Goal: Task Accomplishment & Management: Use online tool/utility

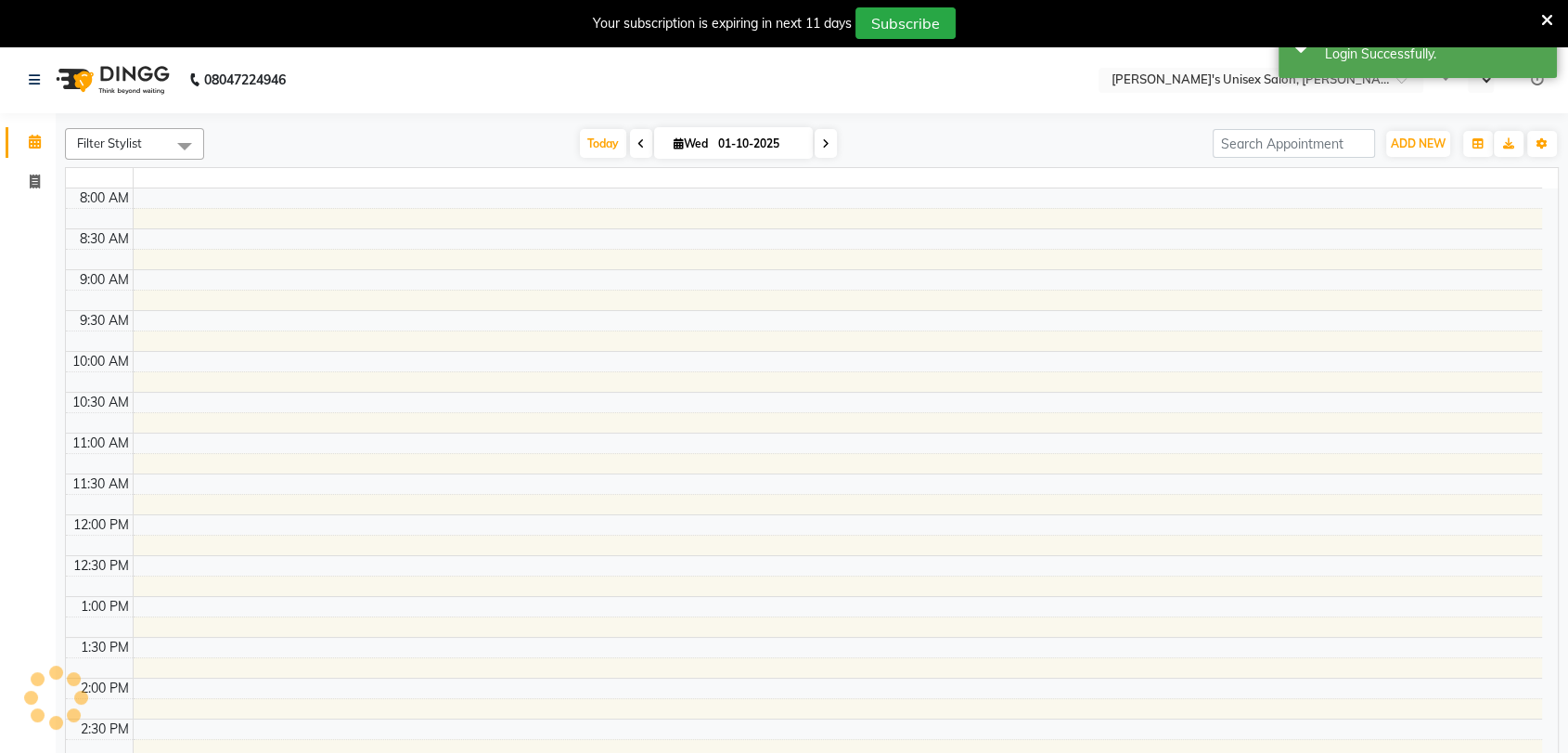
select select "en"
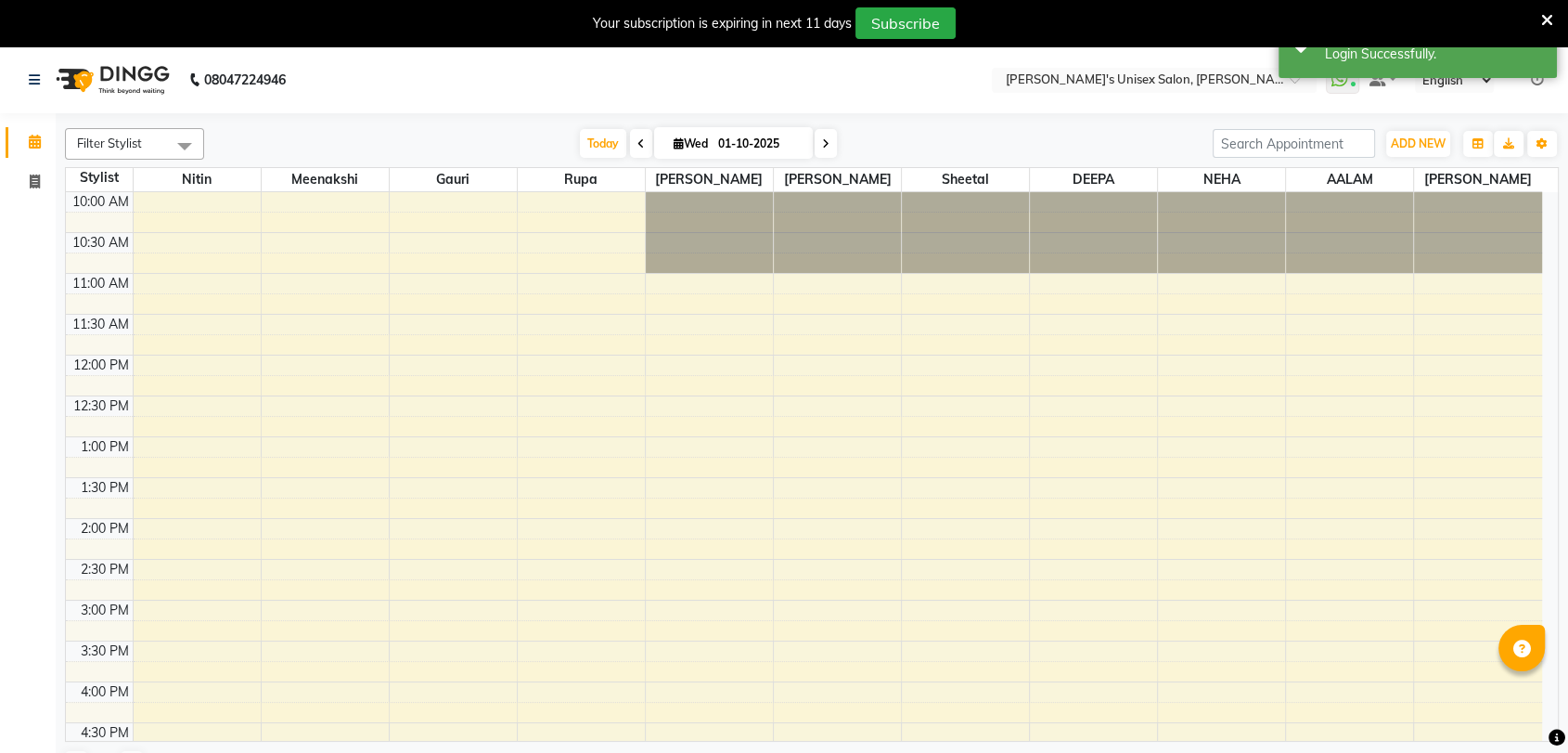
scroll to position [309, 0]
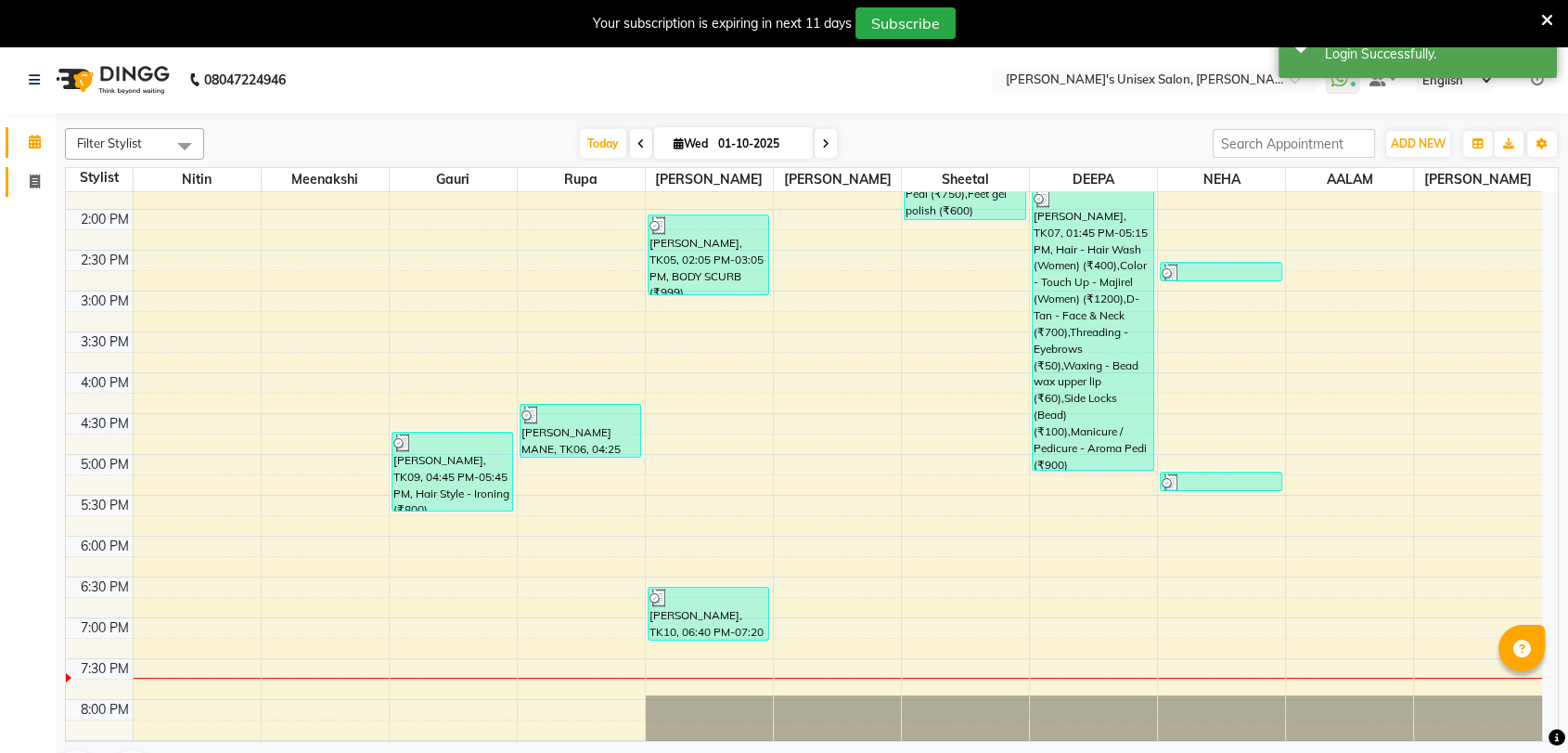
click at [36, 175] on icon at bounding box center [34, 181] width 10 height 14
select select "service"
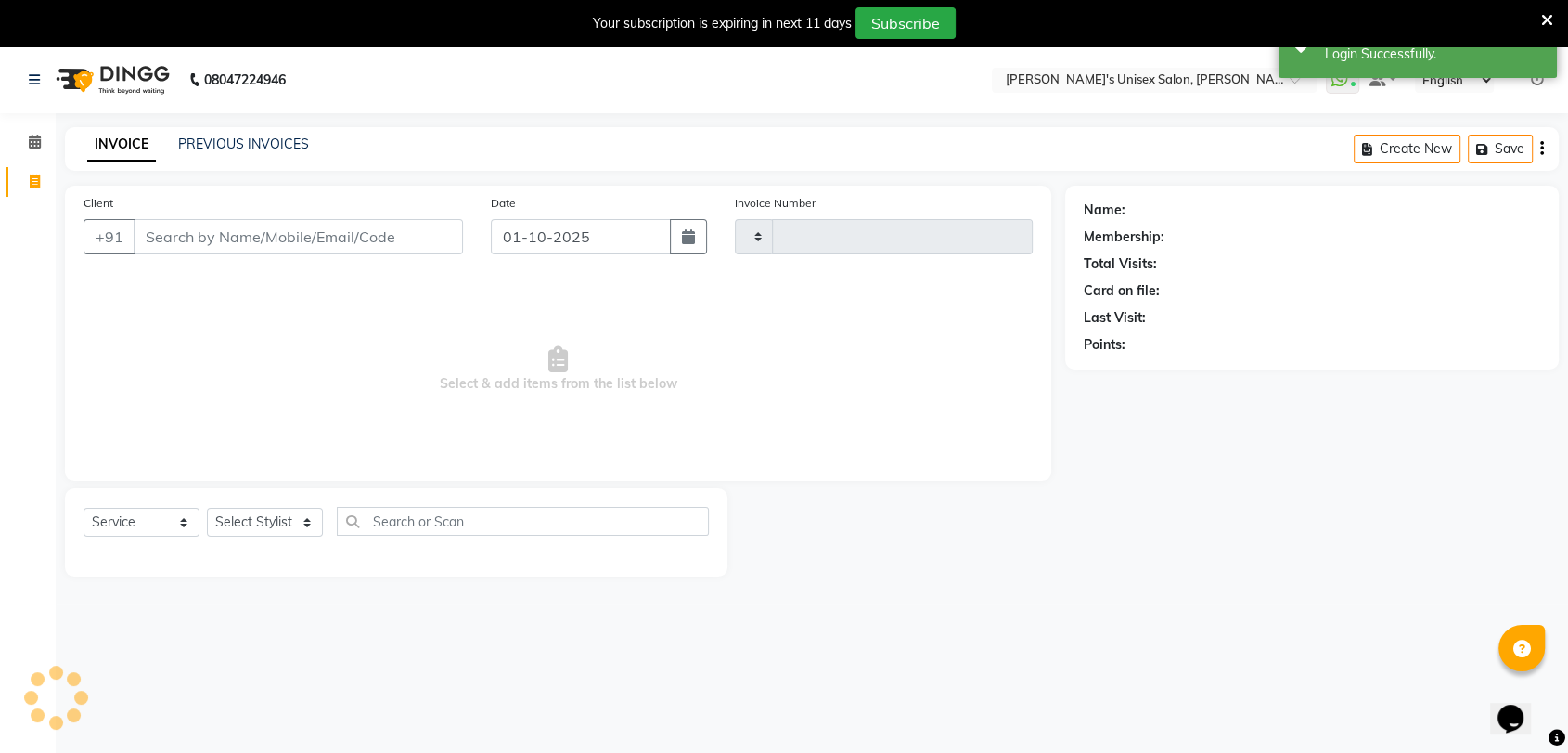
type input "2689"
select select "62"
click at [196, 250] on input "Client" at bounding box center [298, 237] width 330 height 35
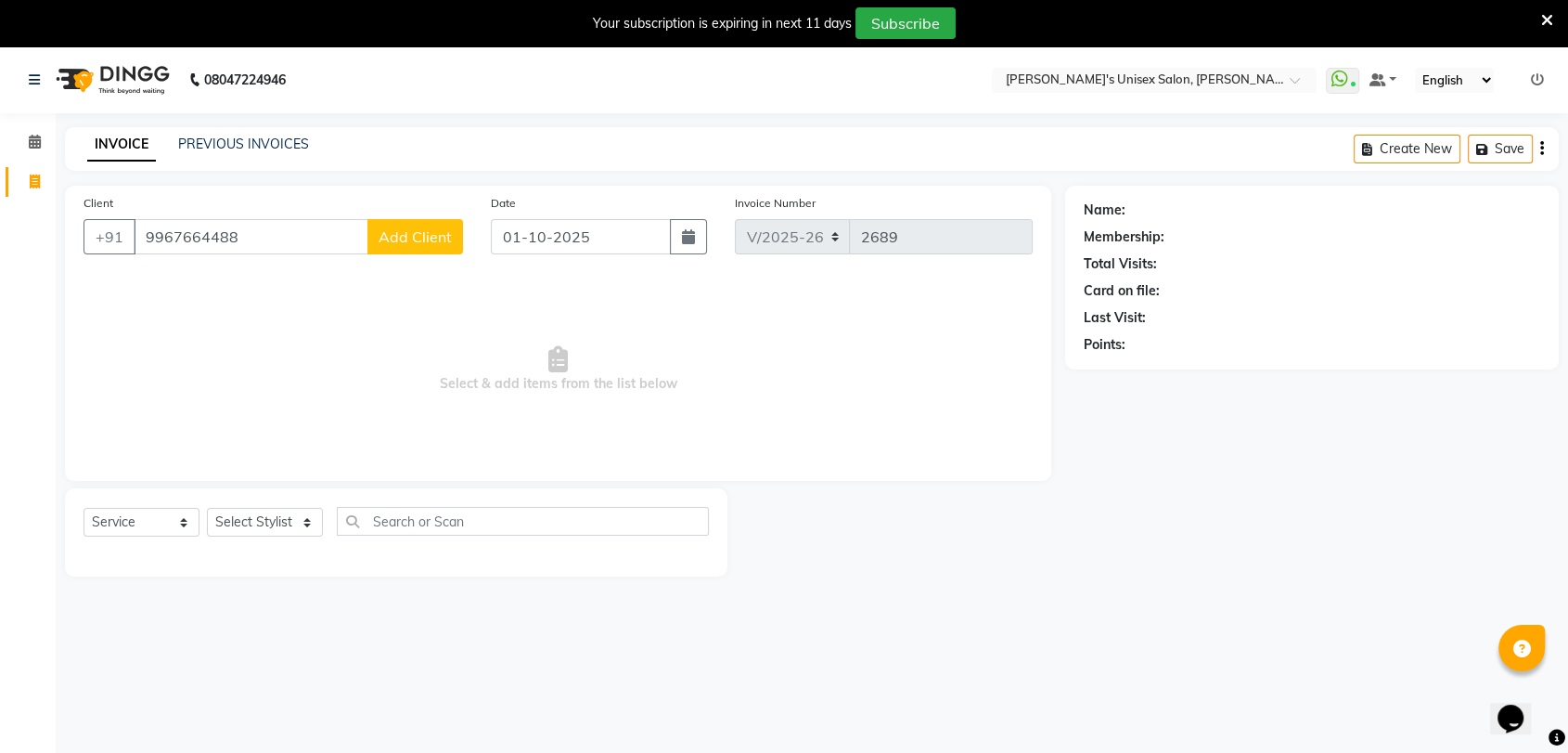
type input "9967664488"
click at [430, 235] on span "Add Client" at bounding box center [415, 237] width 74 height 19
select select "22"
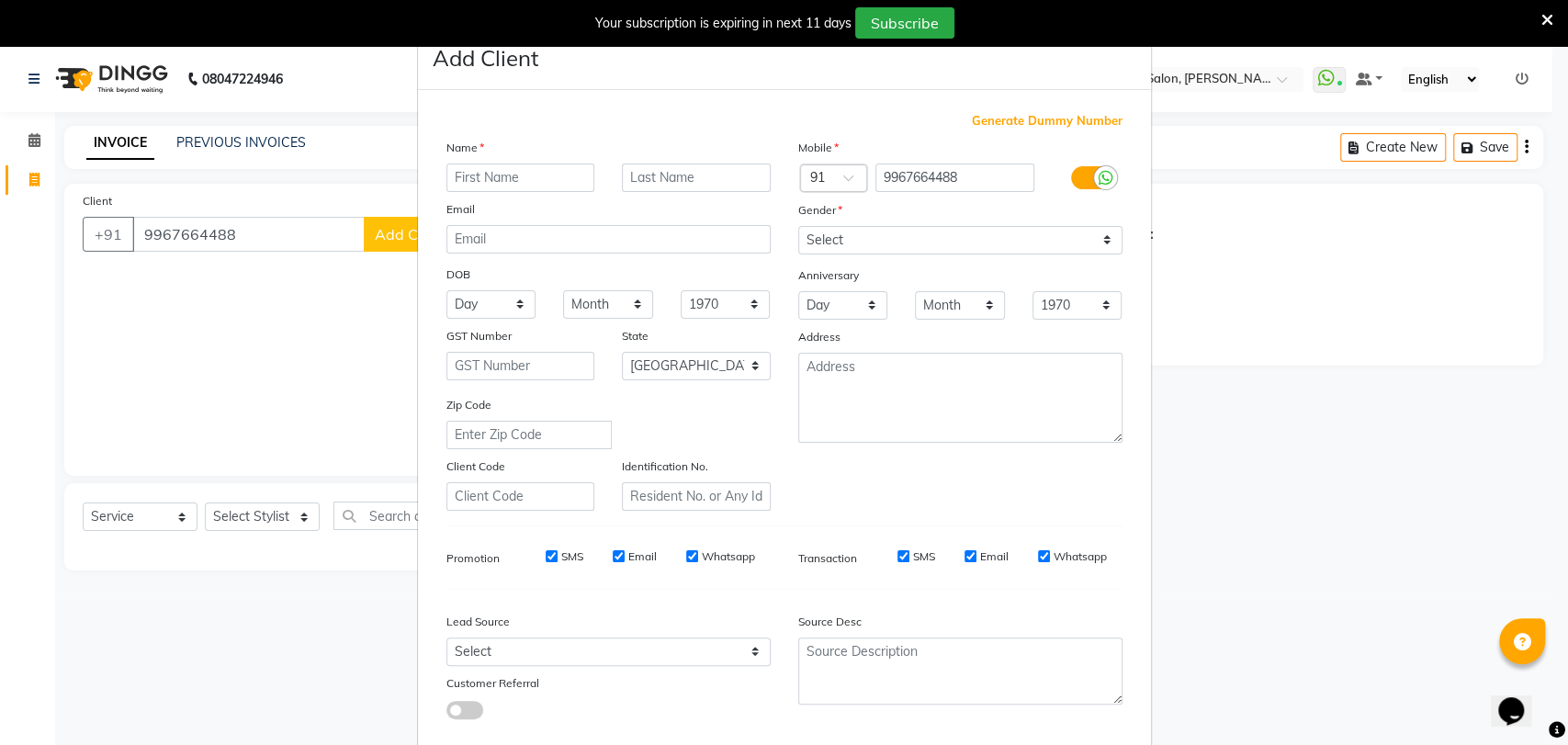
click at [521, 173] on input "text" at bounding box center [520, 177] width 148 height 29
type input "SEEMA"
click at [643, 180] on input "text" at bounding box center [695, 177] width 148 height 29
type input "BOSLE"
click at [903, 242] on select "Select [DEMOGRAPHIC_DATA] [DEMOGRAPHIC_DATA] Other Prefer Not To Say" at bounding box center [961, 240] width 325 height 29
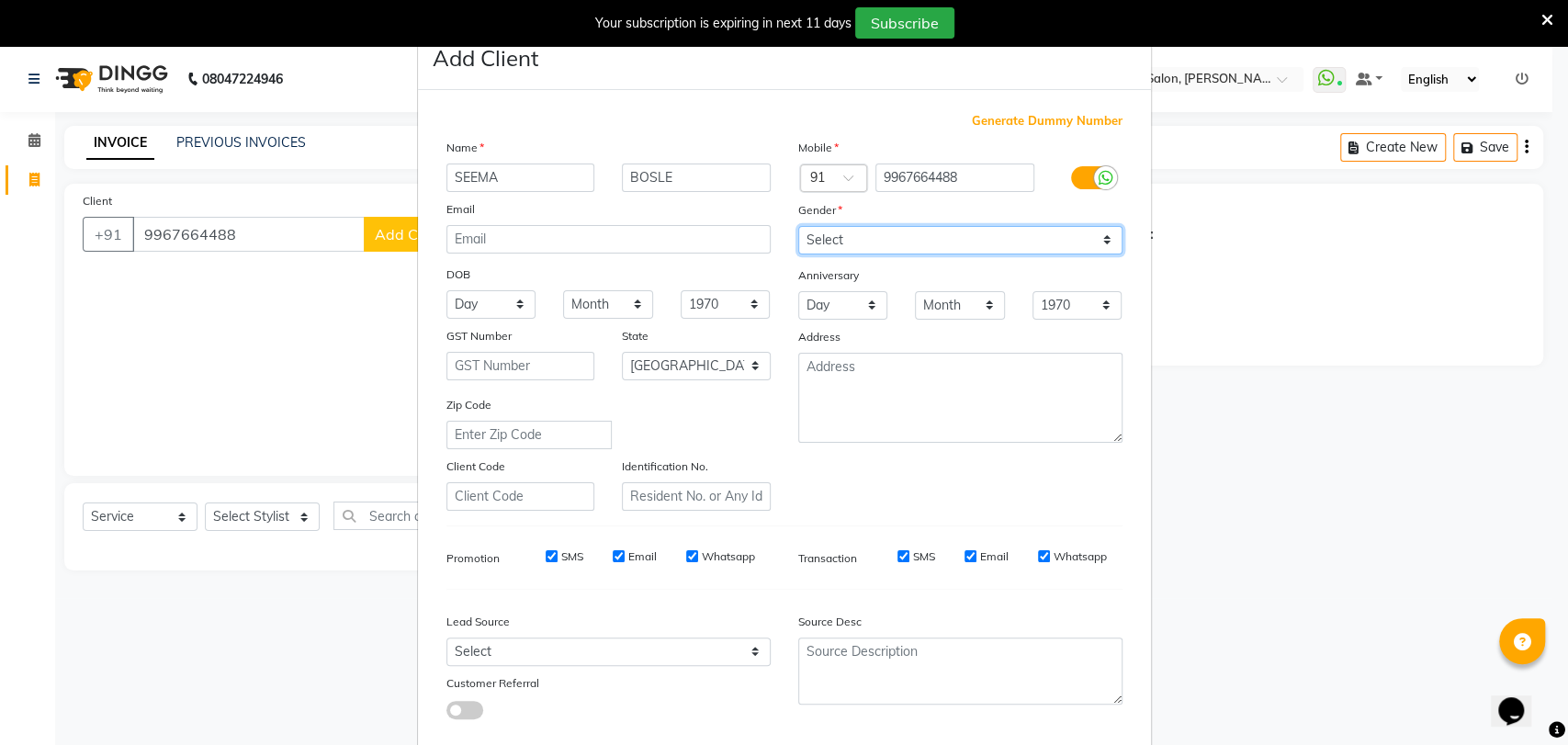
select select "[DEMOGRAPHIC_DATA]"
click at [799, 226] on select "Select [DEMOGRAPHIC_DATA] [DEMOGRAPHIC_DATA] Other Prefer Not To Say" at bounding box center [961, 240] width 325 height 29
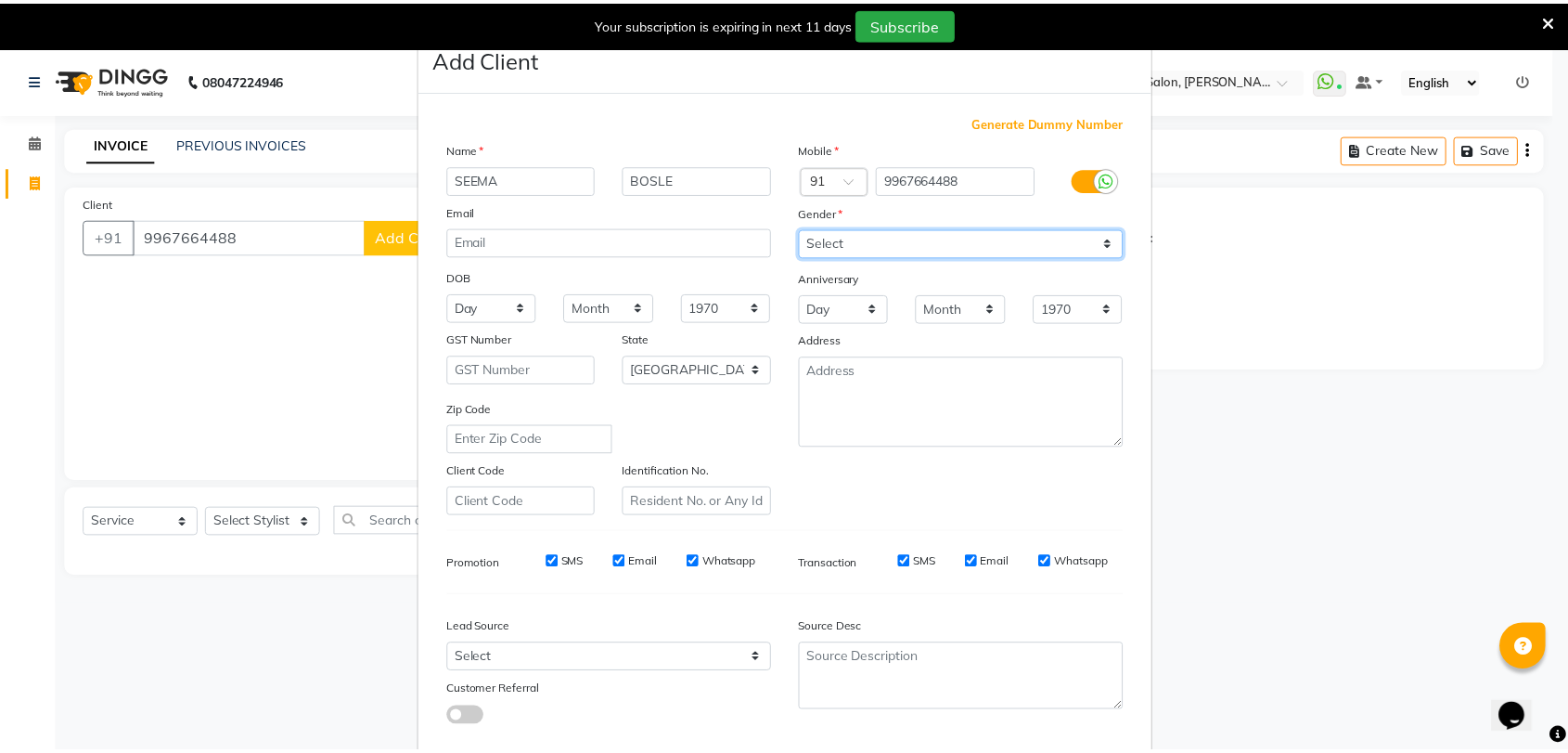
scroll to position [101, 0]
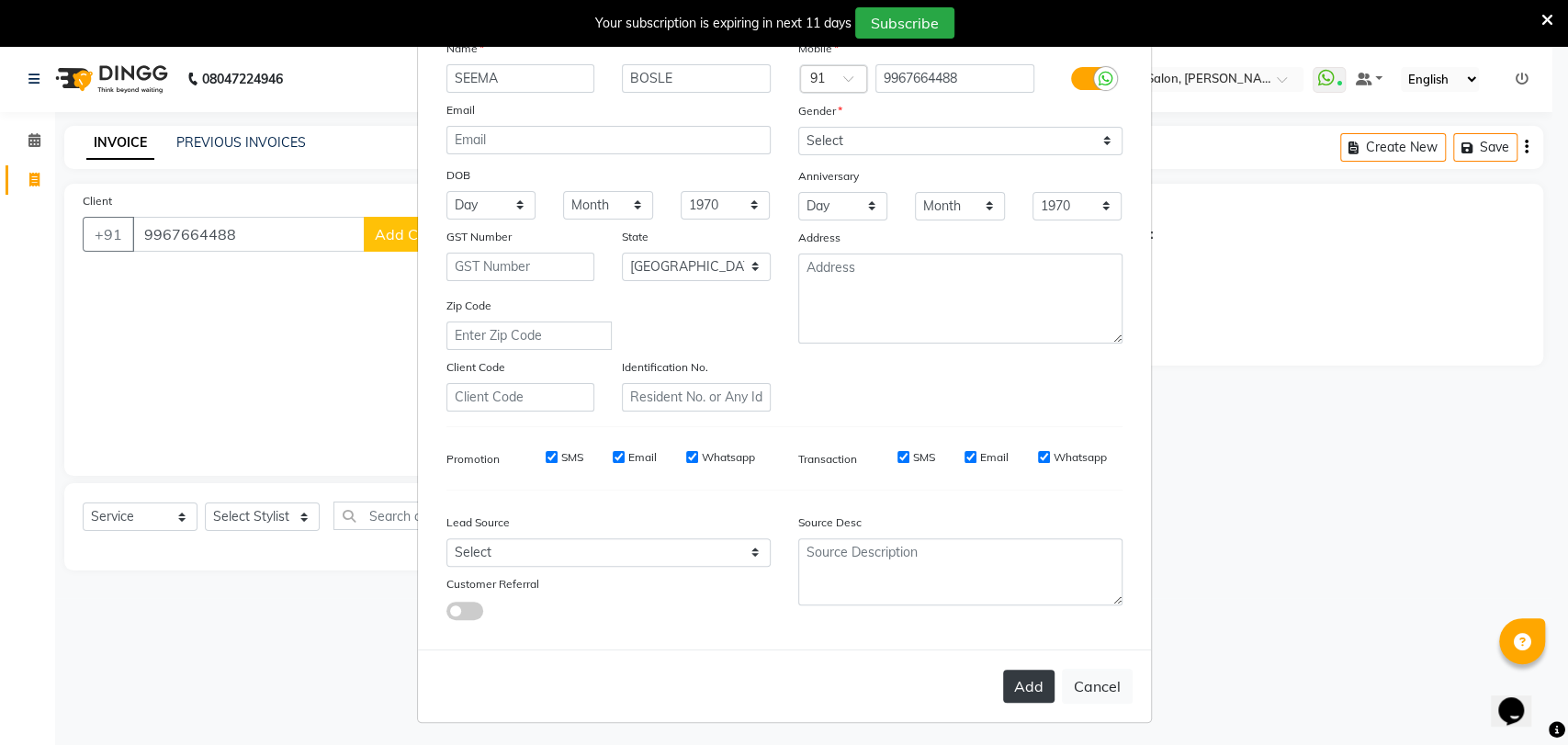
click at [1023, 684] on button "Add" at bounding box center [1029, 686] width 52 height 33
type input "99******88"
select select
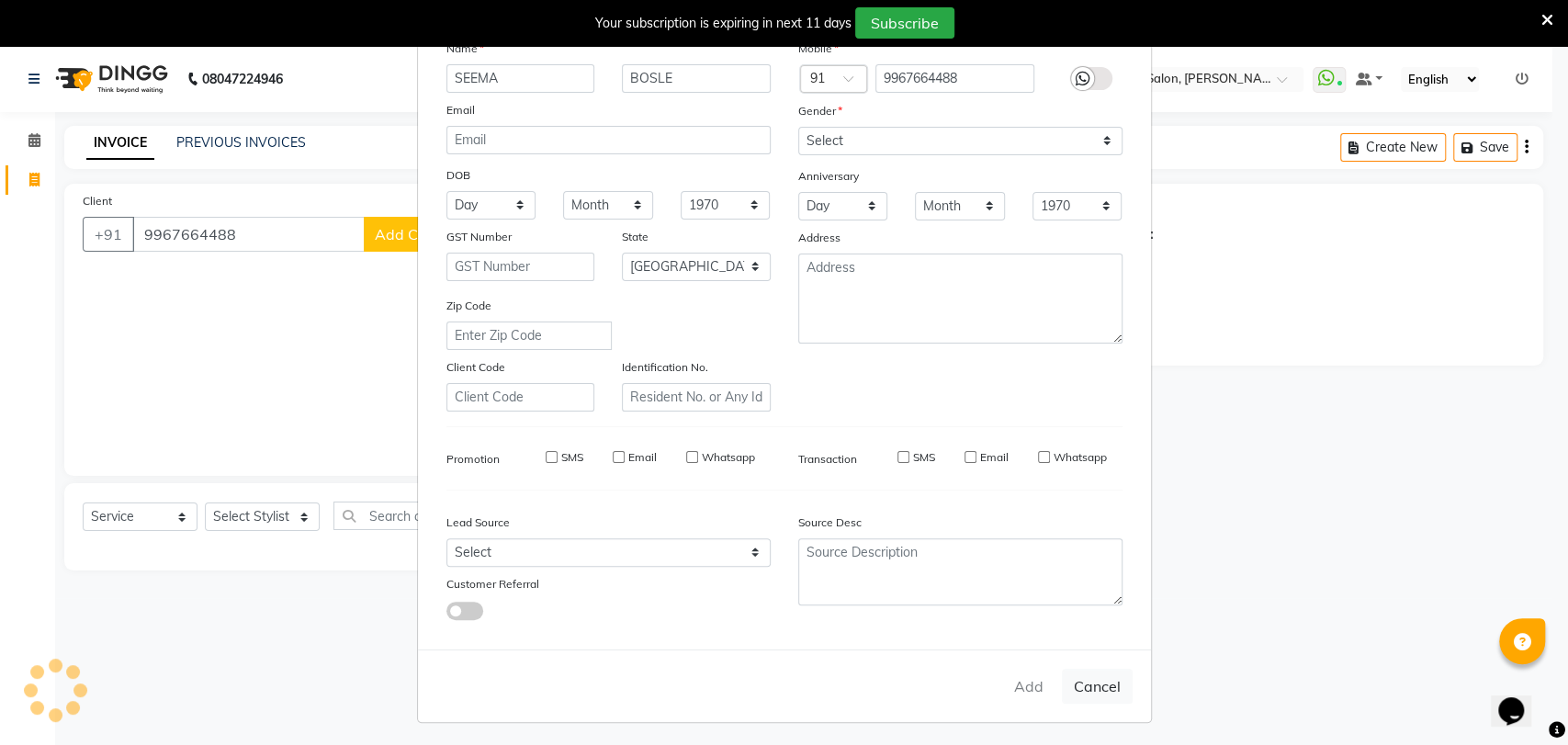
select select "null"
select select
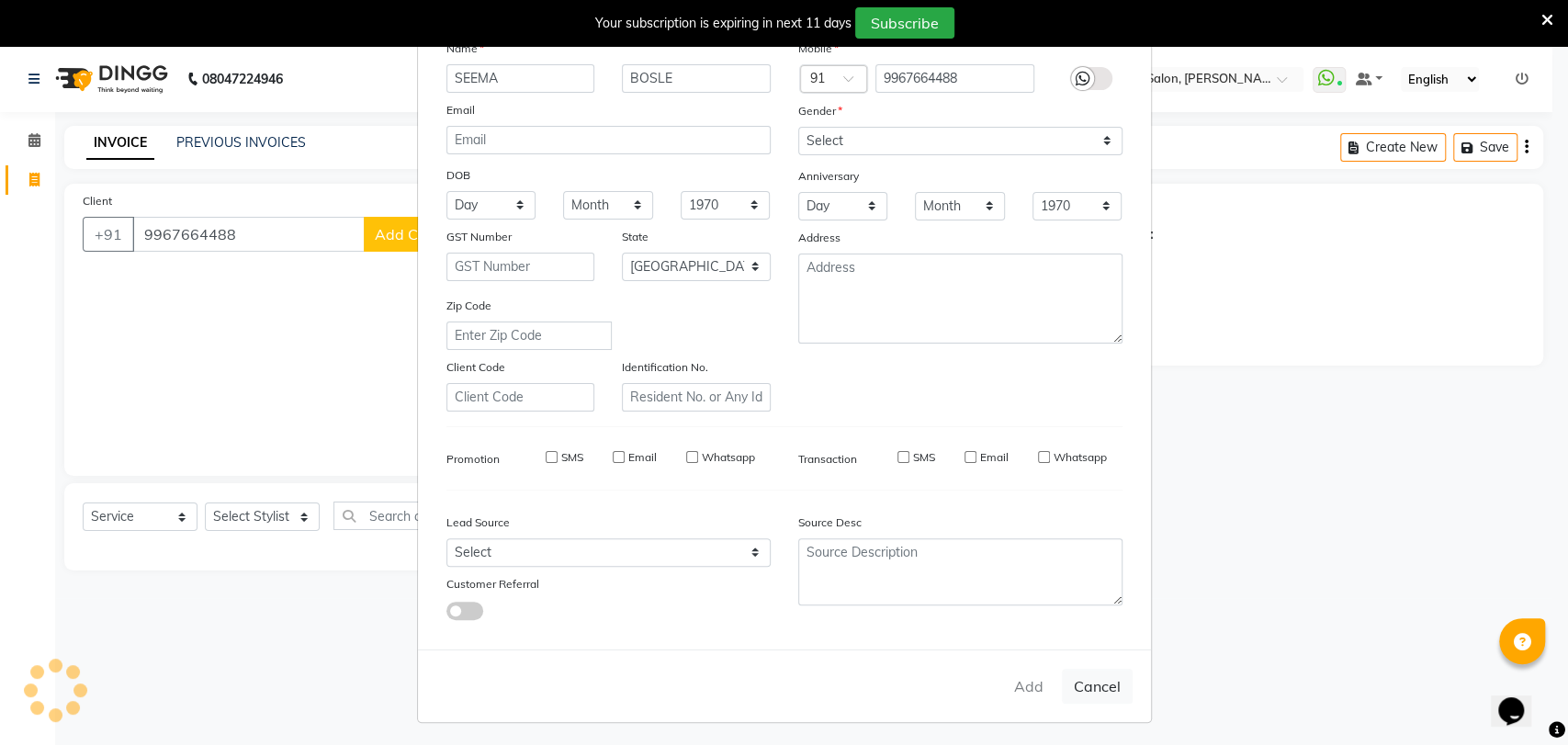
checkbox input "false"
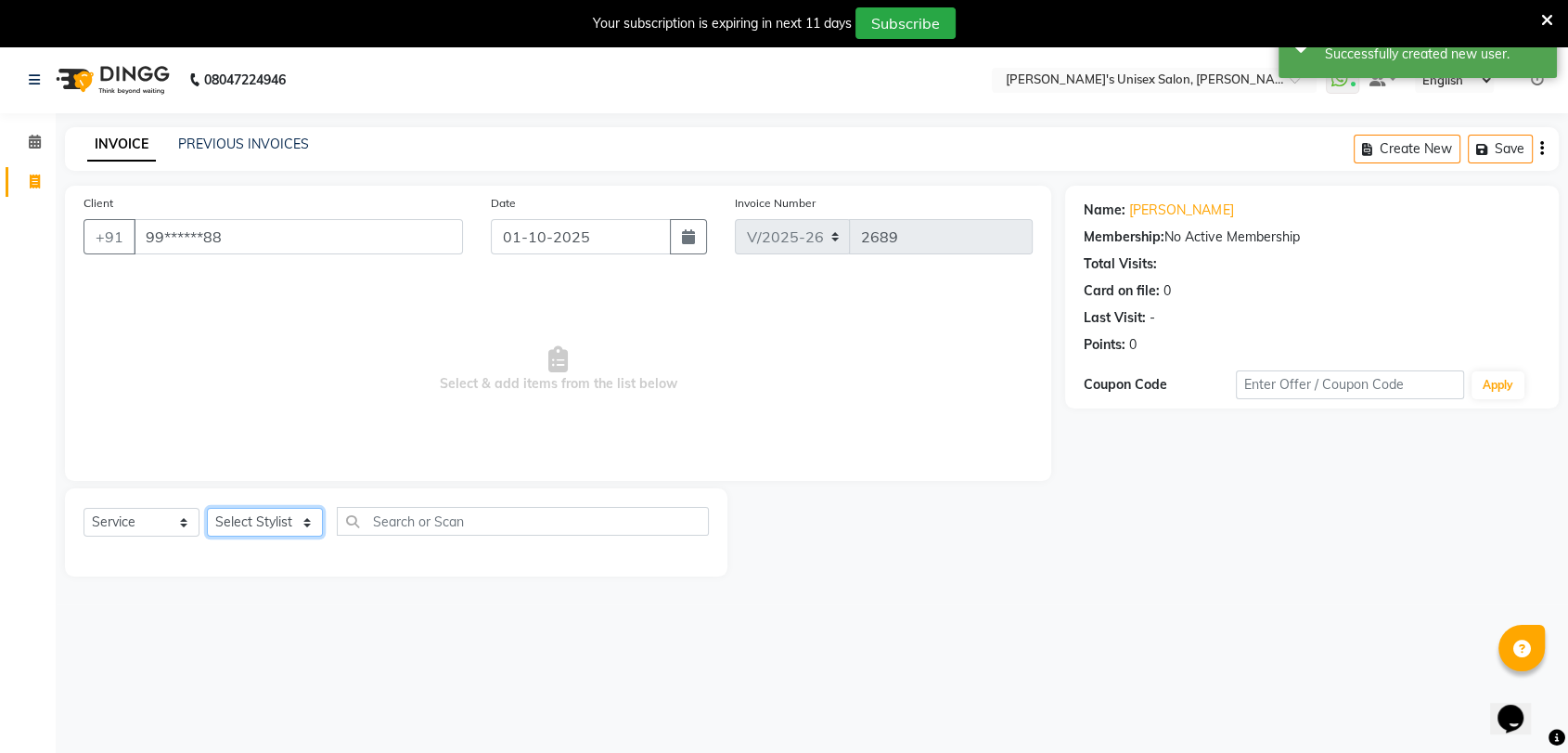
click at [290, 532] on select "Select Stylist [PERSON_NAME] DEEPA [PERSON_NAME] NEHA Nitin [PERSON_NAME] Recep…" at bounding box center [265, 522] width 116 height 29
click at [207, 508] on select "Select Stylist [PERSON_NAME] DEEPA [PERSON_NAME] NEHA Nitin [PERSON_NAME] Recep…" at bounding box center [265, 522] width 116 height 29
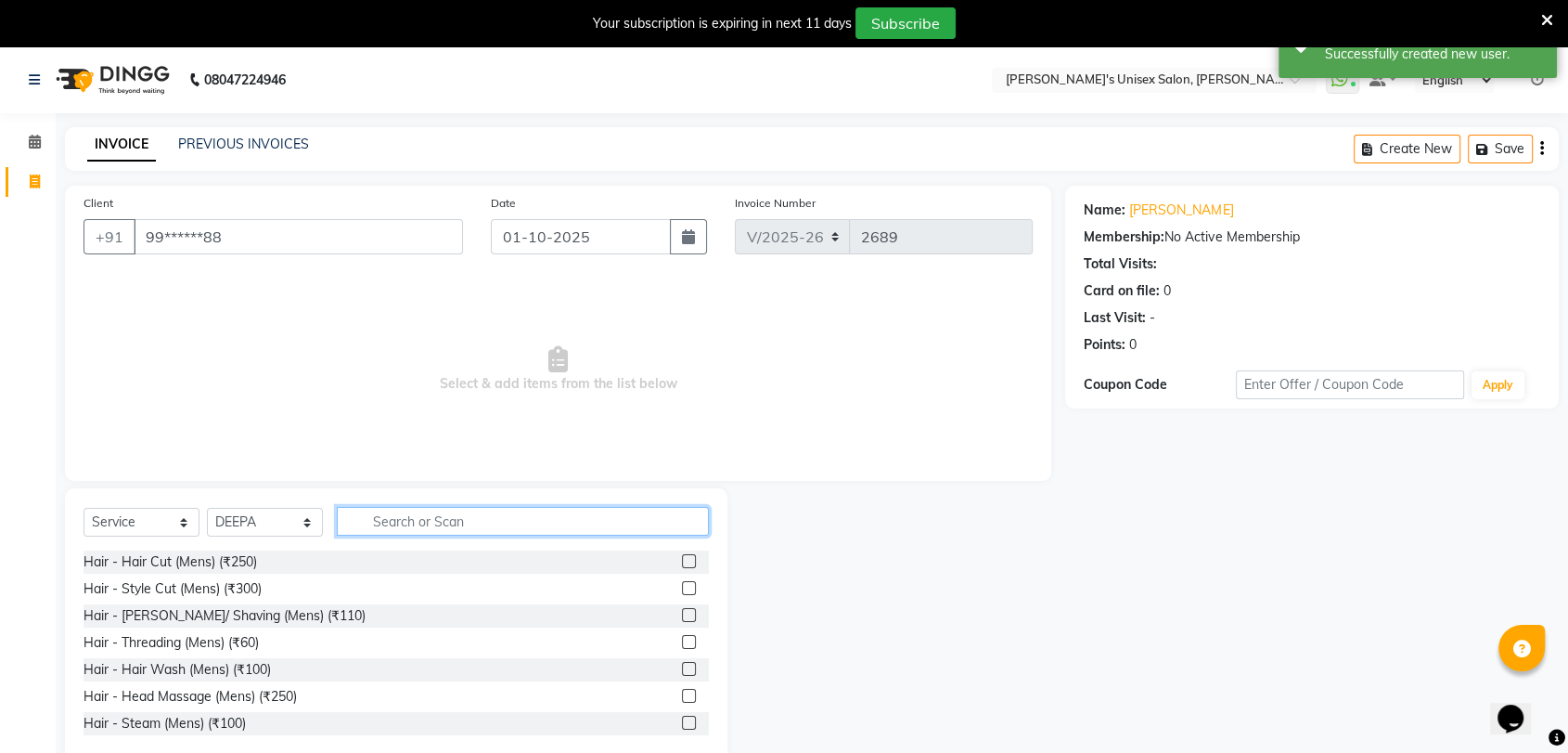
click at [458, 526] on input "text" at bounding box center [523, 521] width 372 height 29
click at [270, 526] on select "Select Stylist [PERSON_NAME] DEEPA [PERSON_NAME] NEHA Nitin [PERSON_NAME] Recep…" at bounding box center [265, 522] width 116 height 29
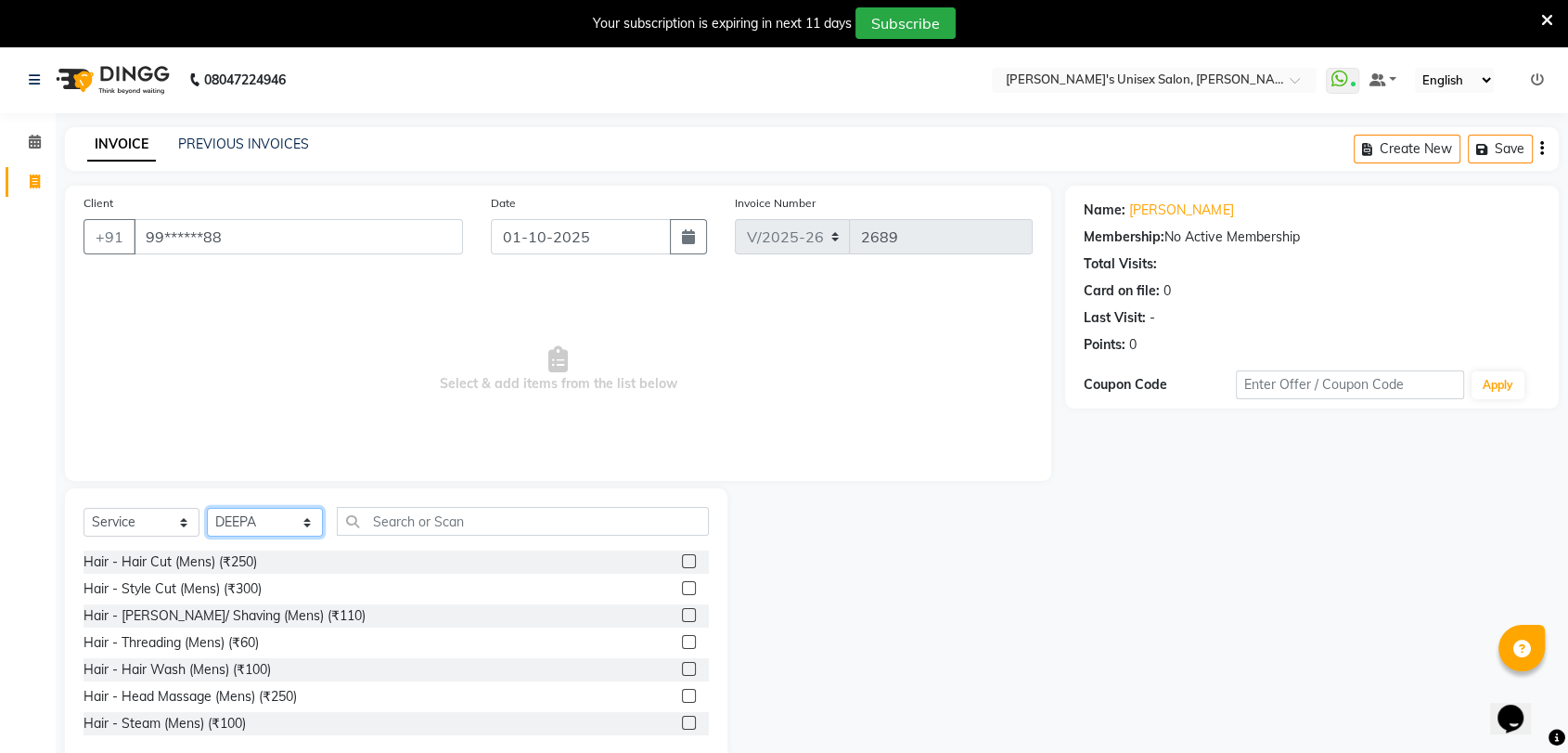
click at [288, 519] on select "Select Stylist [PERSON_NAME] DEEPA [PERSON_NAME] NEHA Nitin [PERSON_NAME] Recep…" at bounding box center [265, 522] width 116 height 29
select select "2426"
click at [207, 508] on select "Select Stylist [PERSON_NAME] DEEPA [PERSON_NAME] NEHA Nitin [PERSON_NAME] Recep…" at bounding box center [265, 522] width 116 height 29
click at [445, 520] on input "text" at bounding box center [523, 521] width 372 height 29
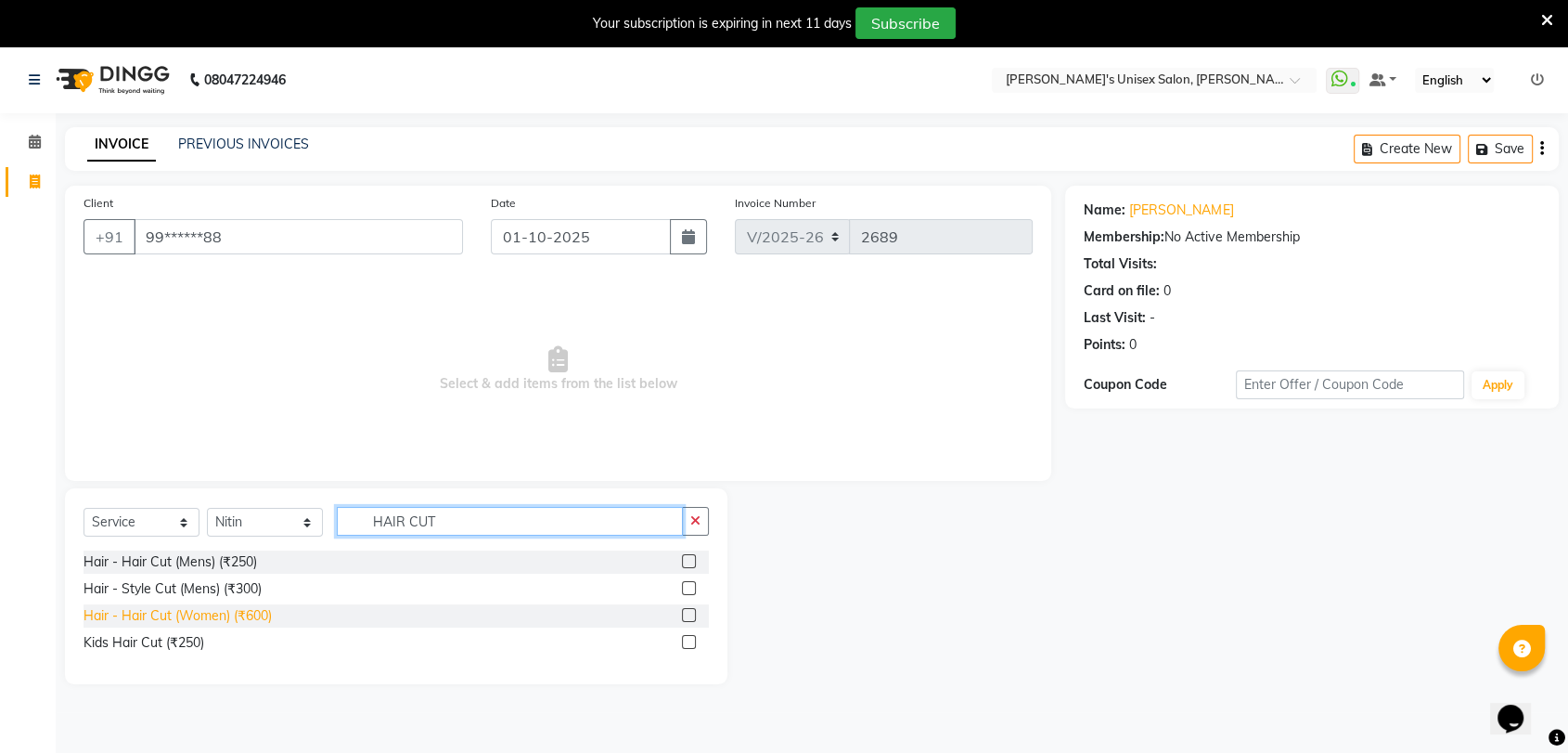
type input "HAIR CUT"
click at [231, 621] on div "Hair - Hair Cut (Women) (₹600)" at bounding box center [178, 615] width 188 height 20
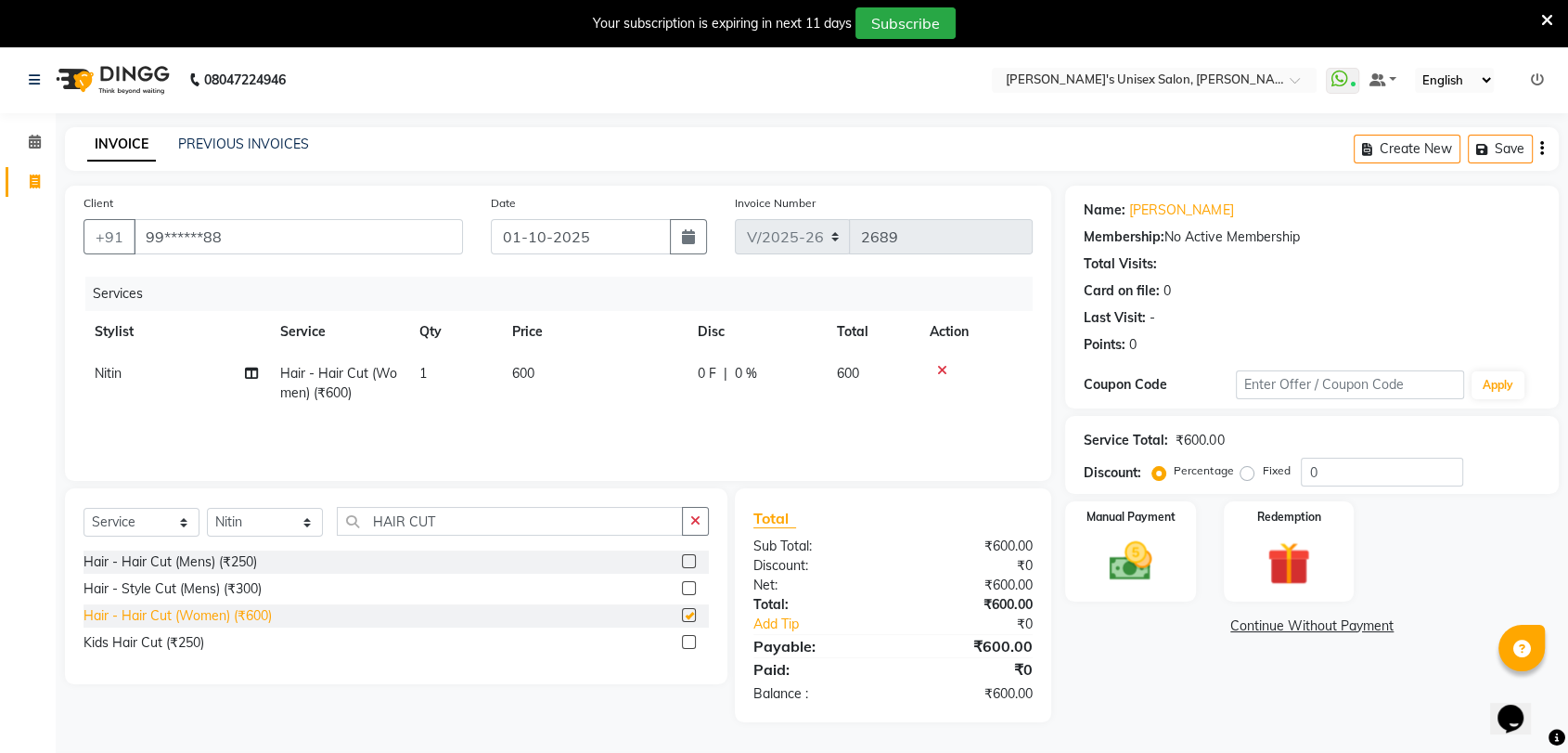
checkbox input "false"
click at [255, 370] on icon at bounding box center [252, 373] width 13 height 13
select select "2426"
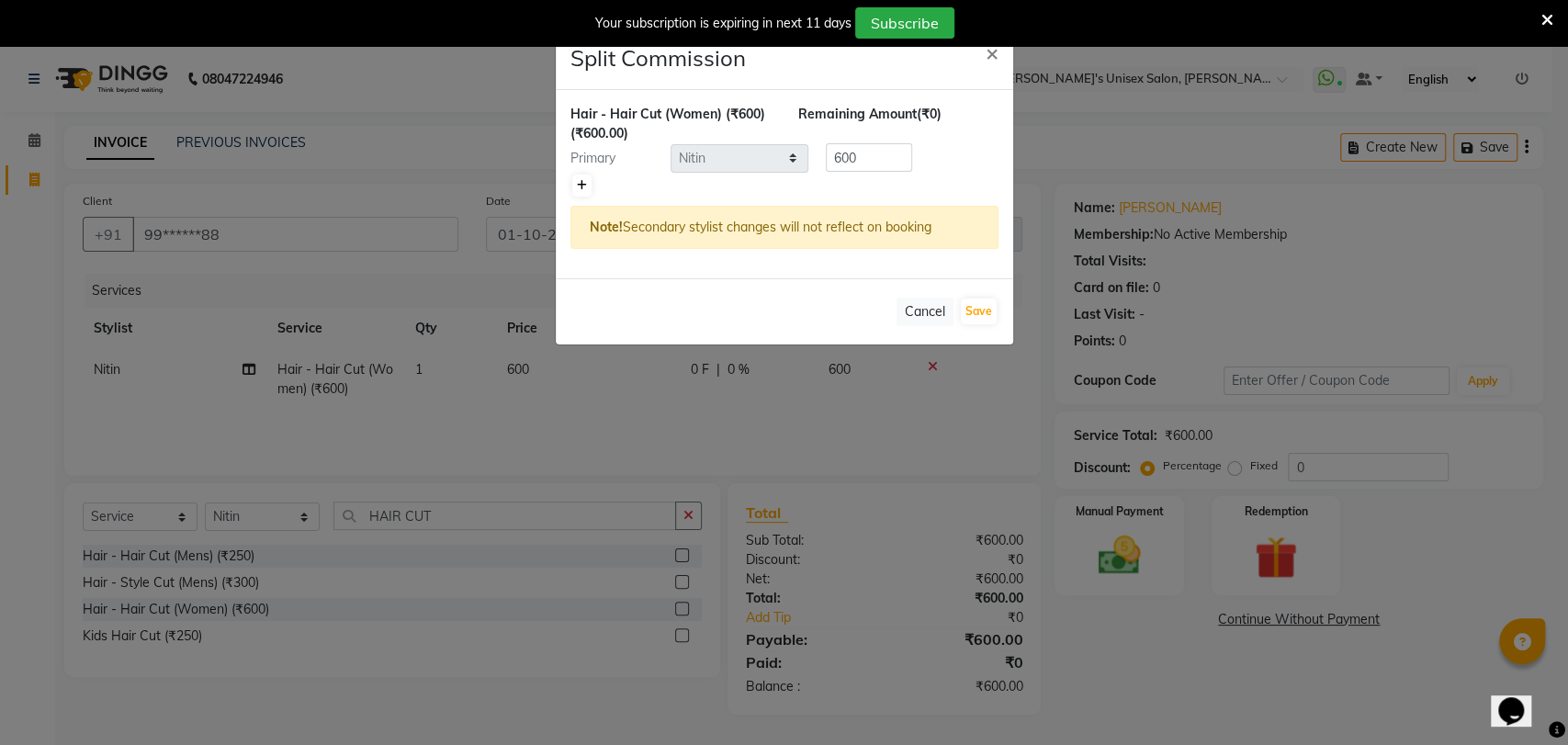
click at [582, 185] on icon at bounding box center [582, 185] width 10 height 11
type input "300"
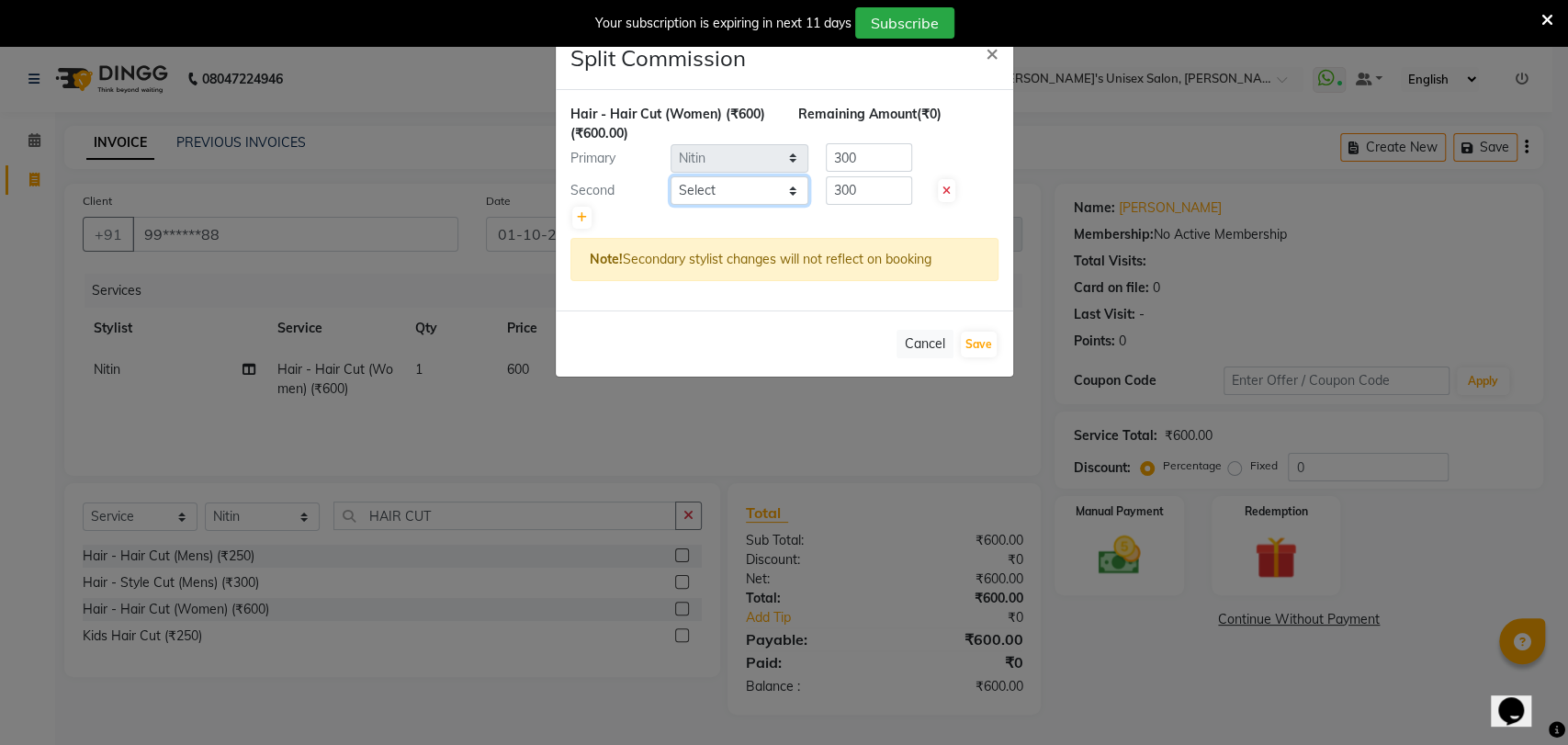
click at [721, 188] on select "Select [PERSON_NAME] DEEPA [PERSON_NAME] NEHA Nitin [PERSON_NAME] Reception 1 R…" at bounding box center [739, 190] width 137 height 29
select select "49753"
click at [671, 176] on select "Select [PERSON_NAME] DEEPA [PERSON_NAME] NEHA Nitin [PERSON_NAME] Reception 1 R…" at bounding box center [739, 190] width 137 height 29
click at [983, 346] on button "Save" at bounding box center [979, 345] width 36 height 26
select select "Select"
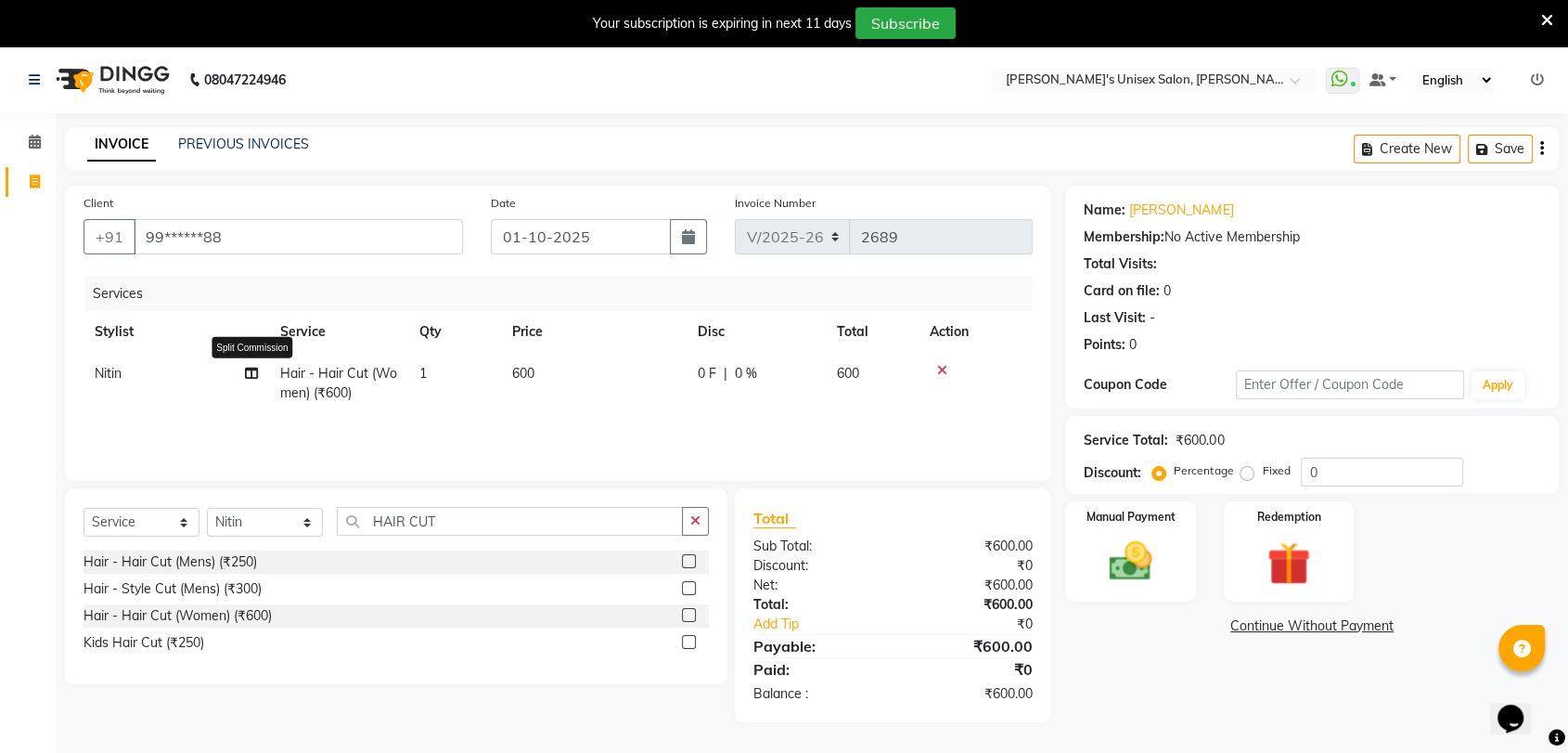
click at [249, 370] on icon at bounding box center [252, 373] width 13 height 13
select select "2426"
select select "49753"
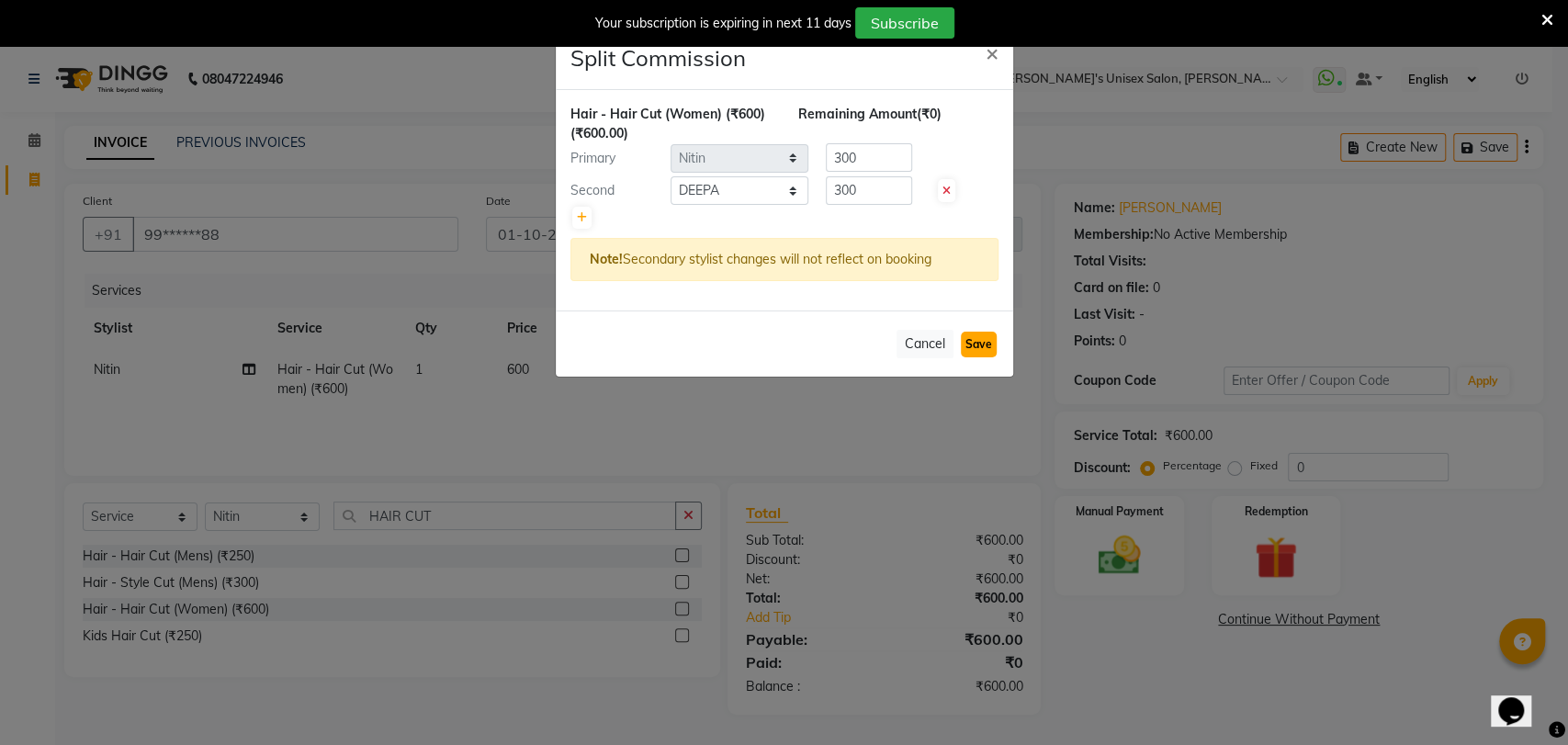
click at [990, 342] on button "Save" at bounding box center [979, 345] width 36 height 26
select select "Select"
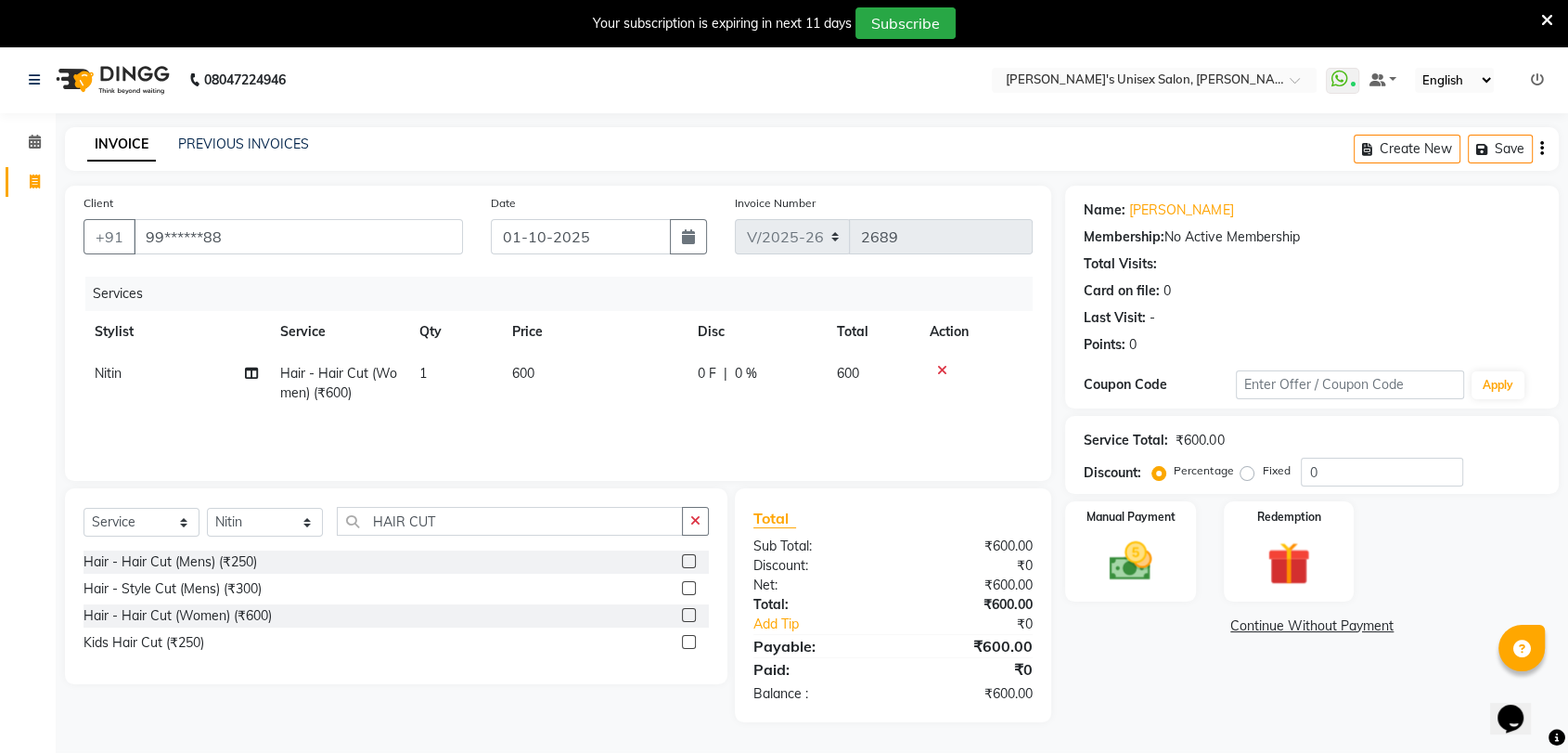
scroll to position [46, 0]
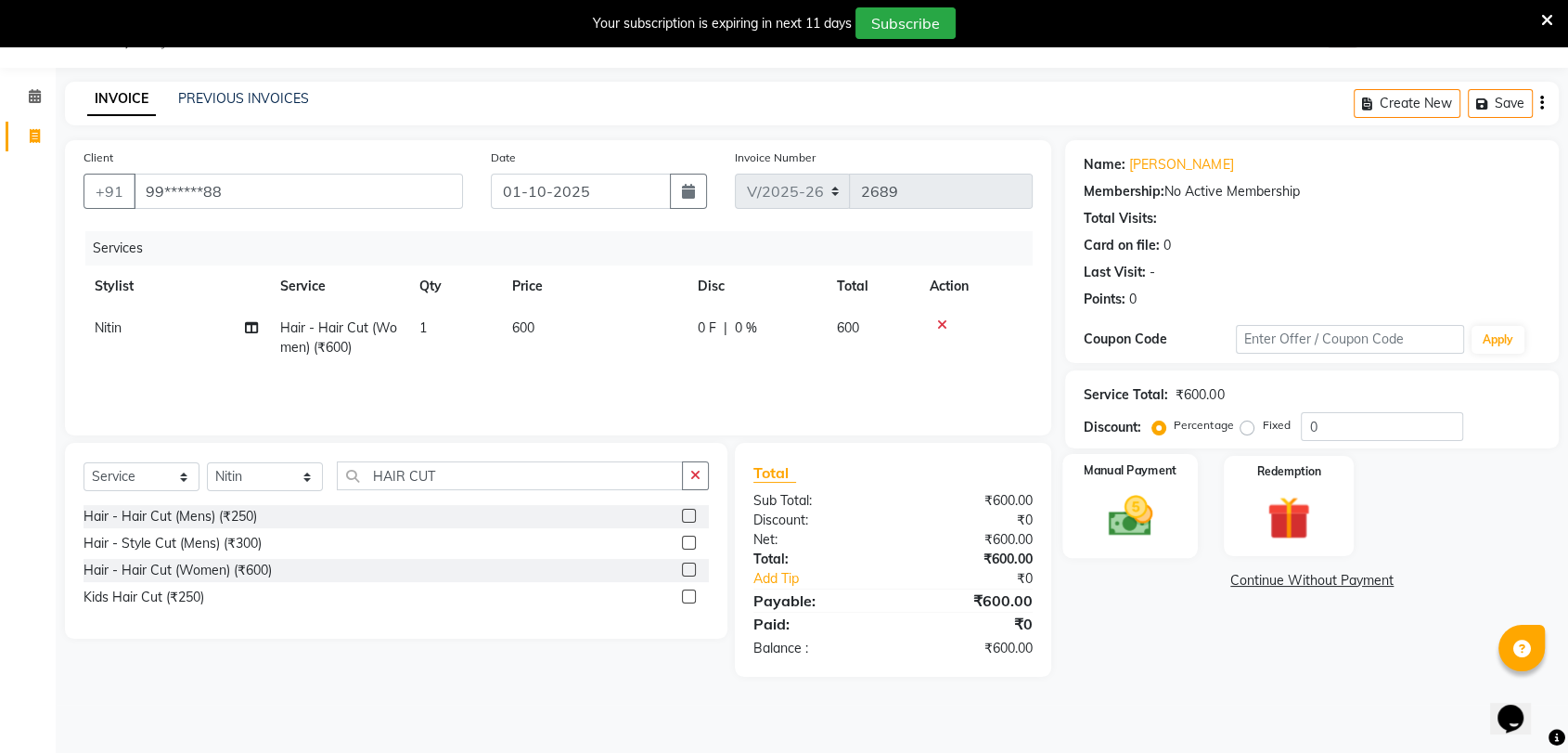
click at [1137, 537] on img at bounding box center [1130, 516] width 73 height 52
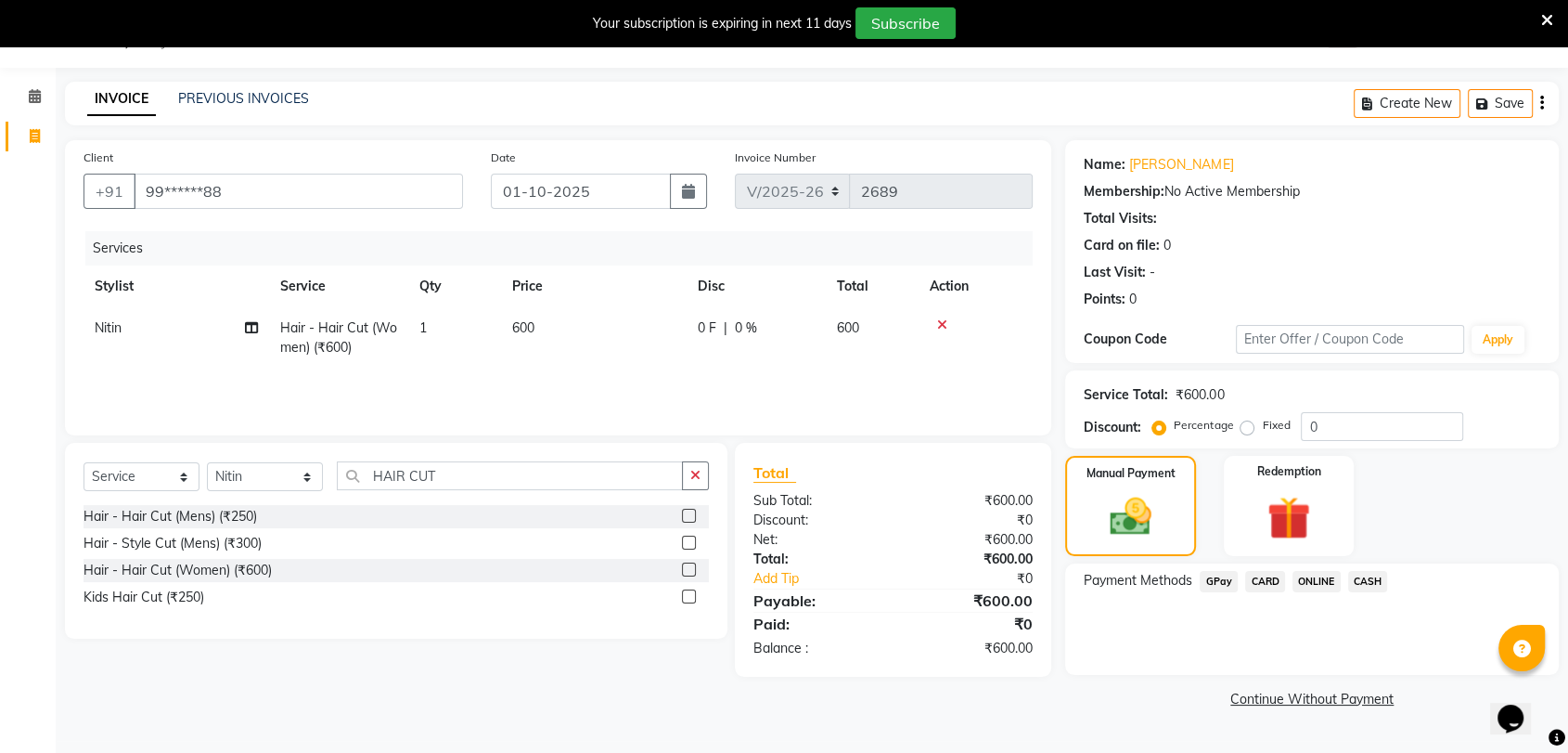
click at [1366, 581] on span "CASH" at bounding box center [1368, 582] width 40 height 21
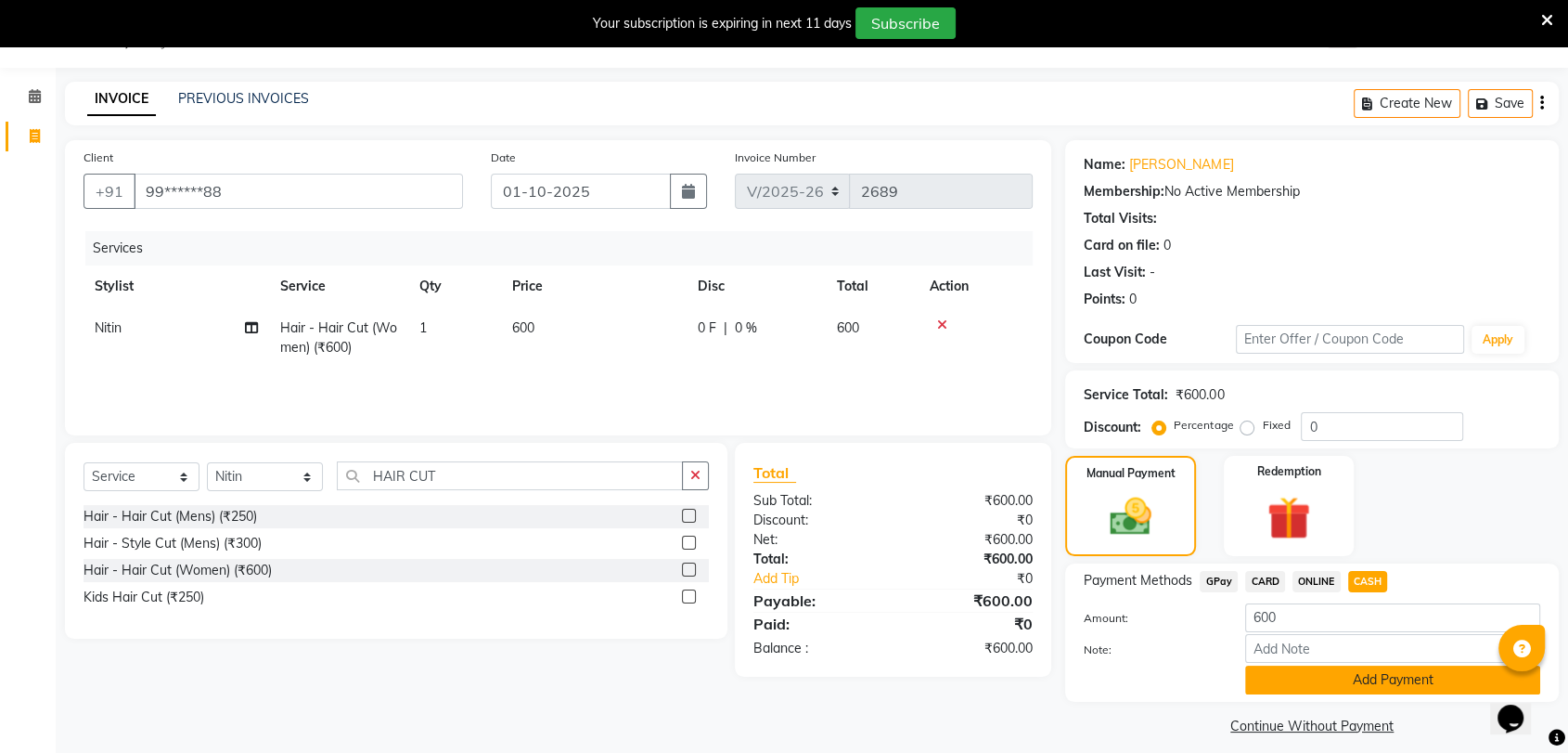
click at [1378, 673] on button "Add Payment" at bounding box center [1393, 679] width 295 height 29
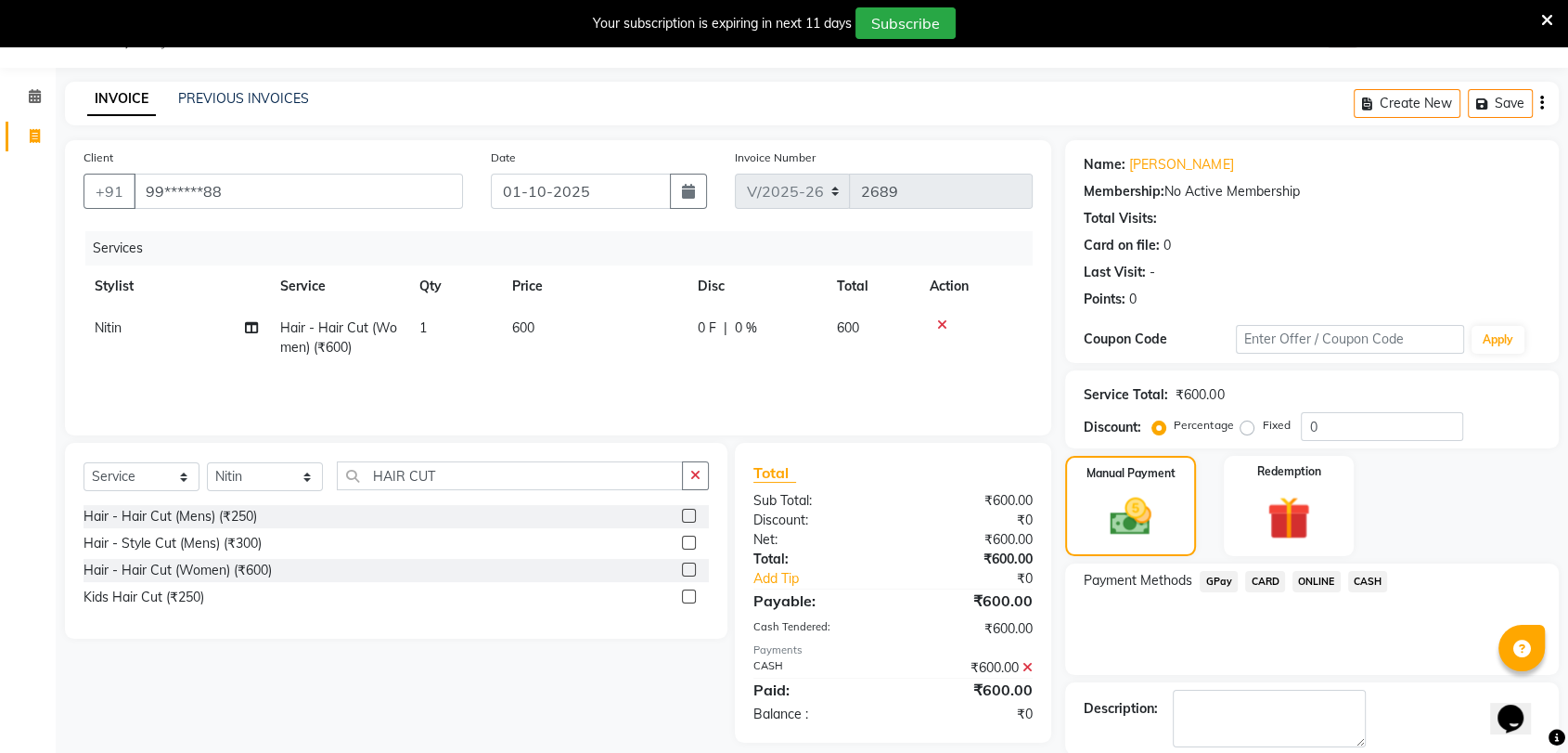
scroll to position [137, 0]
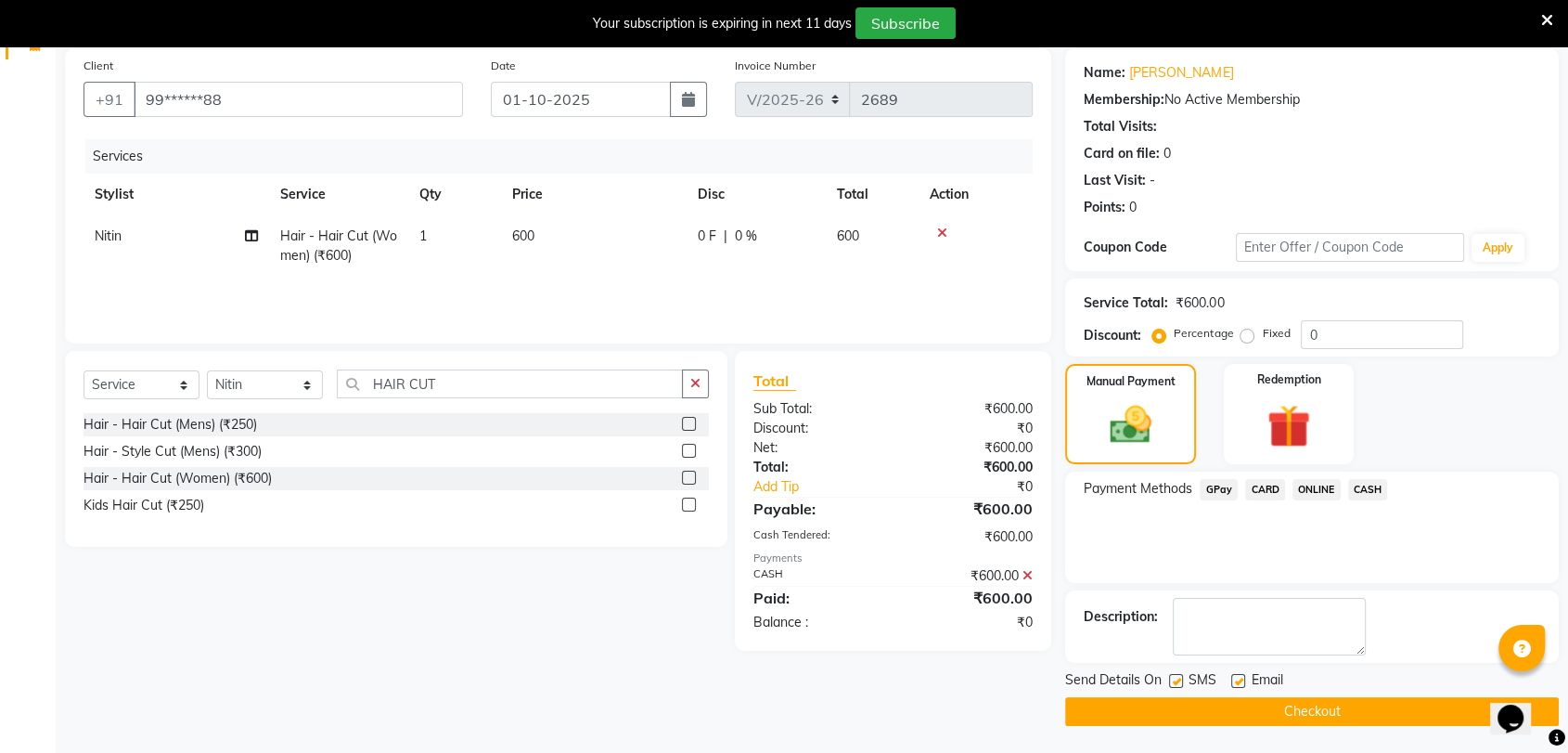
click at [1343, 714] on button "Checkout" at bounding box center [1312, 711] width 494 height 29
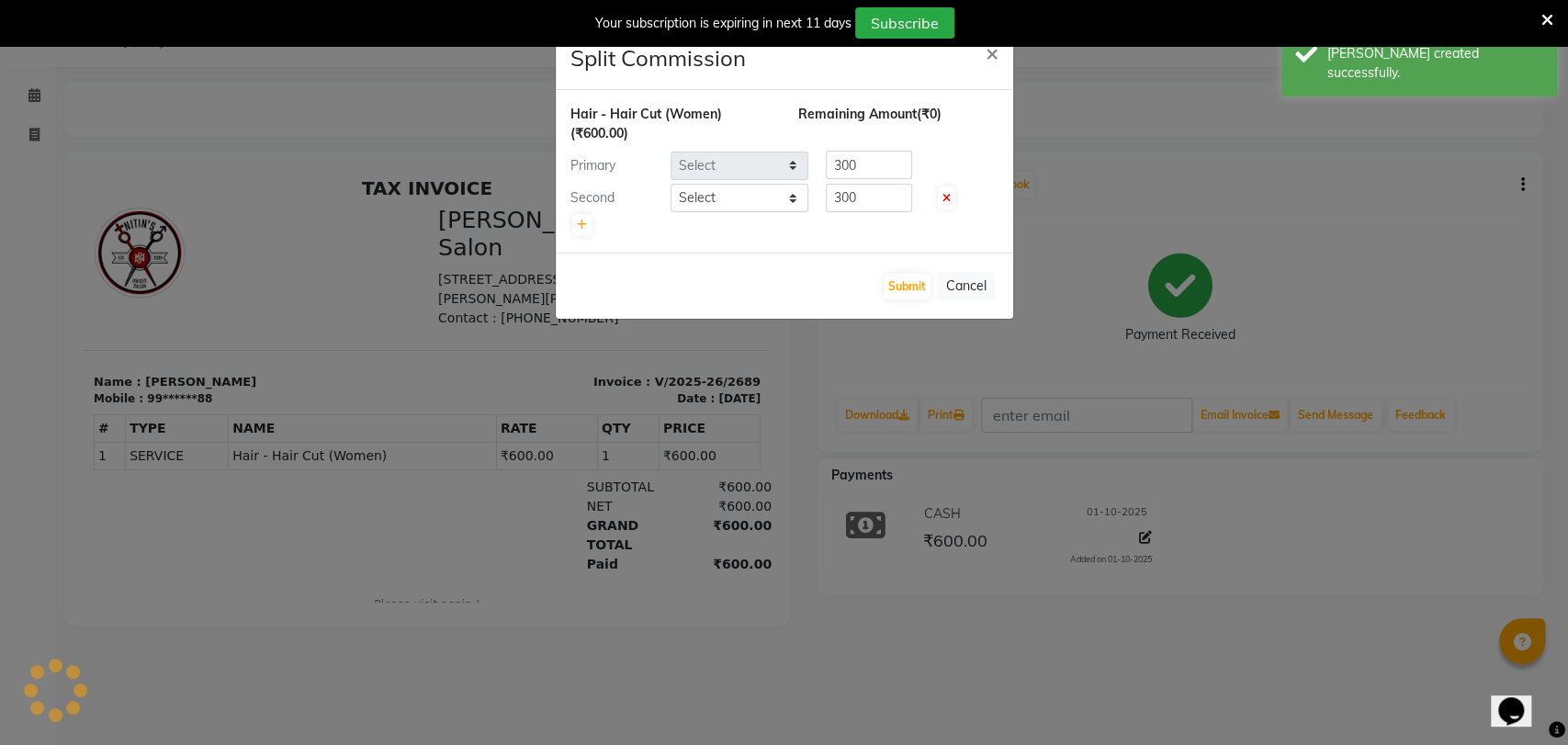
select select "2426"
select select "49753"
click at [909, 283] on button "Submit" at bounding box center [907, 287] width 47 height 26
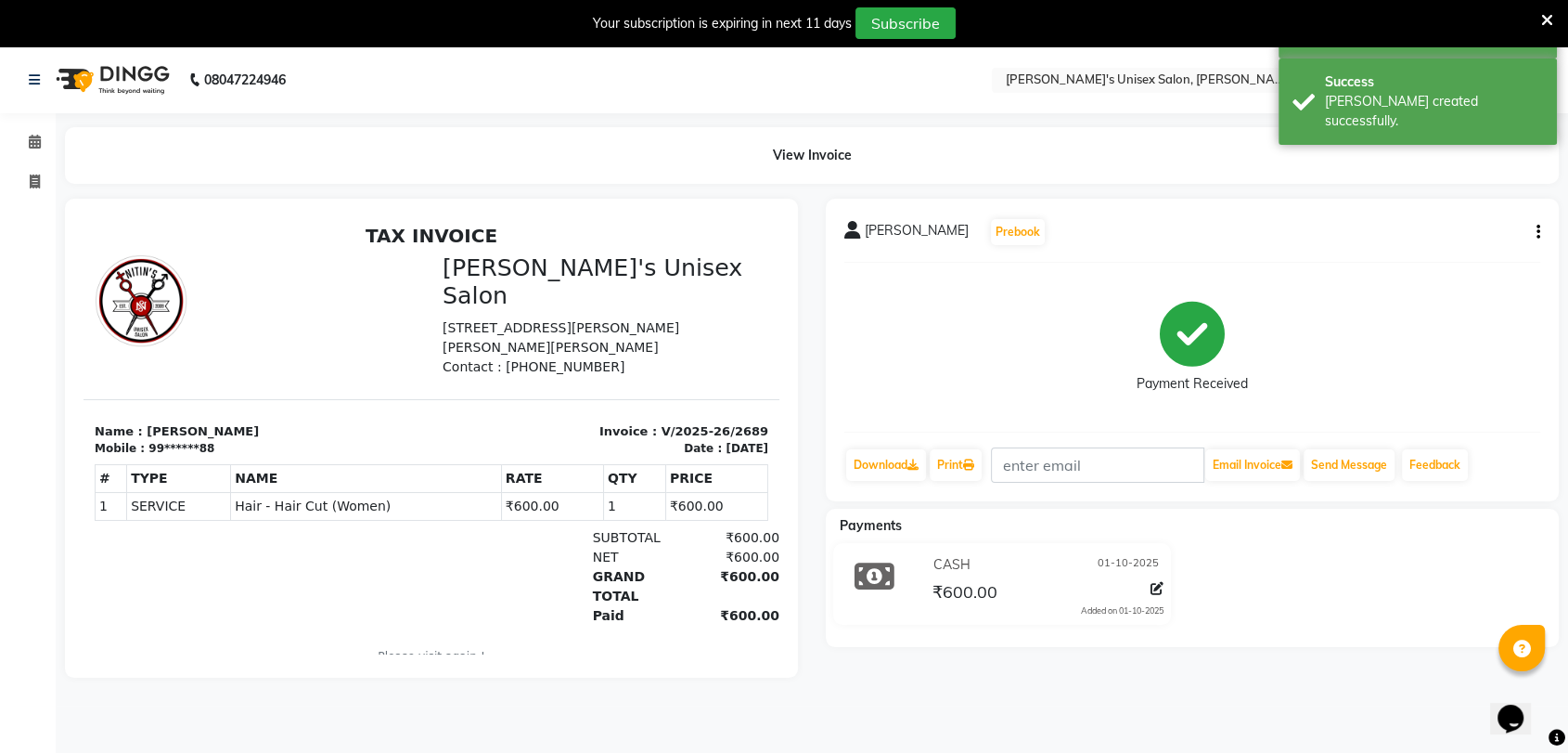
click at [1539, 12] on div "Your subscription is expiring in next 11 days Subscribe" at bounding box center [774, 23] width 1534 height 32
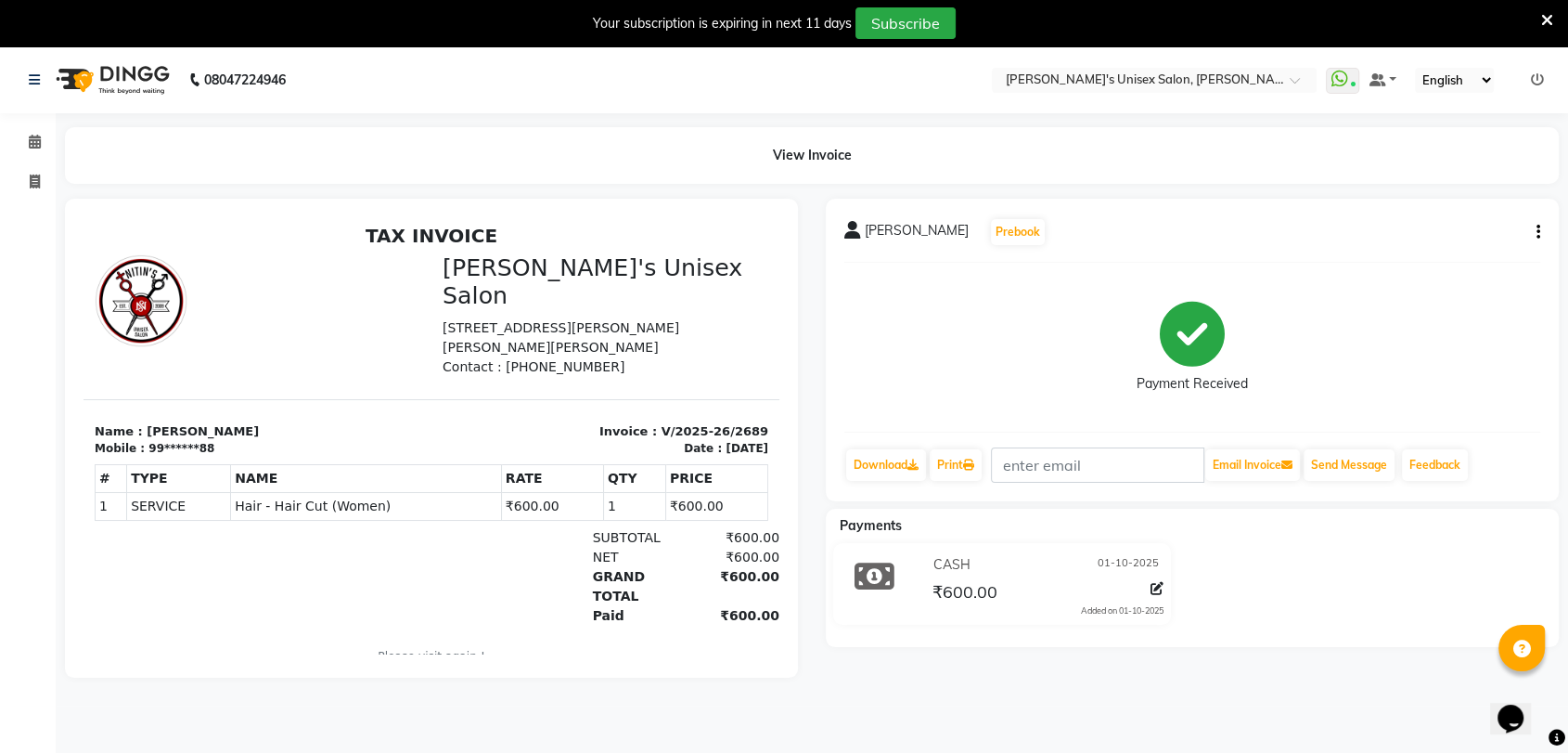
click at [1550, 18] on icon at bounding box center [1547, 21] width 12 height 17
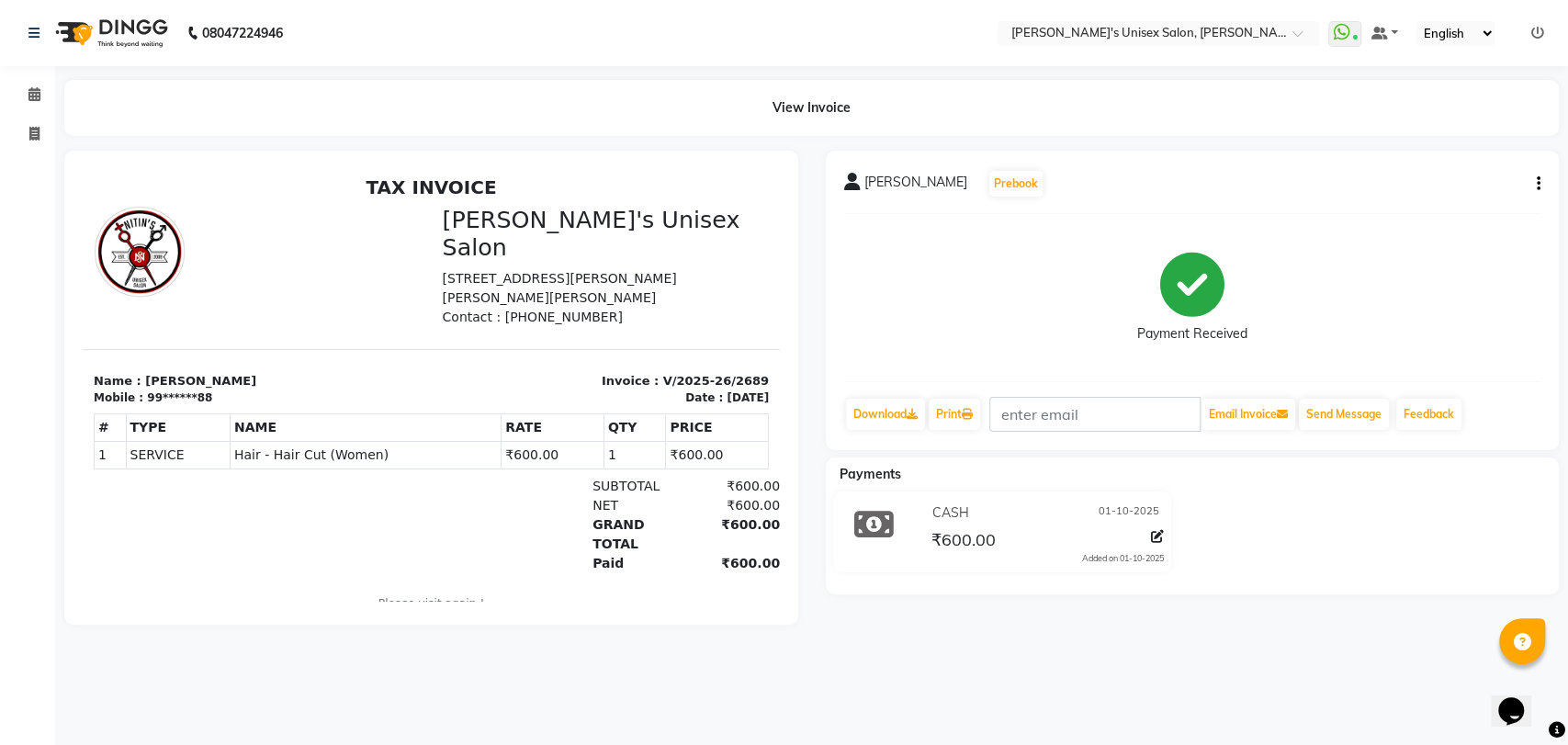
click at [1538, 40] on link at bounding box center [1538, 33] width 13 height 17
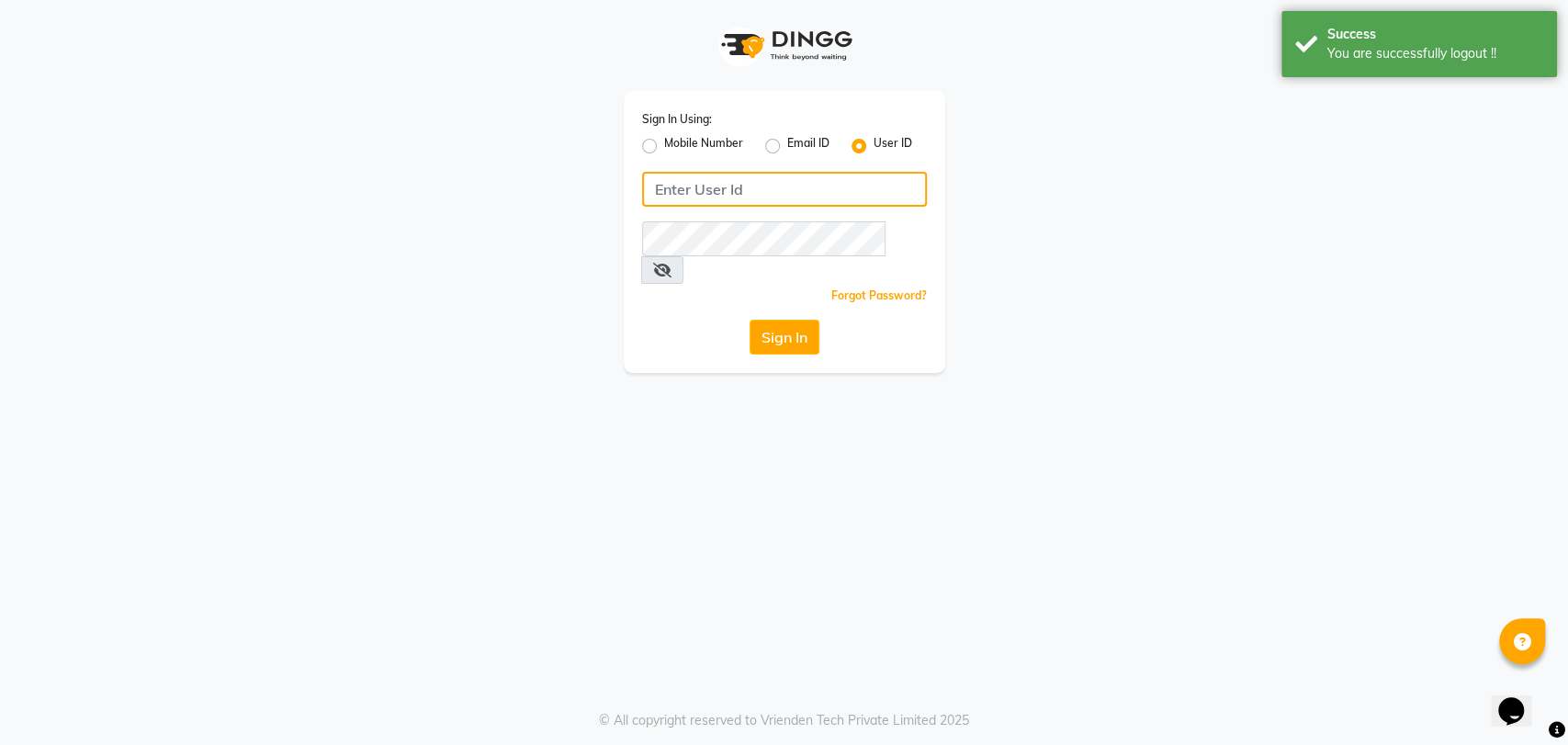
type input "5533992244"
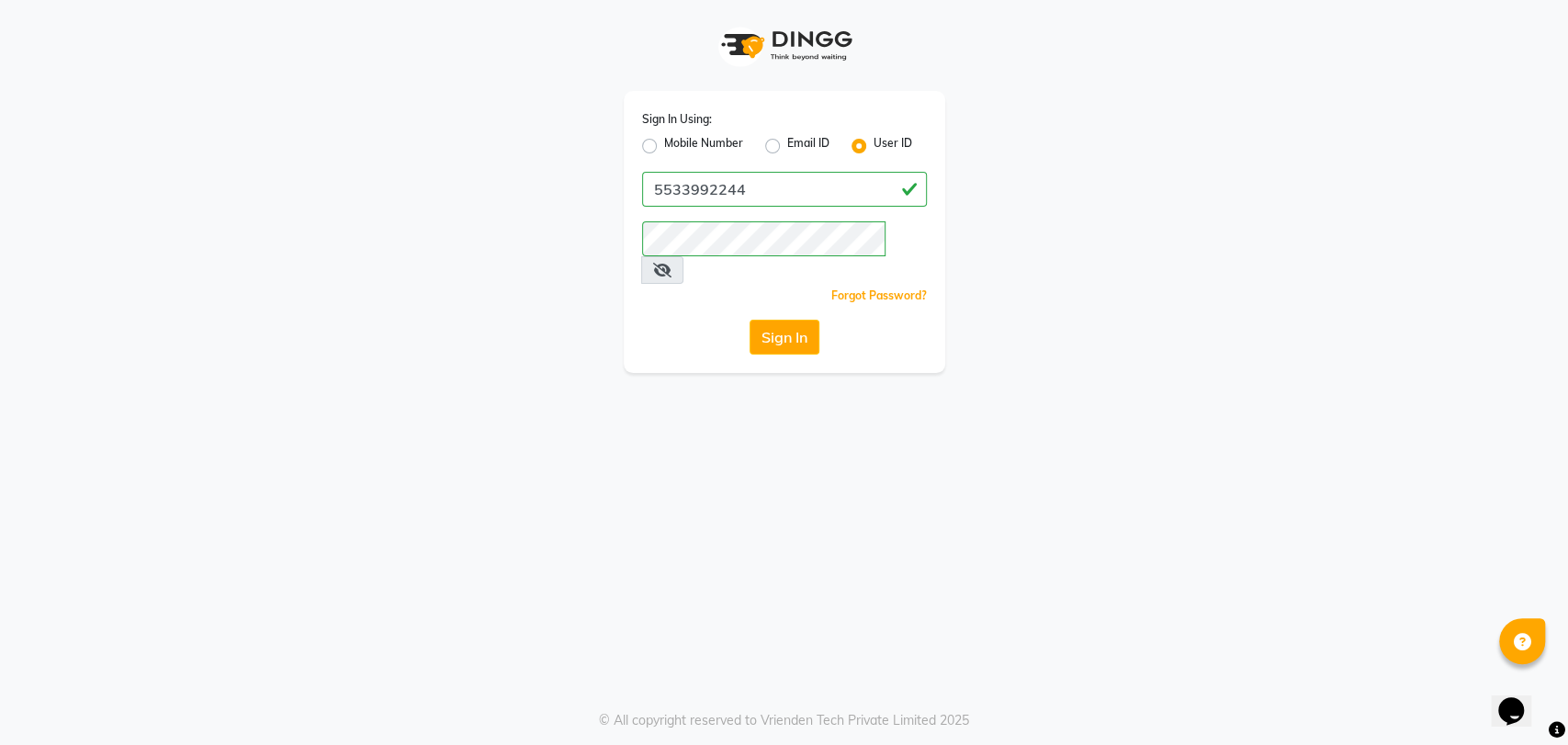
click at [664, 145] on label "Mobile Number" at bounding box center [704, 146] width 79 height 22
click at [664, 145] on input "Mobile Number" at bounding box center [670, 140] width 12 height 12
radio input "true"
radio input "false"
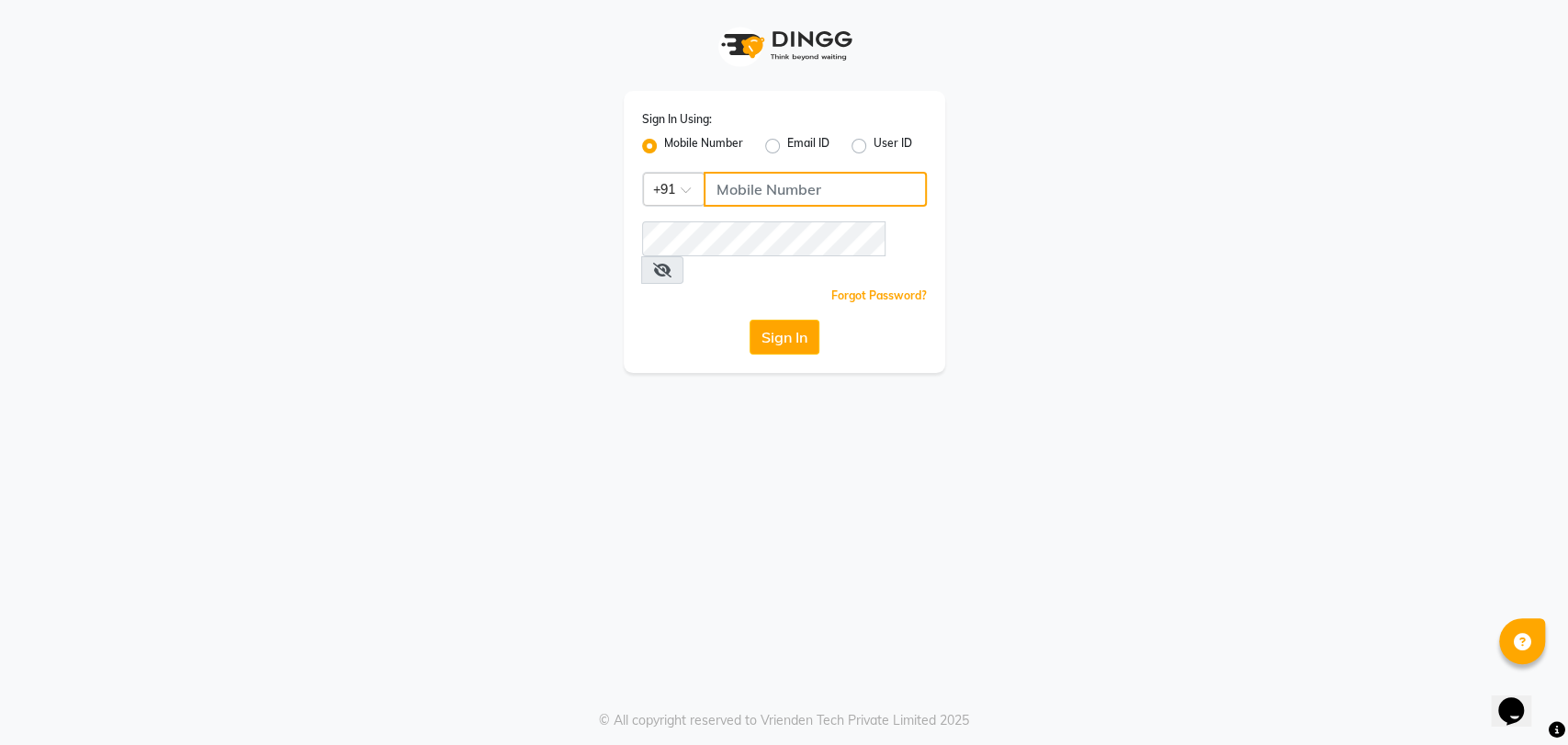
click at [744, 185] on input "Username" at bounding box center [815, 189] width 223 height 35
type input "9967799241"
click at [1165, 281] on div "Sign In Using: Mobile Number Email ID User ID Country Code × [PHONE_NUMBER] Rem…" at bounding box center [784, 186] width 1047 height 372
click at [788, 320] on button "Sign In" at bounding box center [785, 337] width 70 height 35
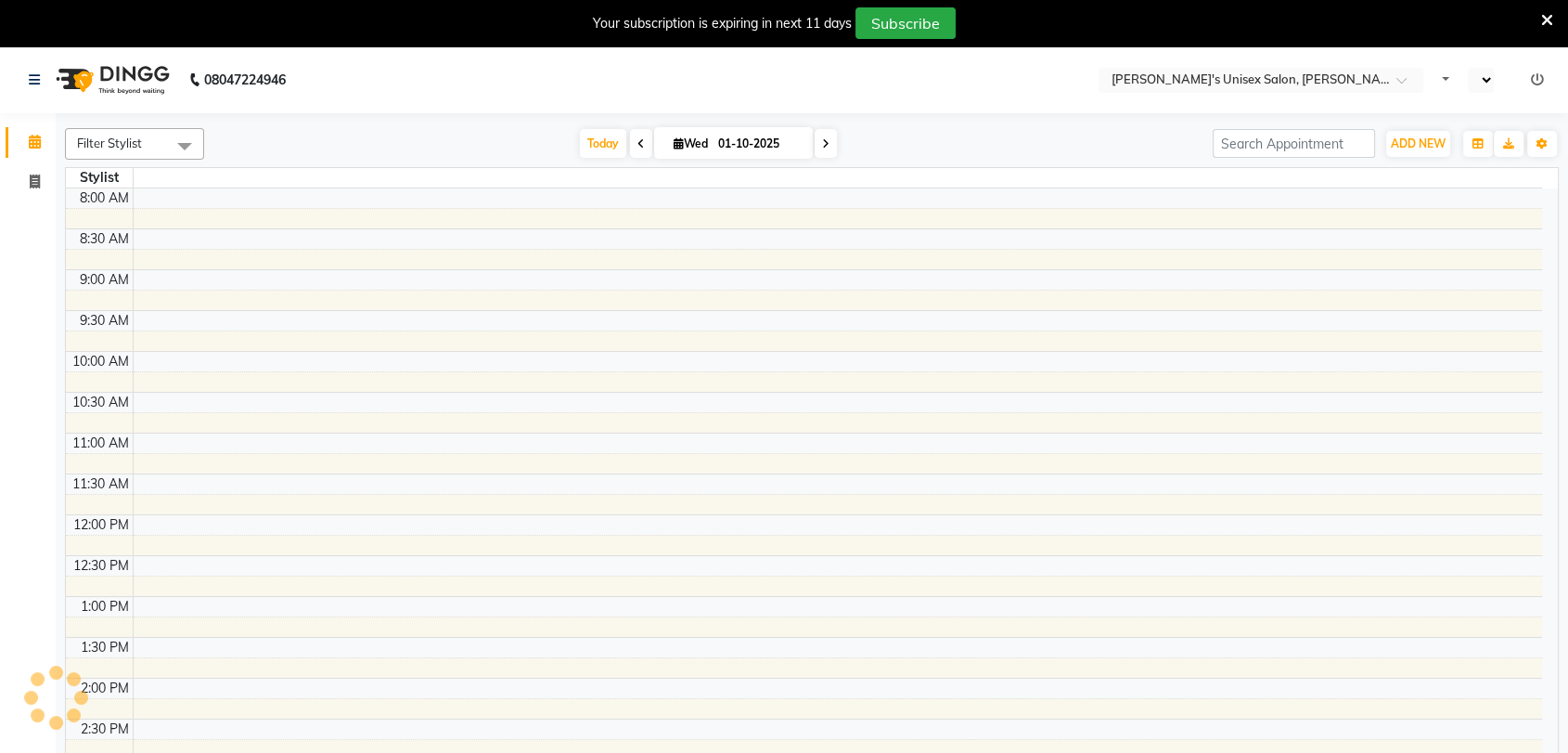
select select "en"
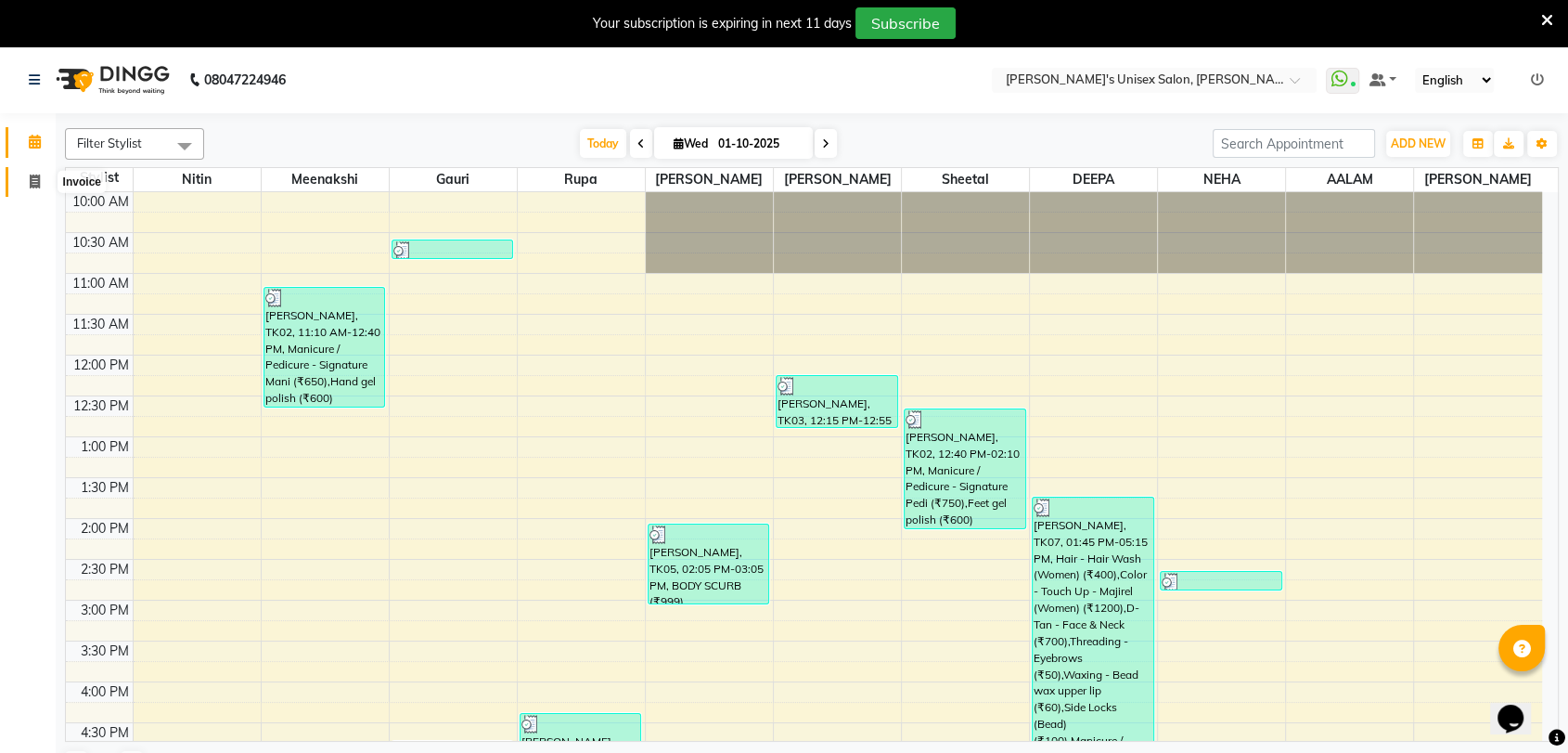
click at [37, 182] on icon at bounding box center [34, 181] width 10 height 14
select select "service"
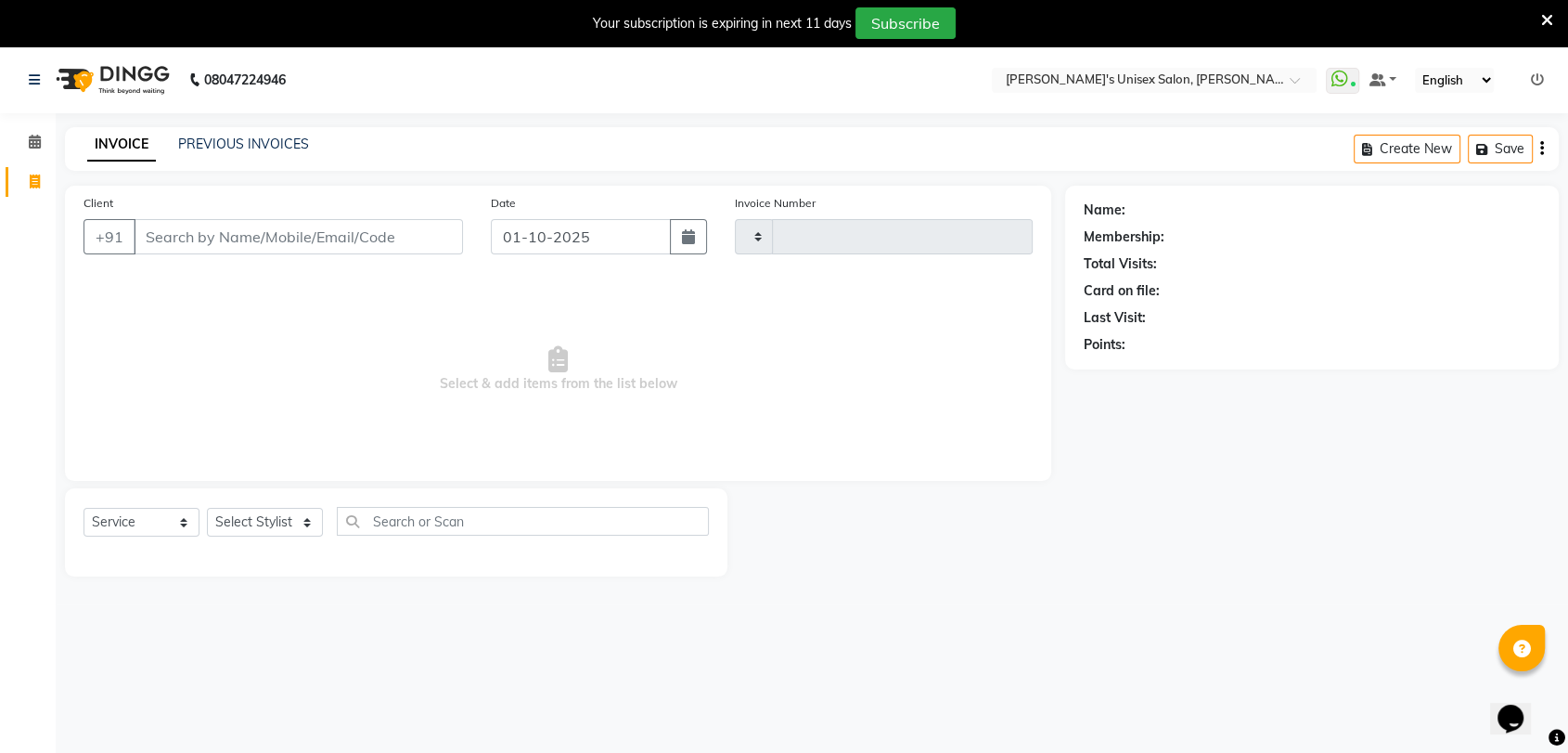
type input "2689"
select select "62"
click at [198, 235] on input "Client" at bounding box center [298, 237] width 330 height 35
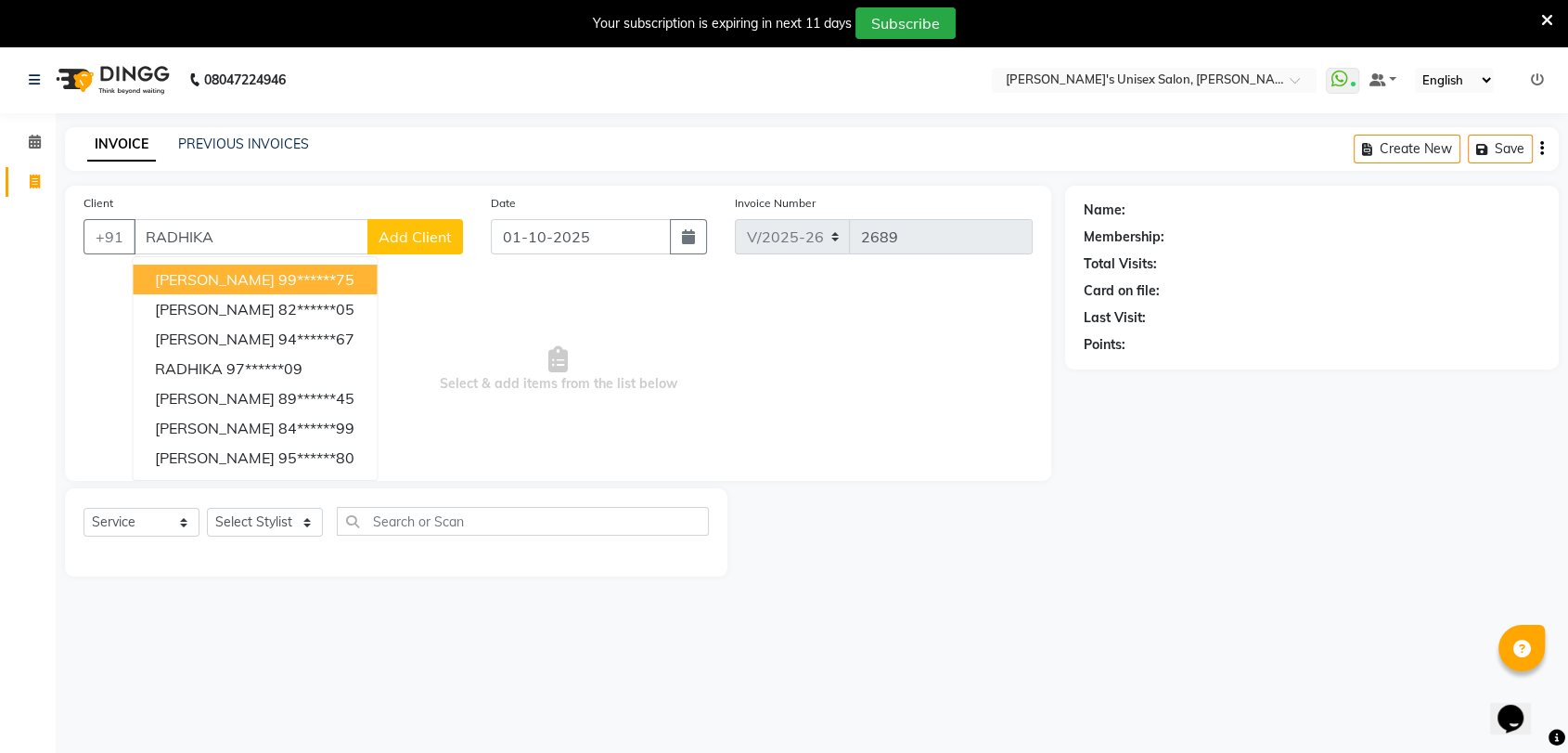
click at [255, 284] on span "RADHIKA SONI" at bounding box center [214, 280] width 119 height 19
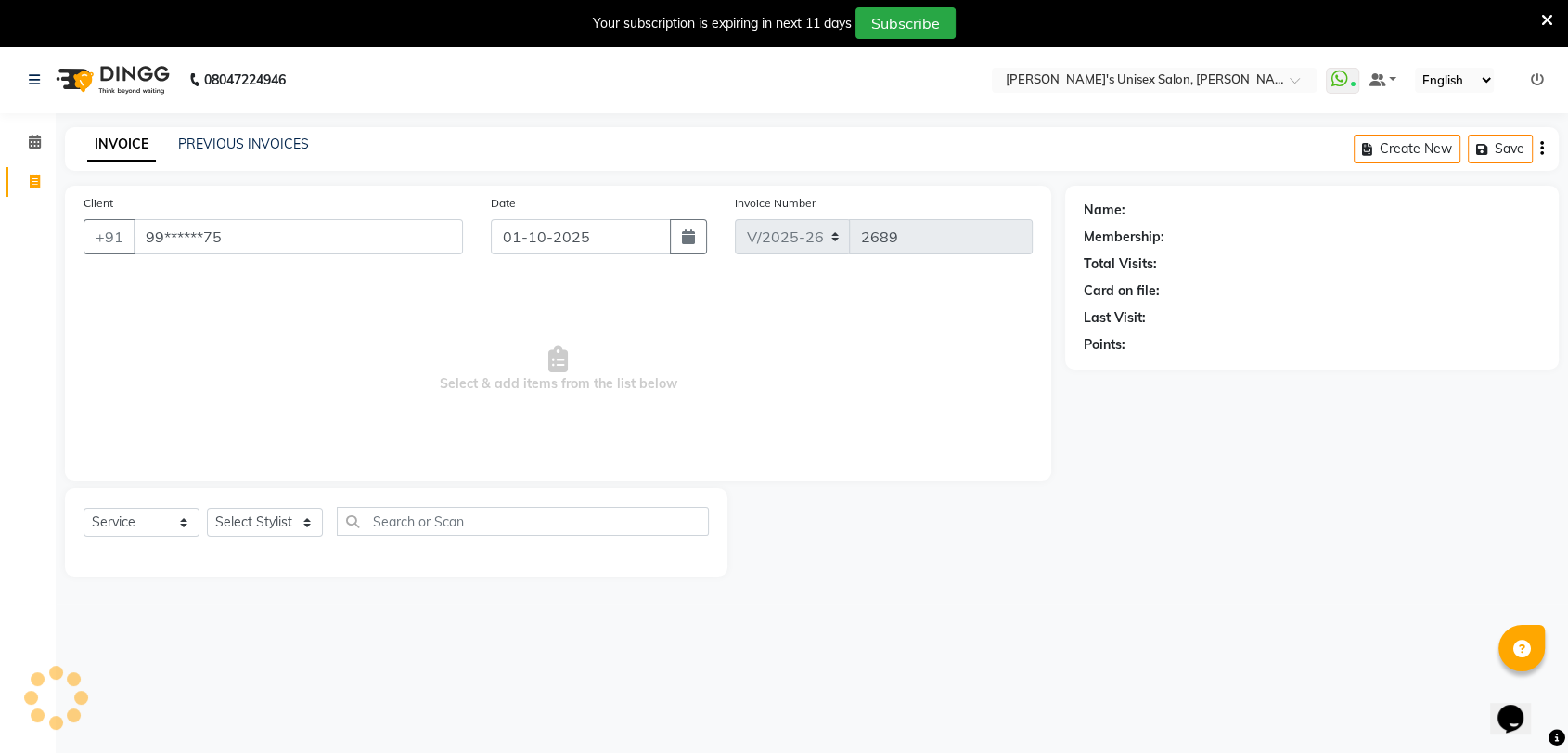
type input "99******75"
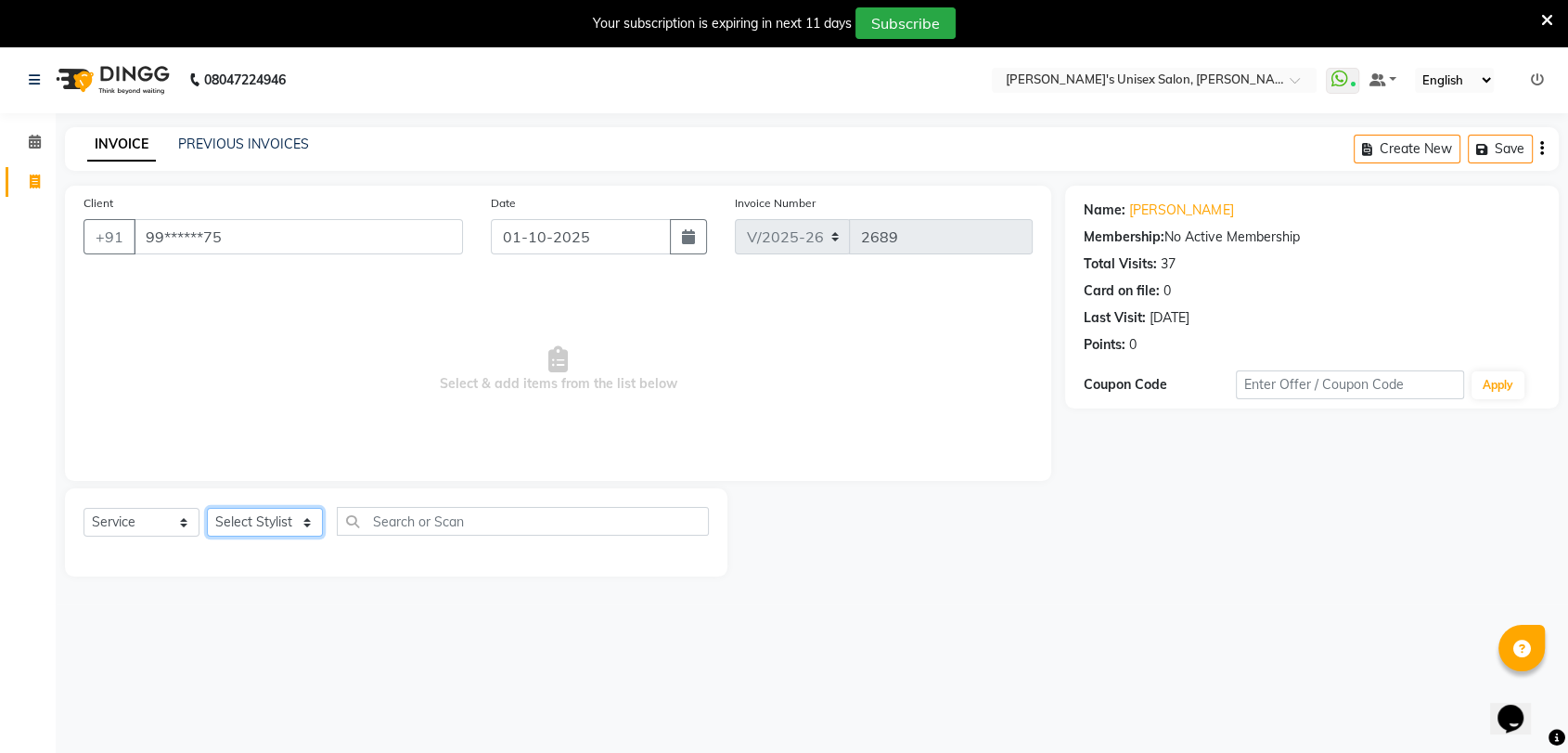
click at [252, 516] on select "Select Stylist [PERSON_NAME] DEEPA [PERSON_NAME] NEHA Nitin [PERSON_NAME] Recep…" at bounding box center [265, 522] width 116 height 29
select select "32881"
click at [207, 508] on select "Select Stylist [PERSON_NAME] DEEPA [PERSON_NAME] NEHA Nitin [PERSON_NAME] Recep…" at bounding box center [265, 522] width 116 height 29
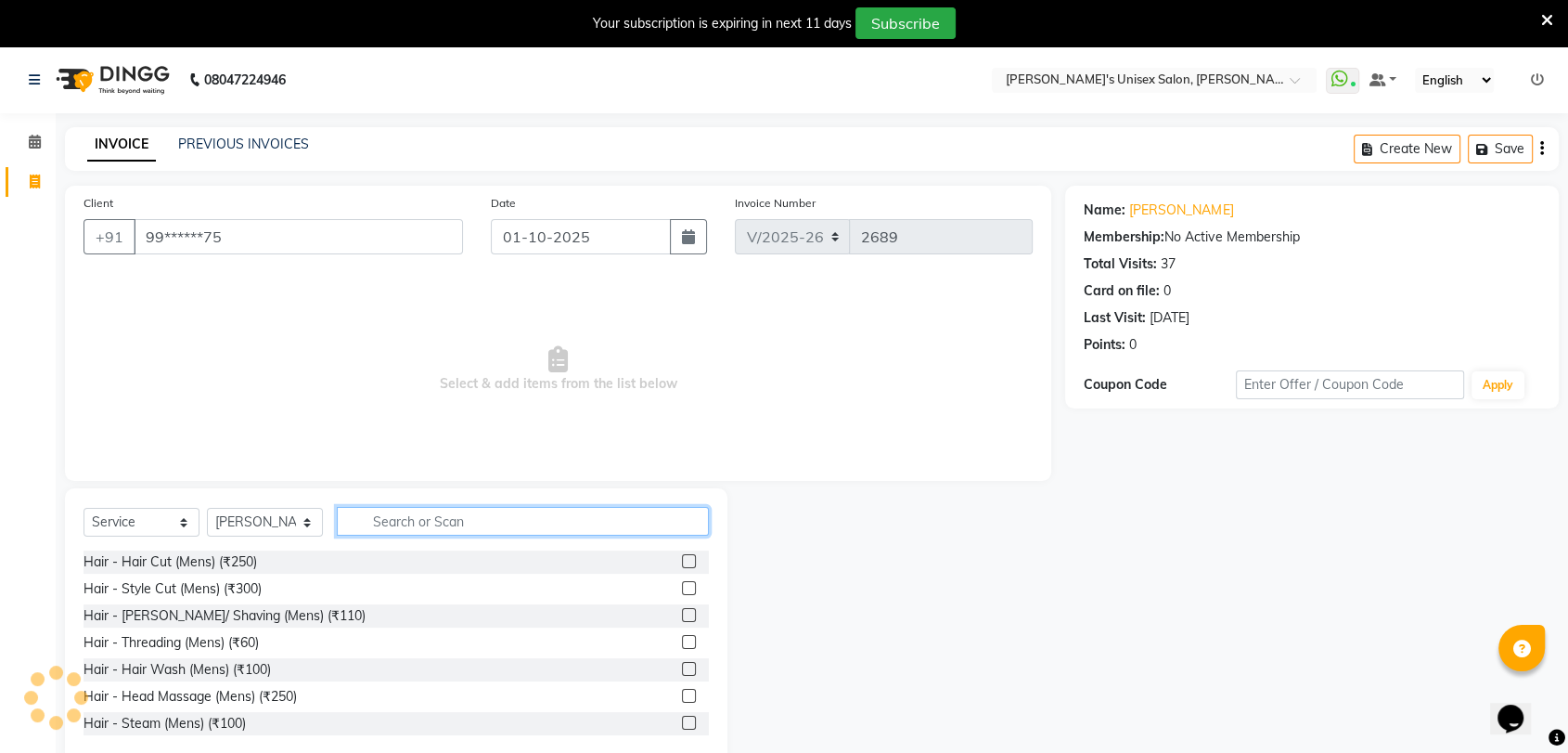
click at [427, 528] on input "text" at bounding box center [523, 521] width 372 height 29
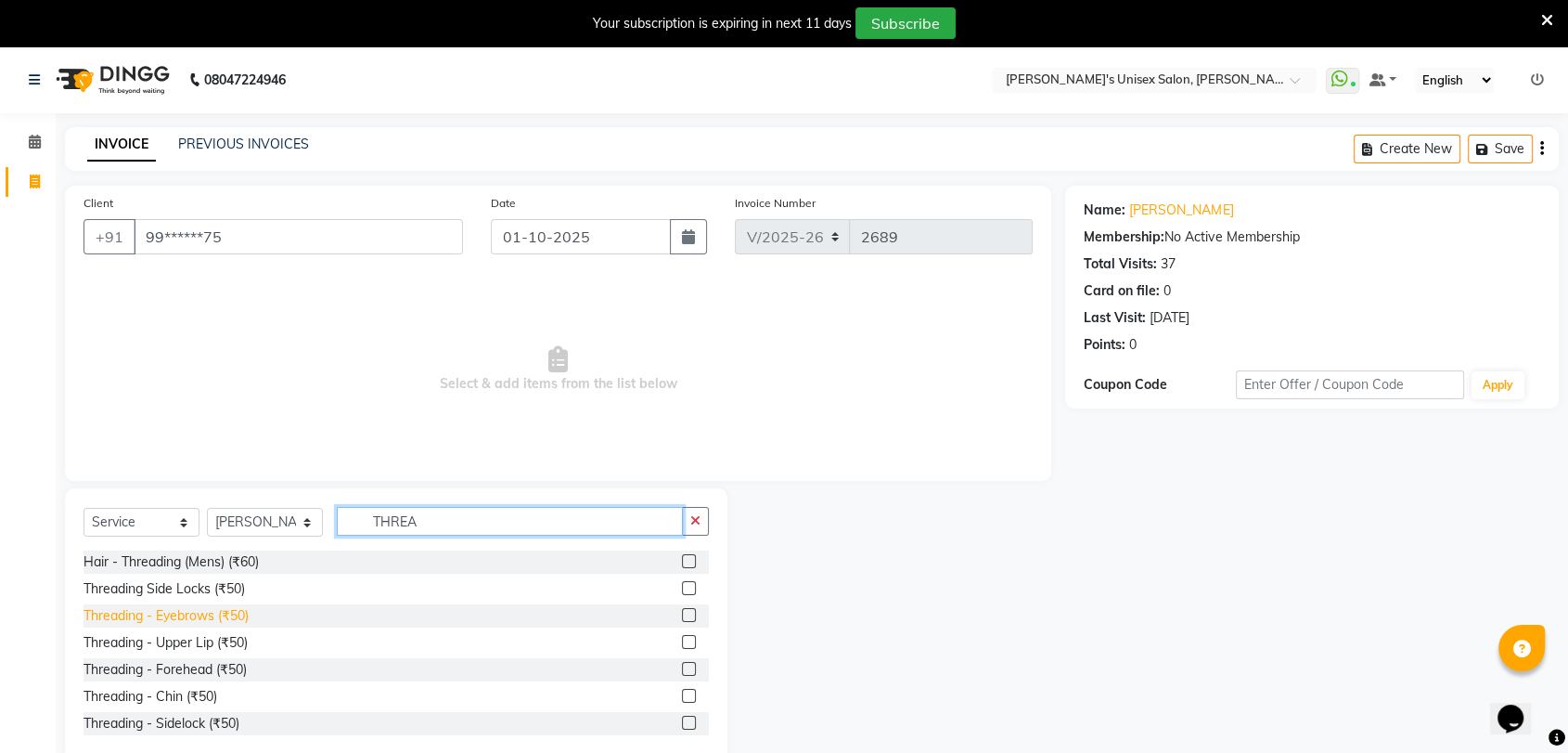
type input "THREA"
click at [225, 617] on div "Threading - Eyebrows (₹50)" at bounding box center [166, 615] width 165 height 20
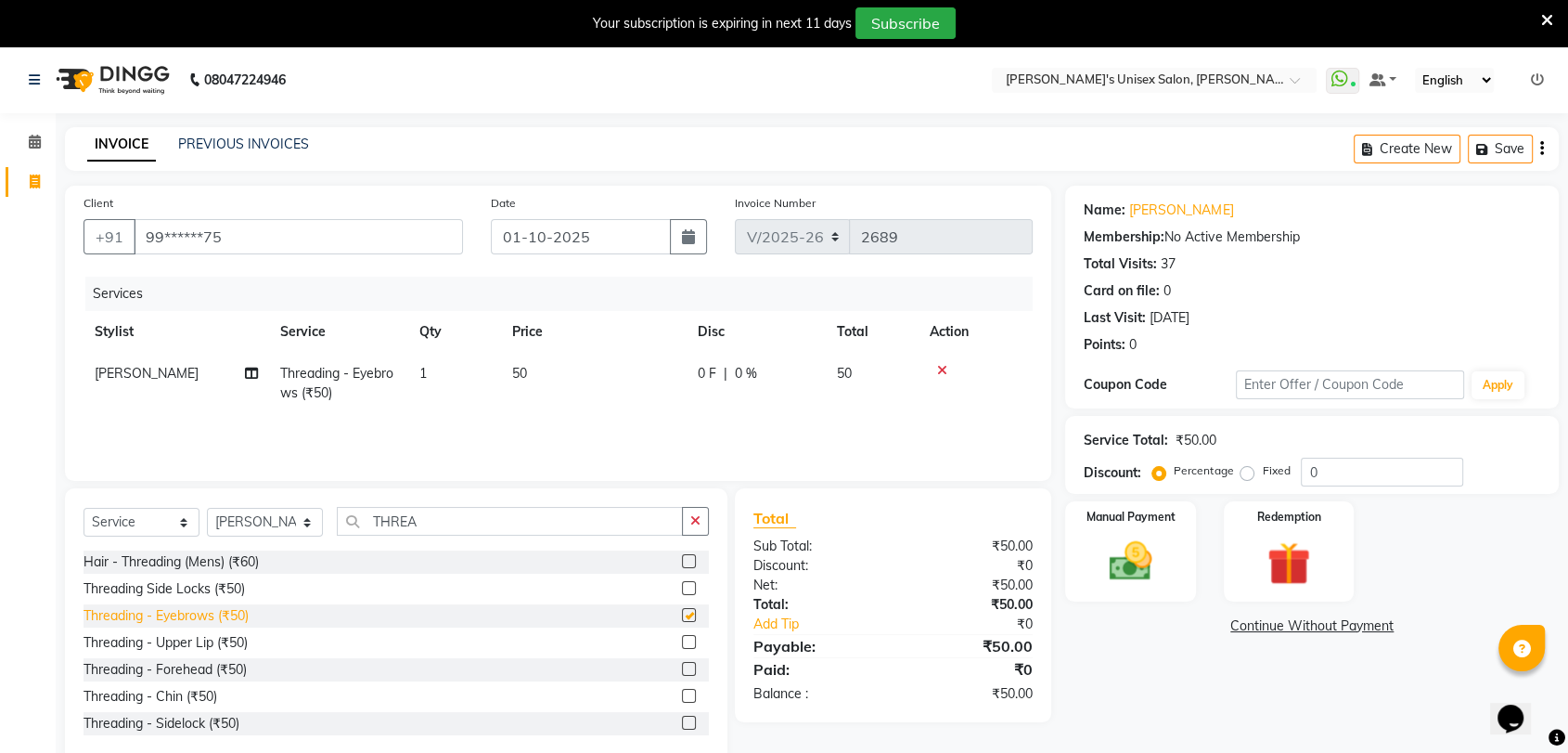
checkbox input "false"
click at [222, 646] on div "Threading - Upper Lip (₹50)" at bounding box center [166, 642] width 164 height 20
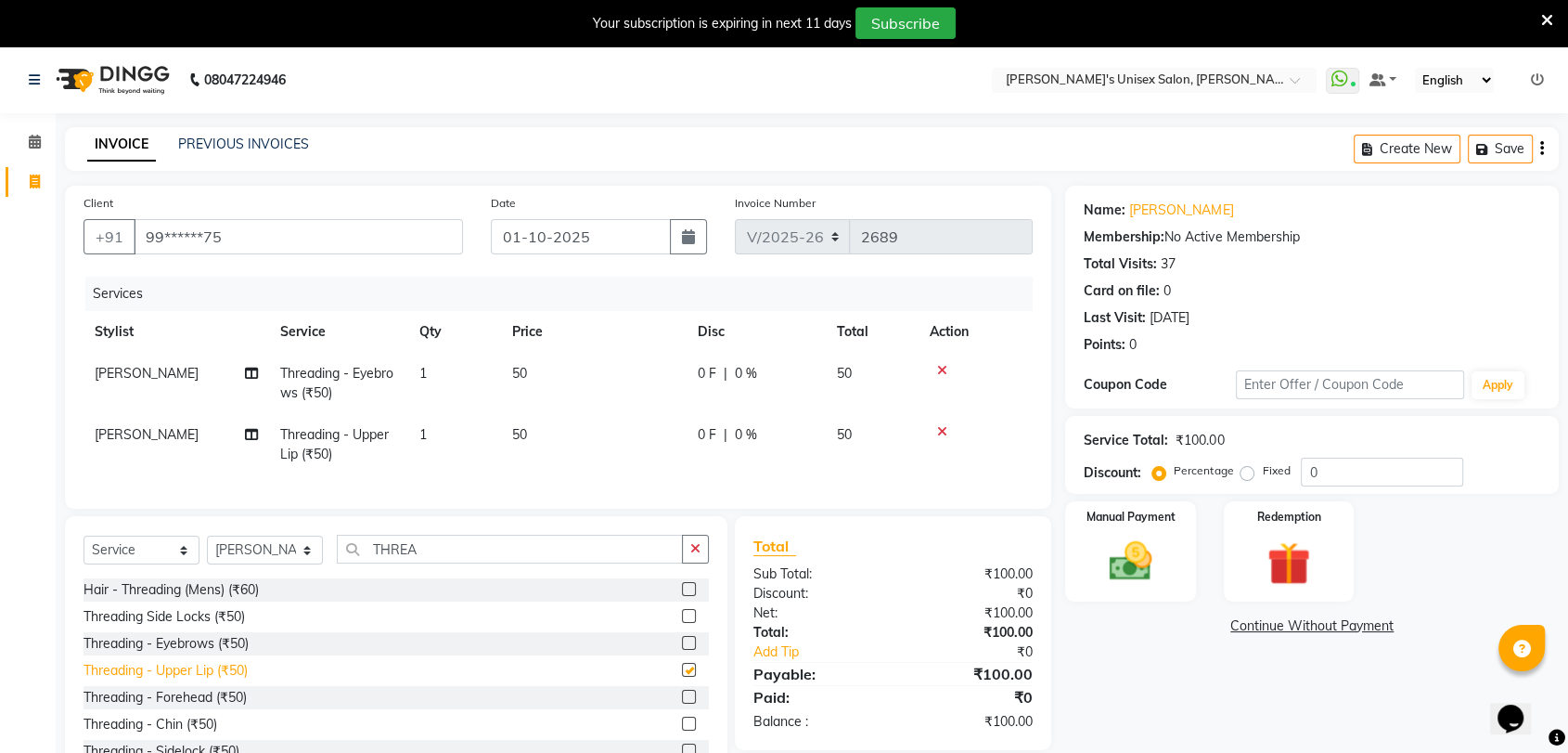
checkbox input "false"
click at [207, 734] on div "Threading - Chin (₹50)" at bounding box center [150, 724] width 133 height 20
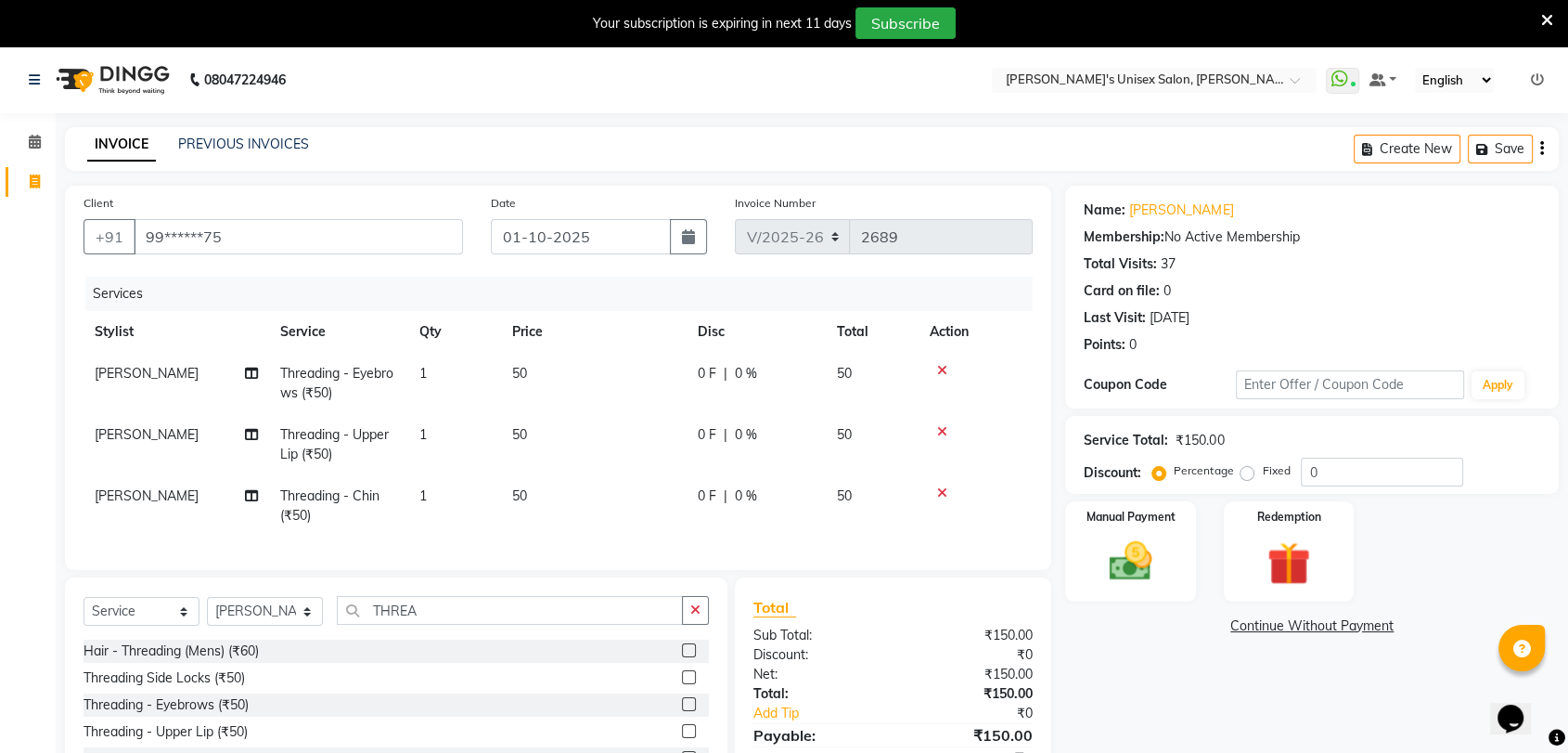
checkbox input "false"
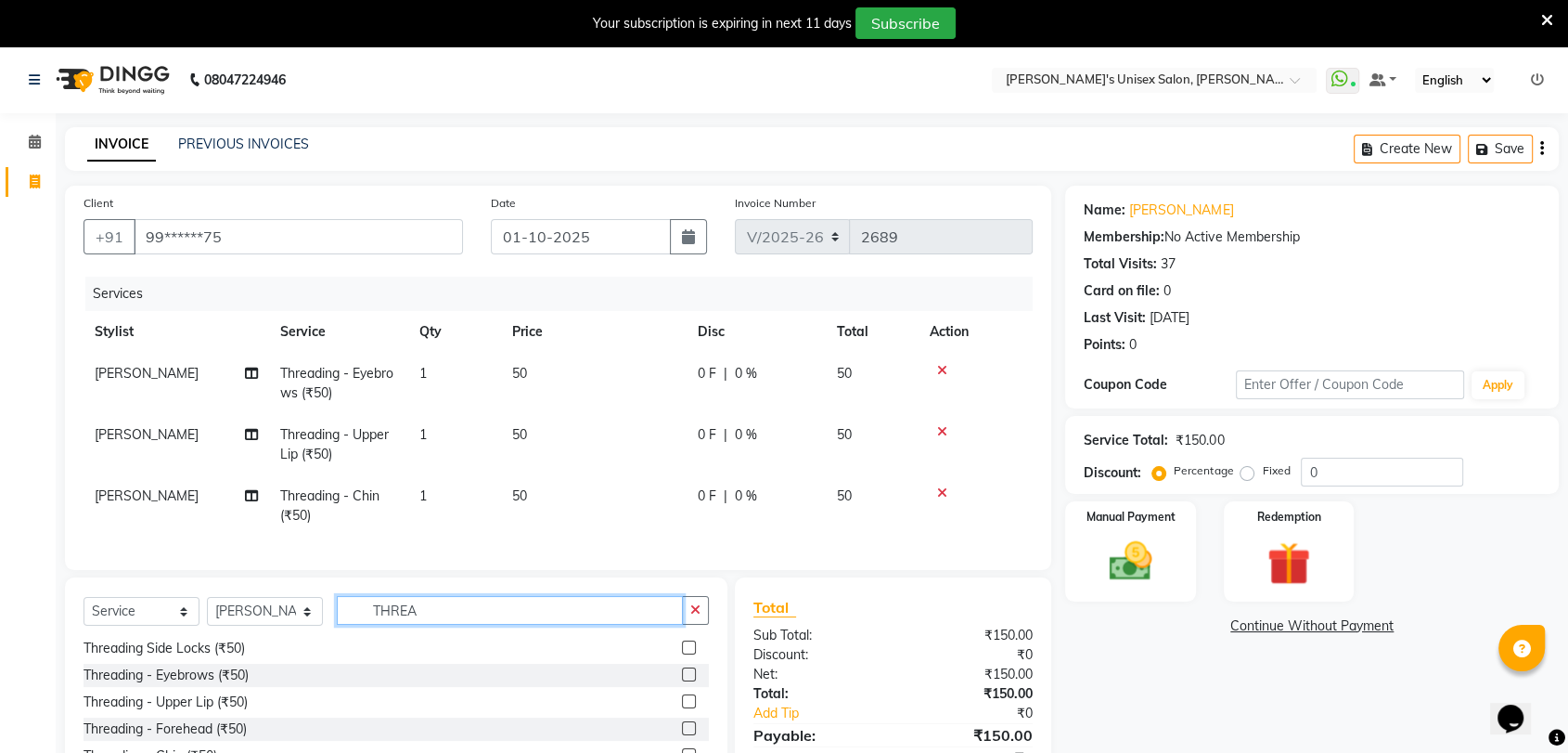
click at [459, 624] on input "THREA" at bounding box center [511, 609] width 347 height 29
type input "T"
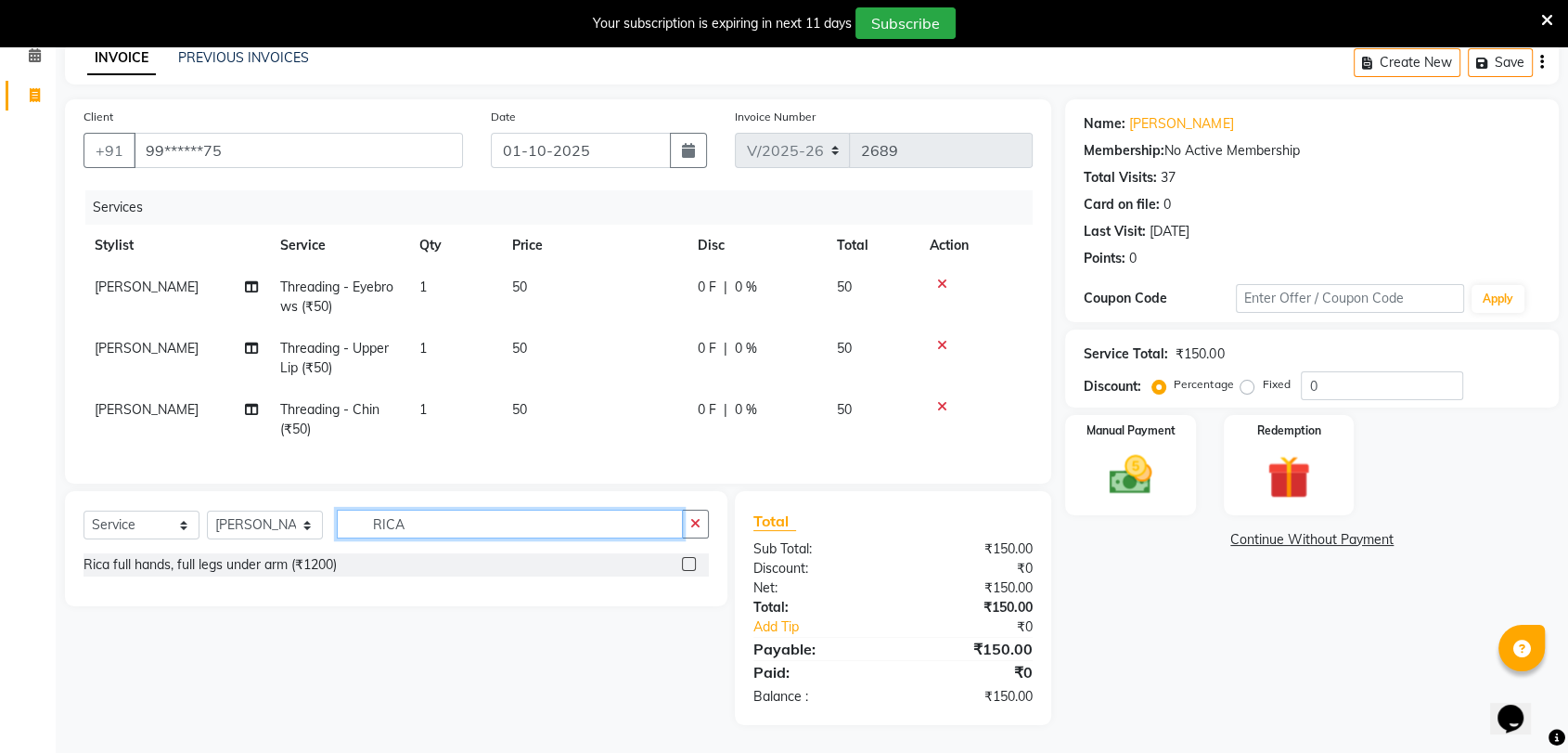
scroll to position [141, 0]
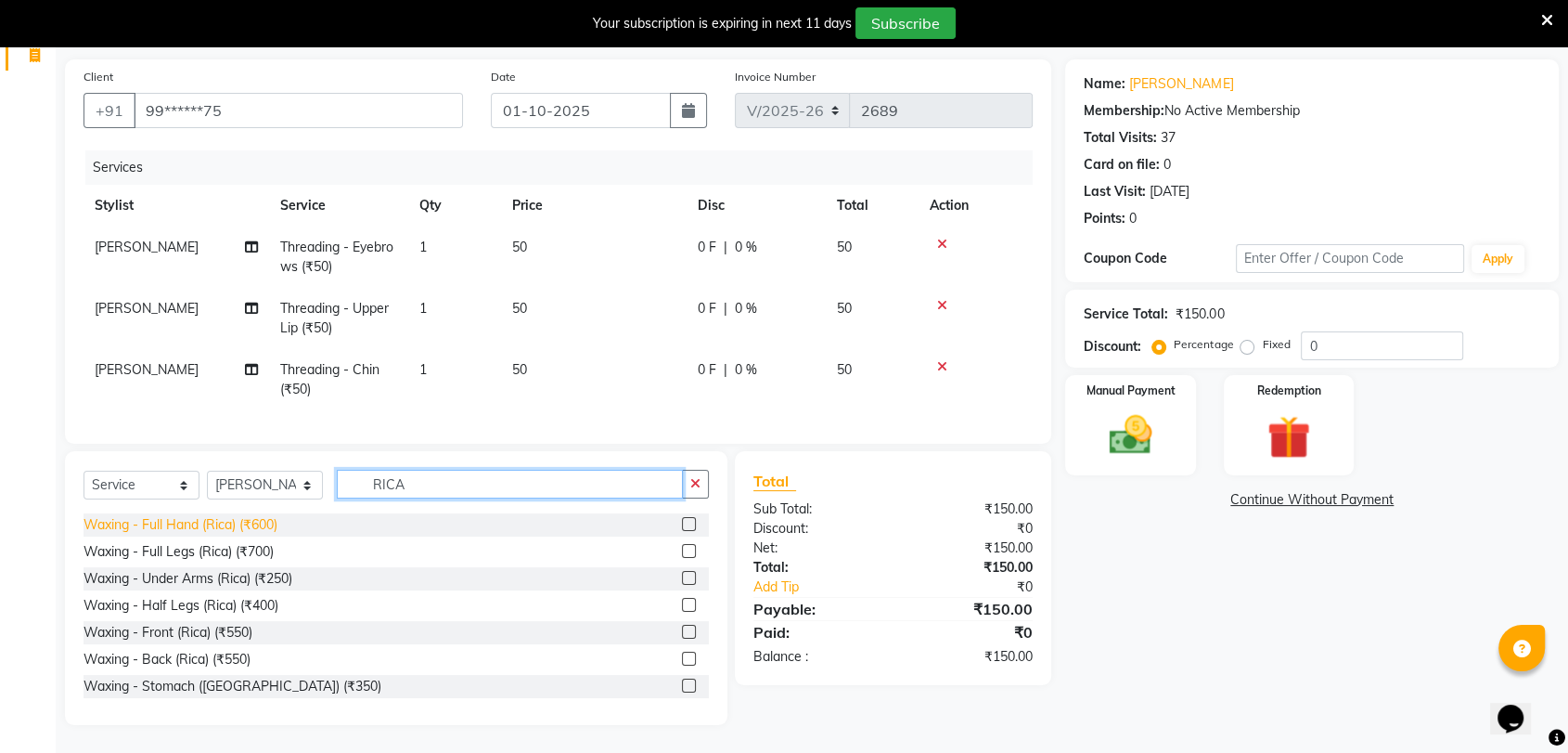
type input "RICA"
click at [243, 522] on div "Waxing - Full Hand (Rica) (₹600)" at bounding box center [181, 525] width 194 height 20
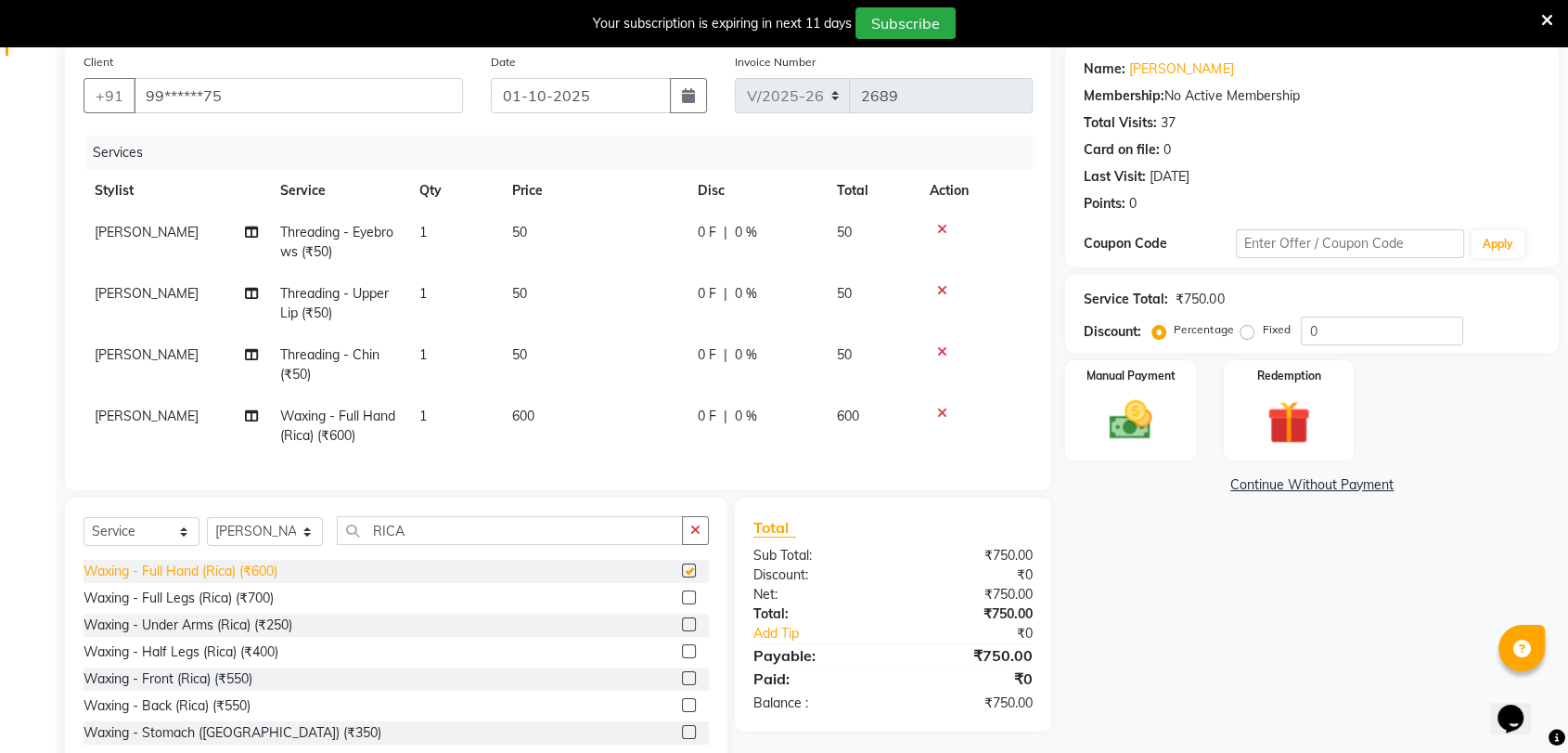
checkbox input "false"
click at [275, 543] on select "Select Stylist [PERSON_NAME] DEEPA [PERSON_NAME] NEHA Nitin [PERSON_NAME] Recep…" at bounding box center [265, 531] width 116 height 29
click at [296, 546] on select "Select Stylist [PERSON_NAME] DEEPA [PERSON_NAME] NEHA Nitin [PERSON_NAME] Recep…" at bounding box center [265, 531] width 116 height 29
select select "10151"
click at [207, 532] on select "Select Stylist [PERSON_NAME] DEEPA [PERSON_NAME] NEHA Nitin [PERSON_NAME] Recep…" at bounding box center [265, 531] width 116 height 29
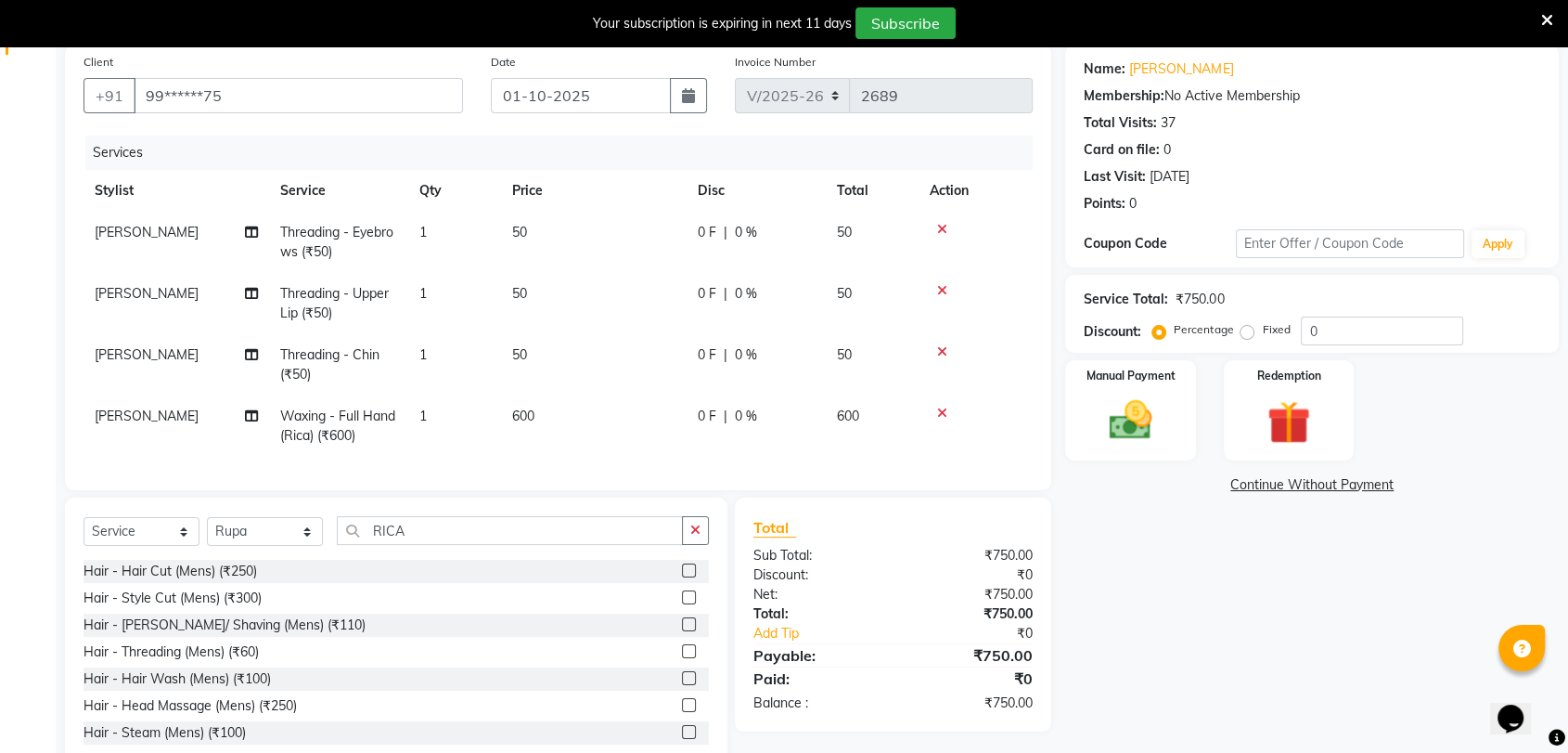
click at [277, 441] on td "Waxing - Full Hand (Rica) (₹600)" at bounding box center [338, 426] width 139 height 62
select select "32881"
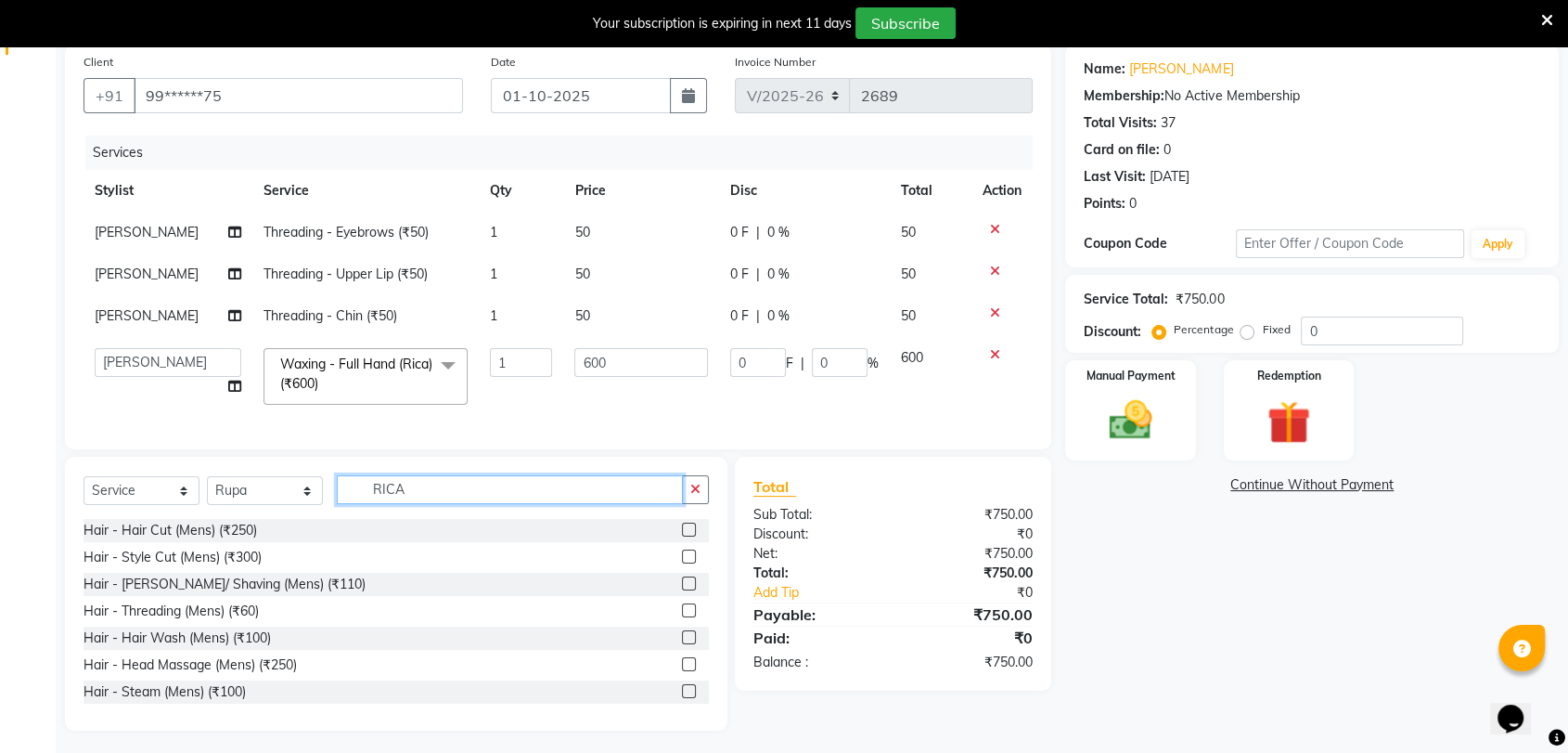
click at [452, 504] on input "RICA" at bounding box center [511, 489] width 347 height 29
type input "R"
type input "NAIL"
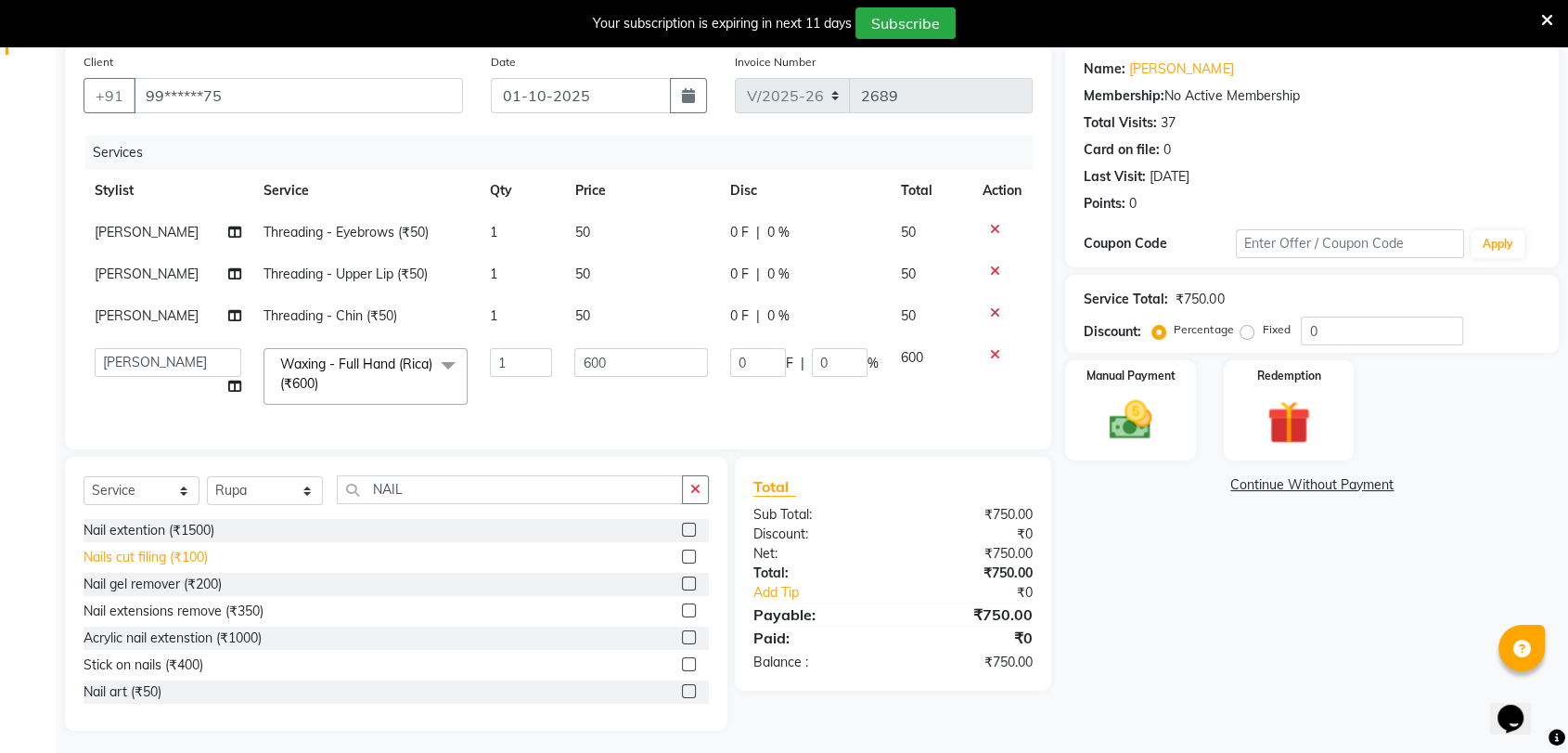
click at [149, 568] on div "Nails cut filing (₹100)" at bounding box center [145, 557] width 124 height 20
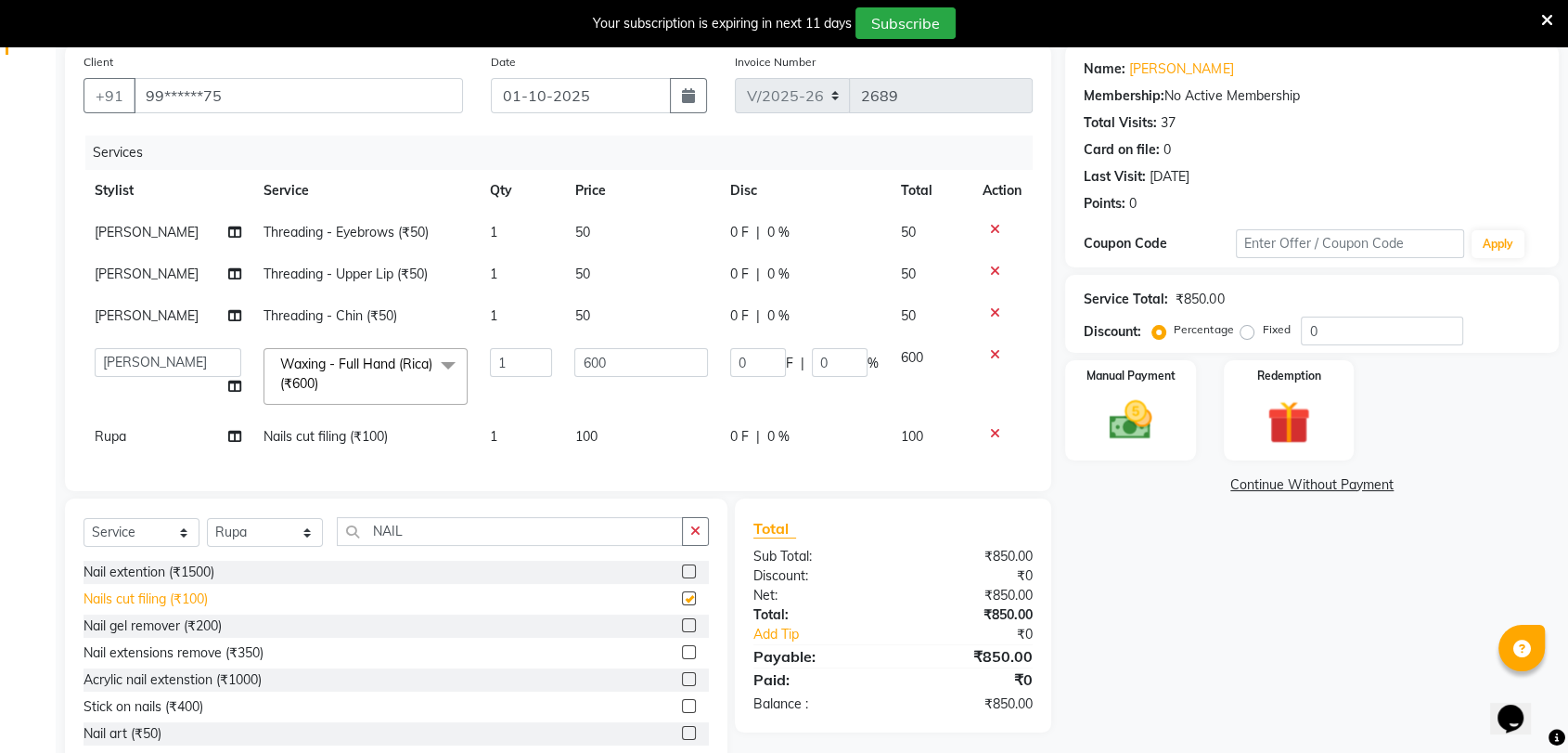
checkbox input "false"
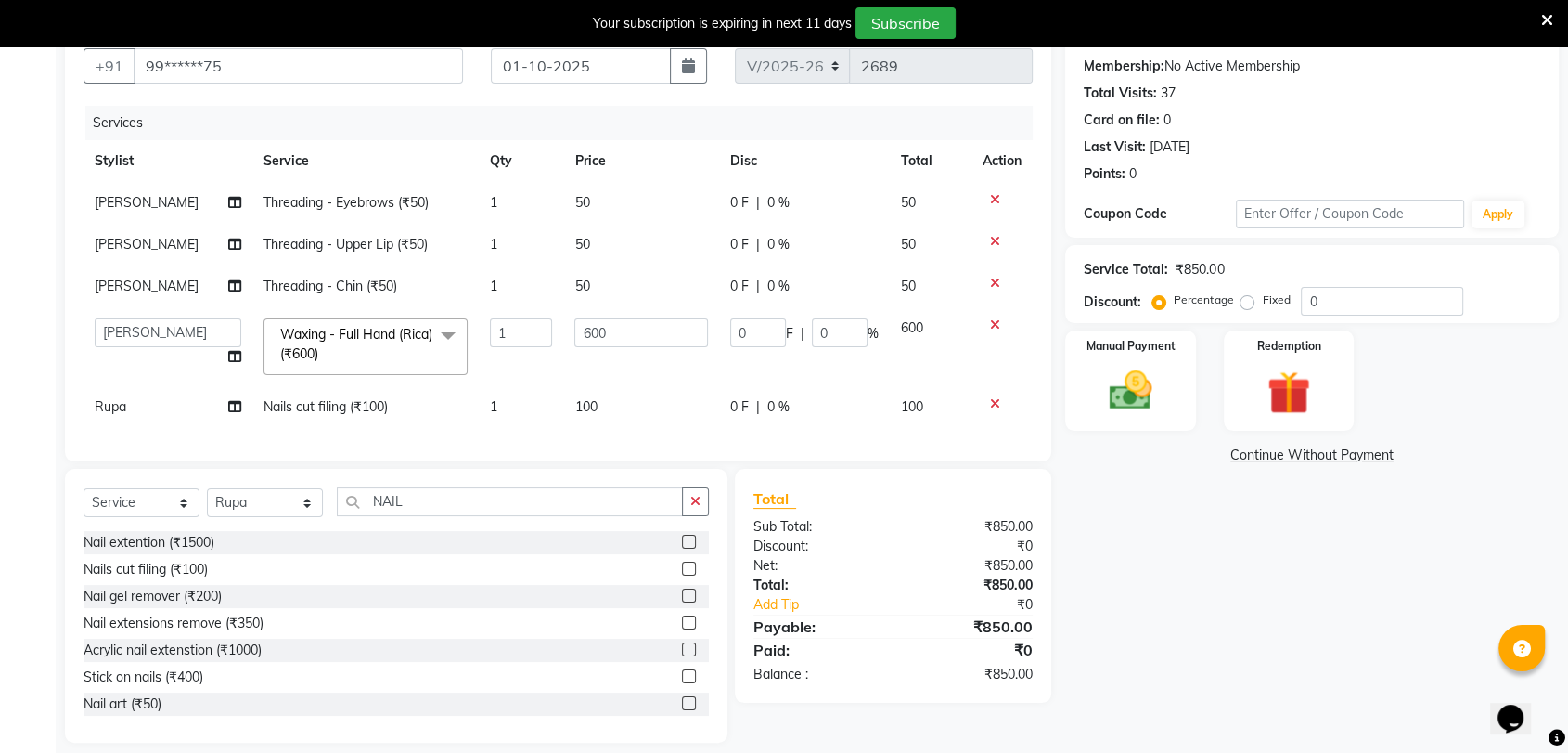
scroll to position [203, 0]
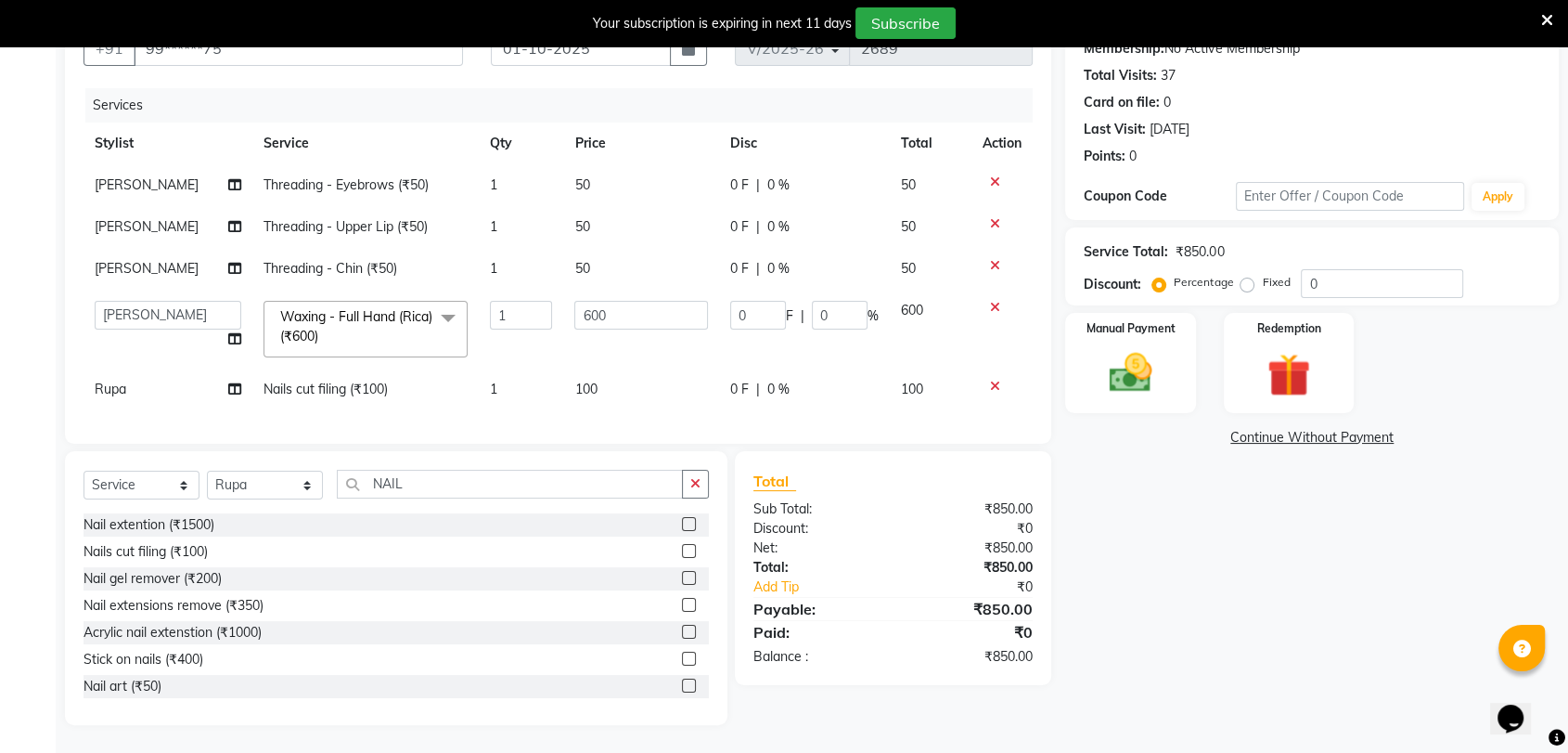
click at [1200, 488] on div "Name: Radhika Soni Membership: No Active Membership Total Visits: 37 Card on fi…" at bounding box center [1318, 361] width 508 height 728
click at [991, 259] on icon at bounding box center [995, 266] width 10 height 13
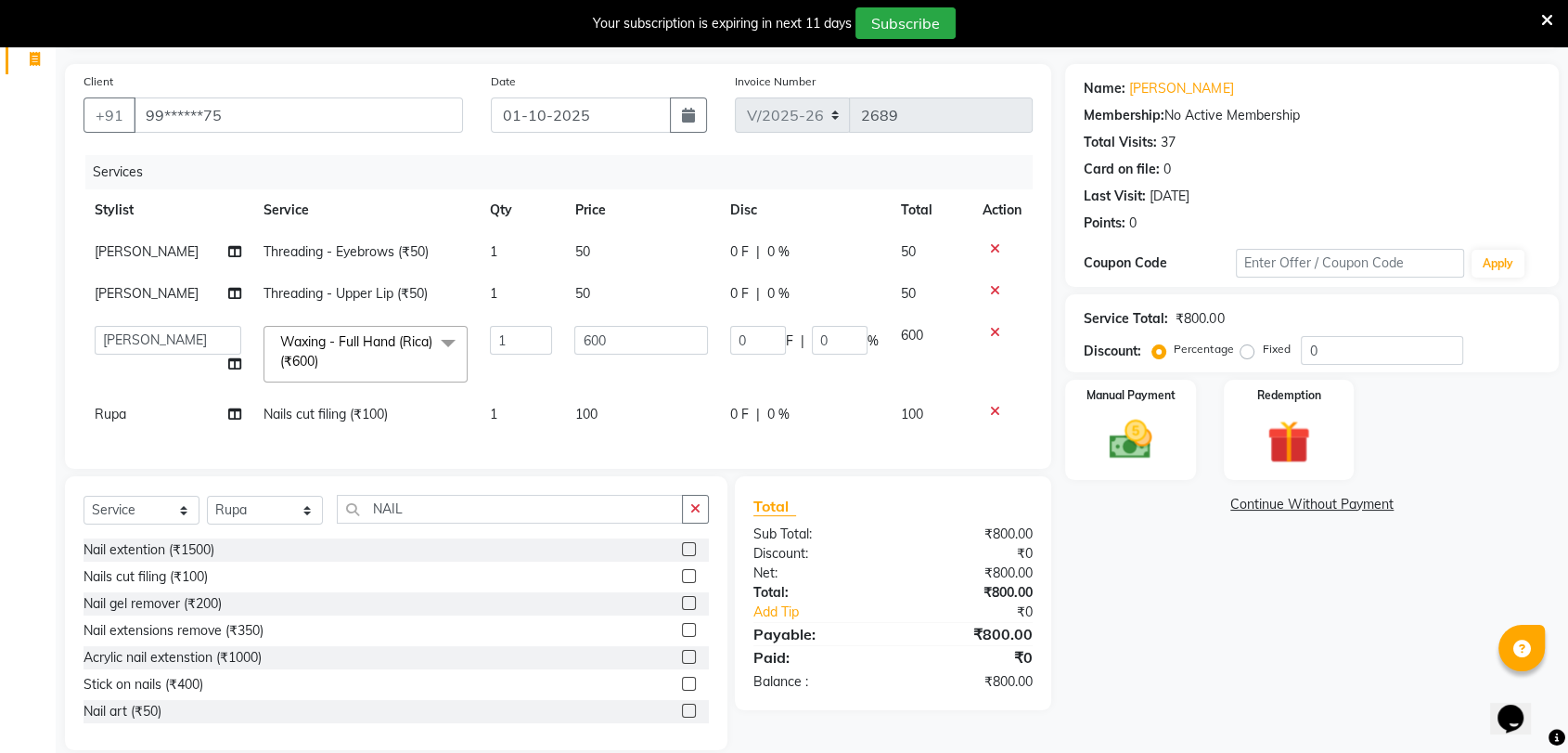
scroll to position [125, 0]
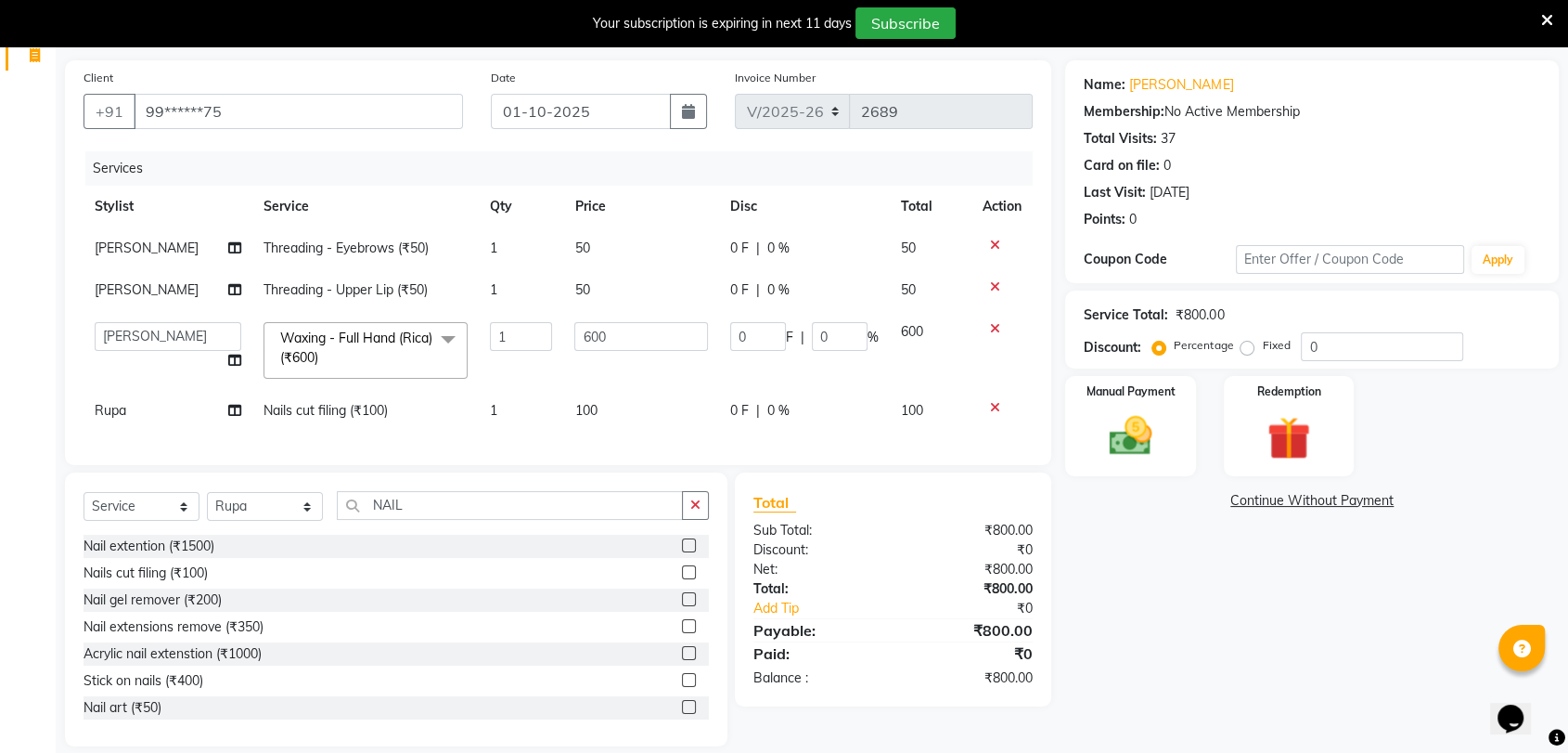
click at [1197, 612] on div "Name: Radhika Soni Membership: No Active Membership Total Visits: 37 Card on fi…" at bounding box center [1318, 404] width 508 height 686
click at [1140, 437] on img at bounding box center [1130, 436] width 73 height 52
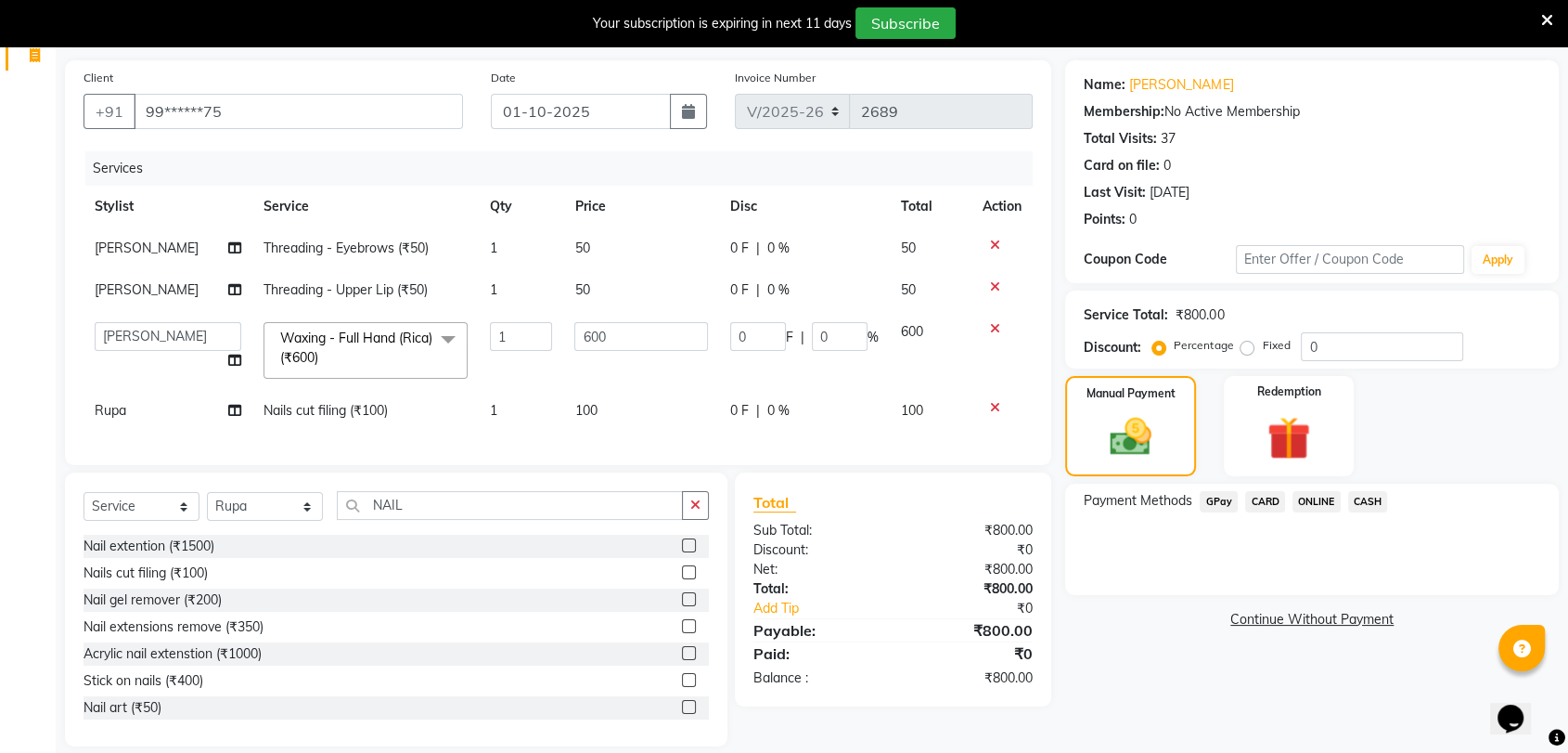
click at [1210, 500] on span "GPay" at bounding box center [1219, 501] width 38 height 21
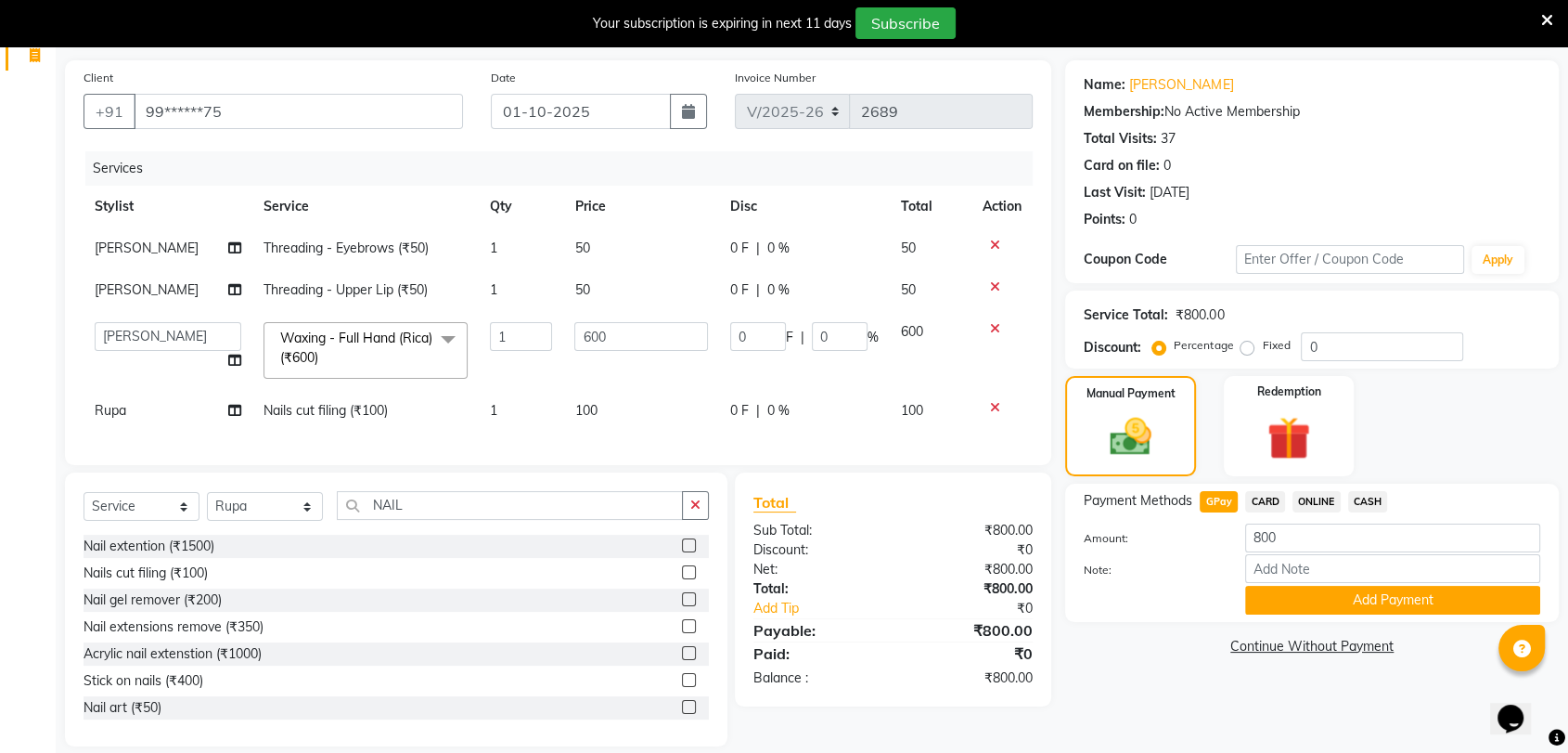
scroll to position [161, 0]
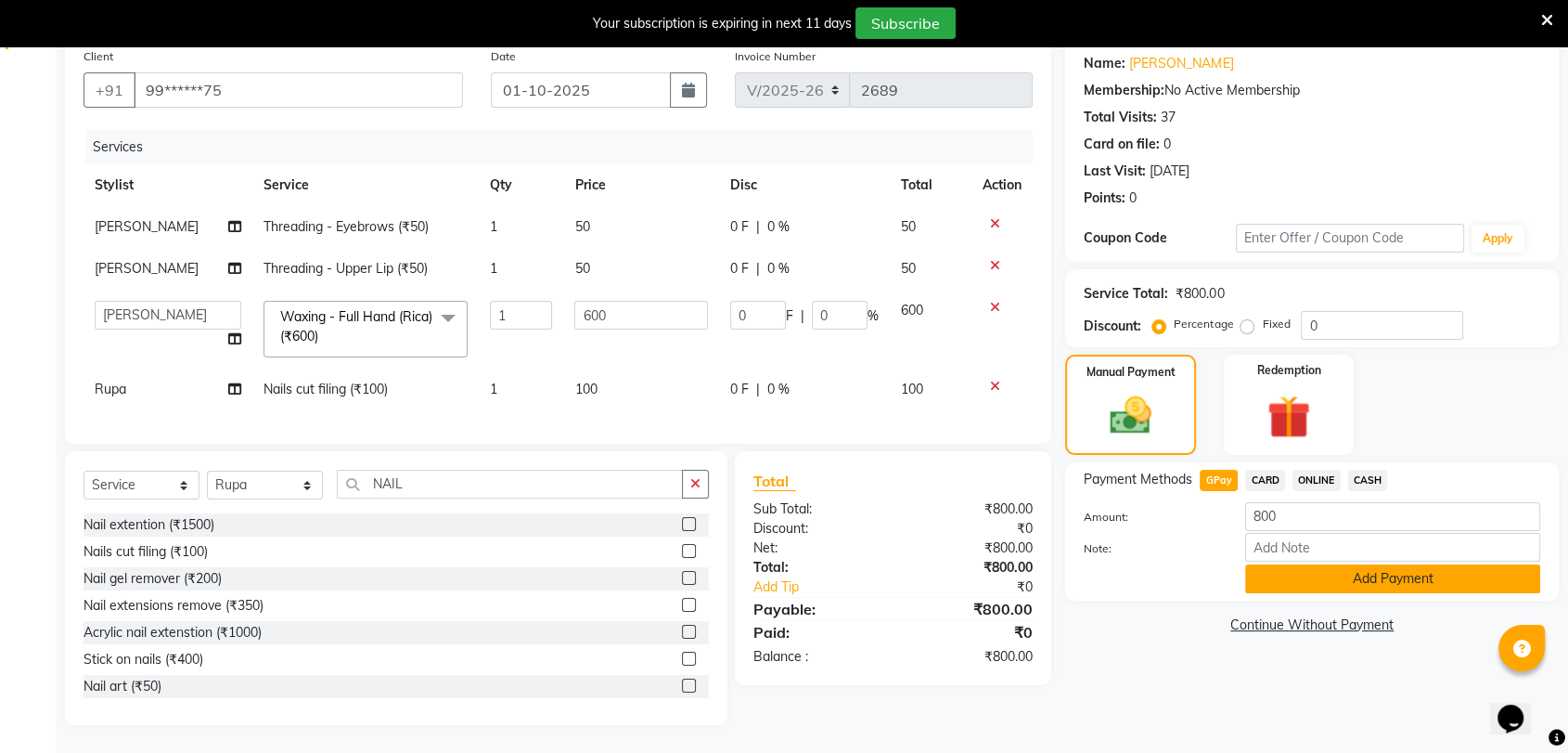
click at [1388, 574] on button "Add Payment" at bounding box center [1393, 579] width 295 height 29
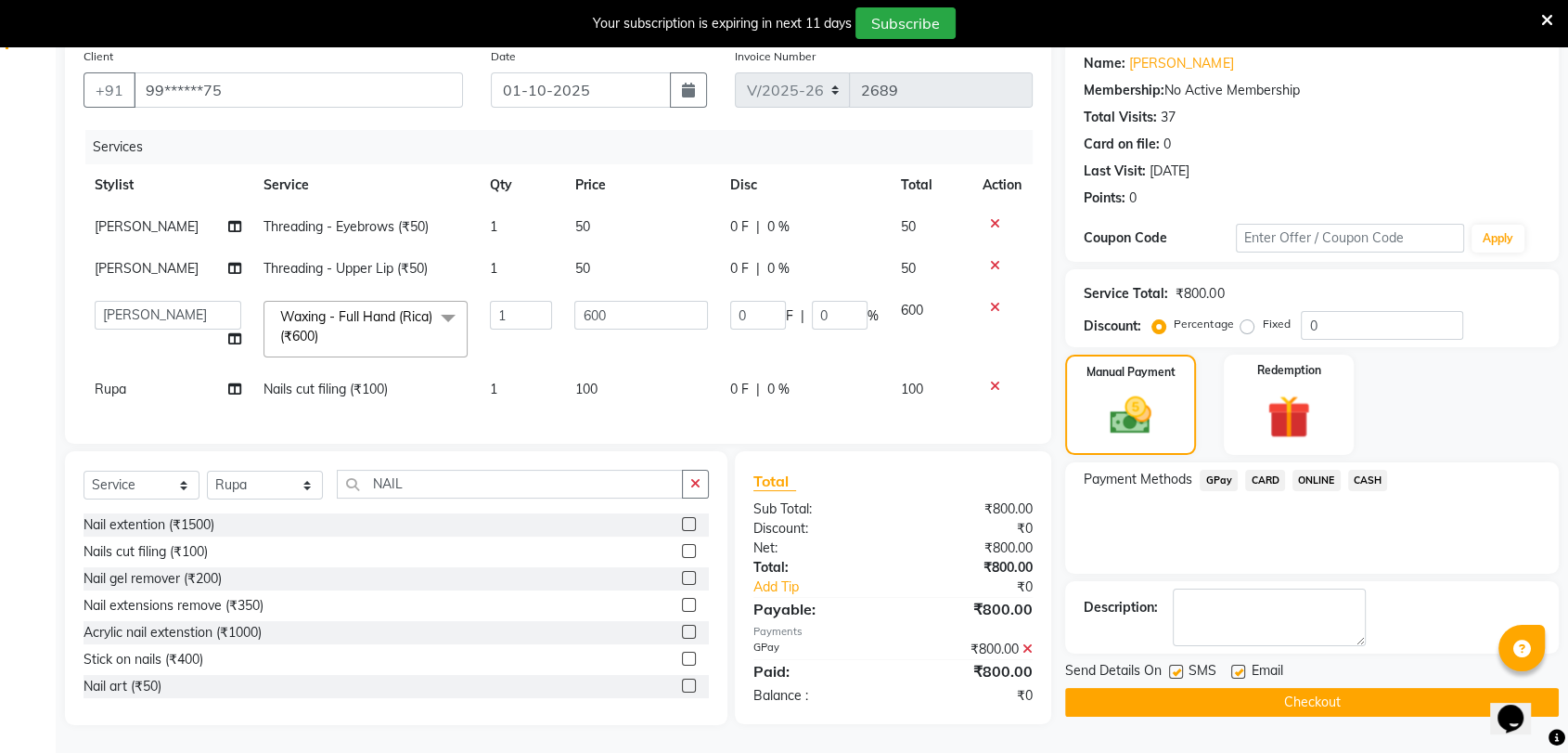
click at [1374, 688] on button "Checkout" at bounding box center [1312, 702] width 494 height 29
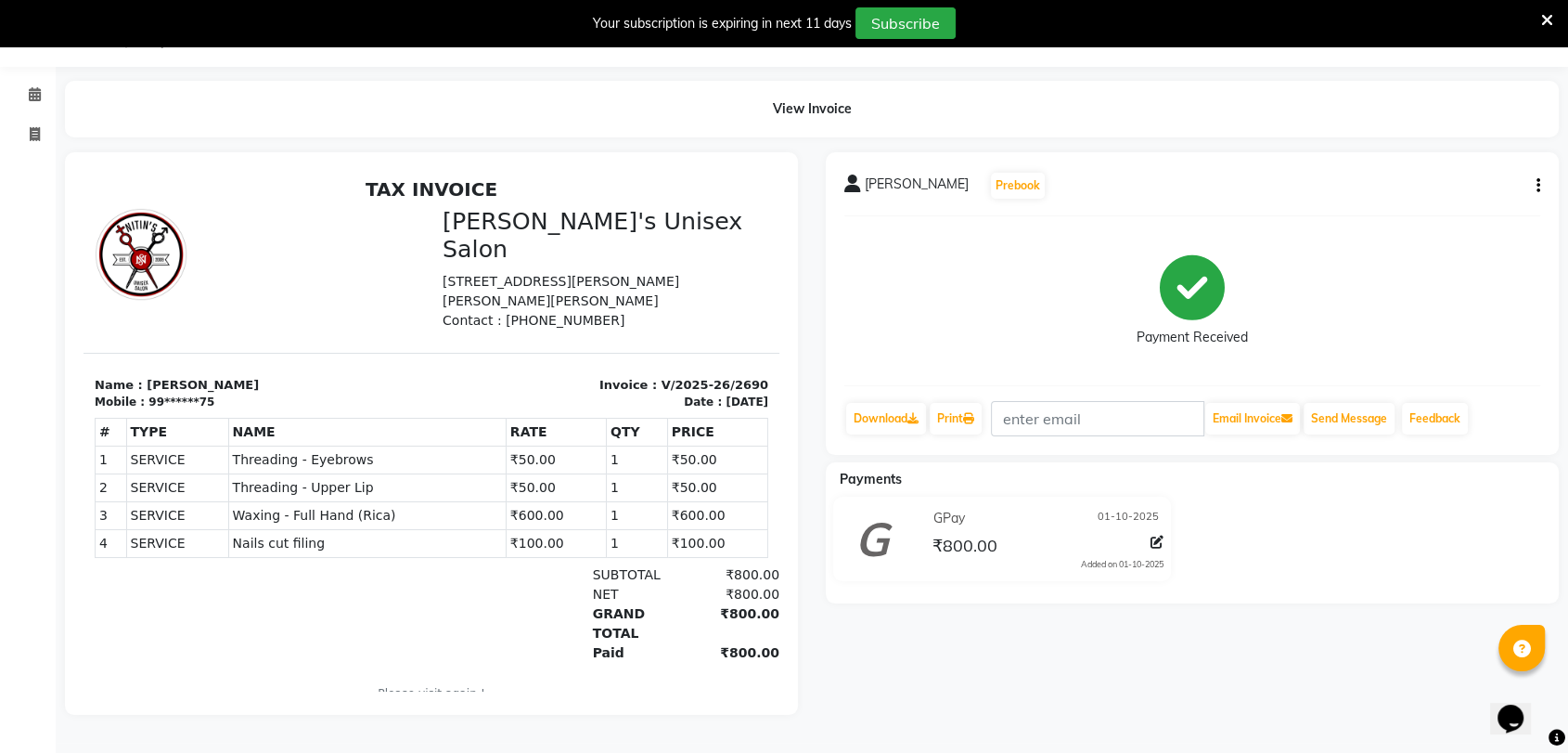
click at [1199, 680] on div "RADHIKA SONI Prebook Payment Received Download Print Email Invoice Send Message…" at bounding box center [1193, 433] width 761 height 563
